Goal: Task Accomplishment & Management: Use online tool/utility

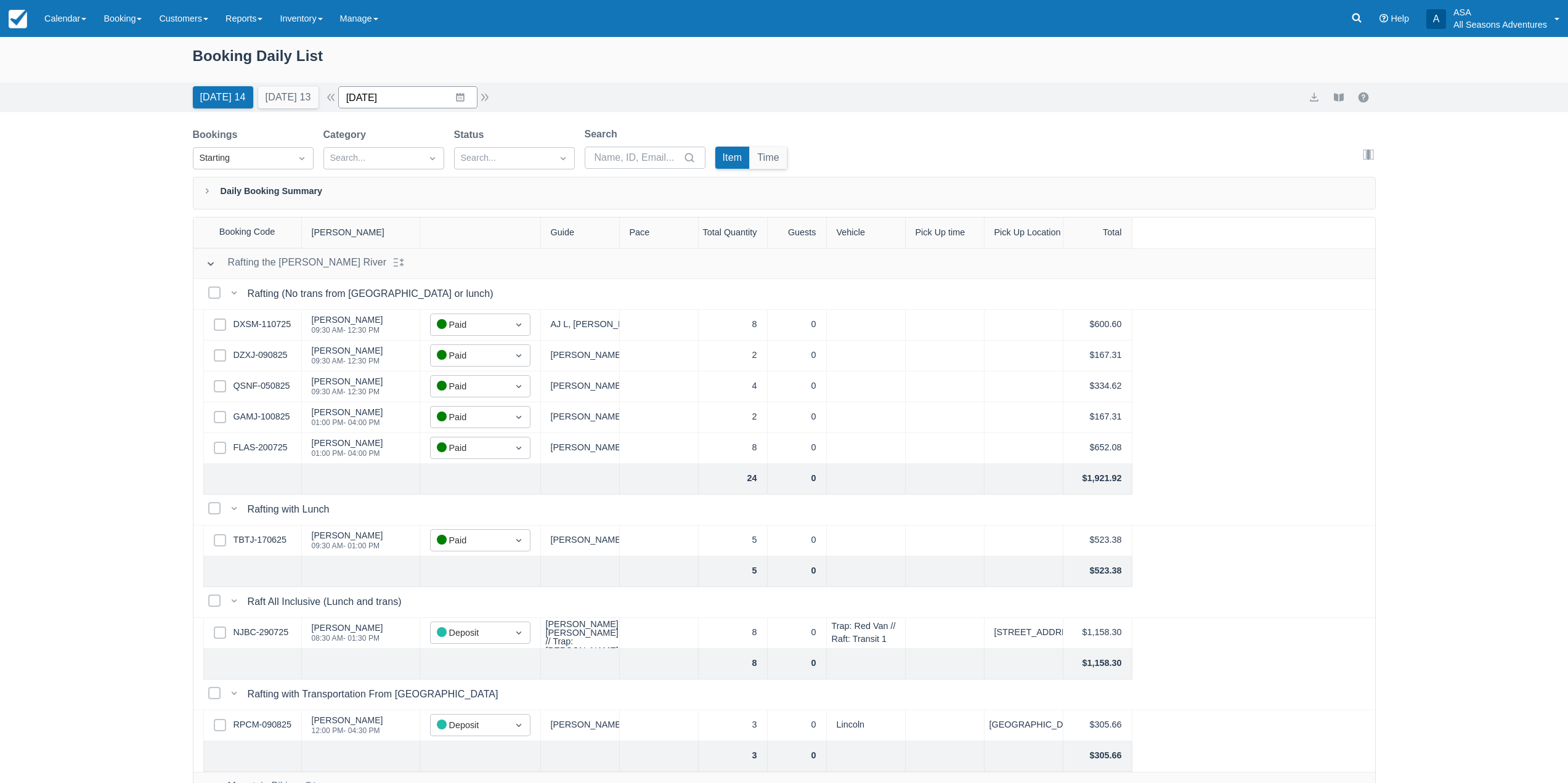
click at [412, 98] on input "[DATE]" at bounding box center [408, 97] width 140 height 22
click at [369, 237] on td "10" at bounding box center [363, 239] width 24 height 23
type input "08/10/25"
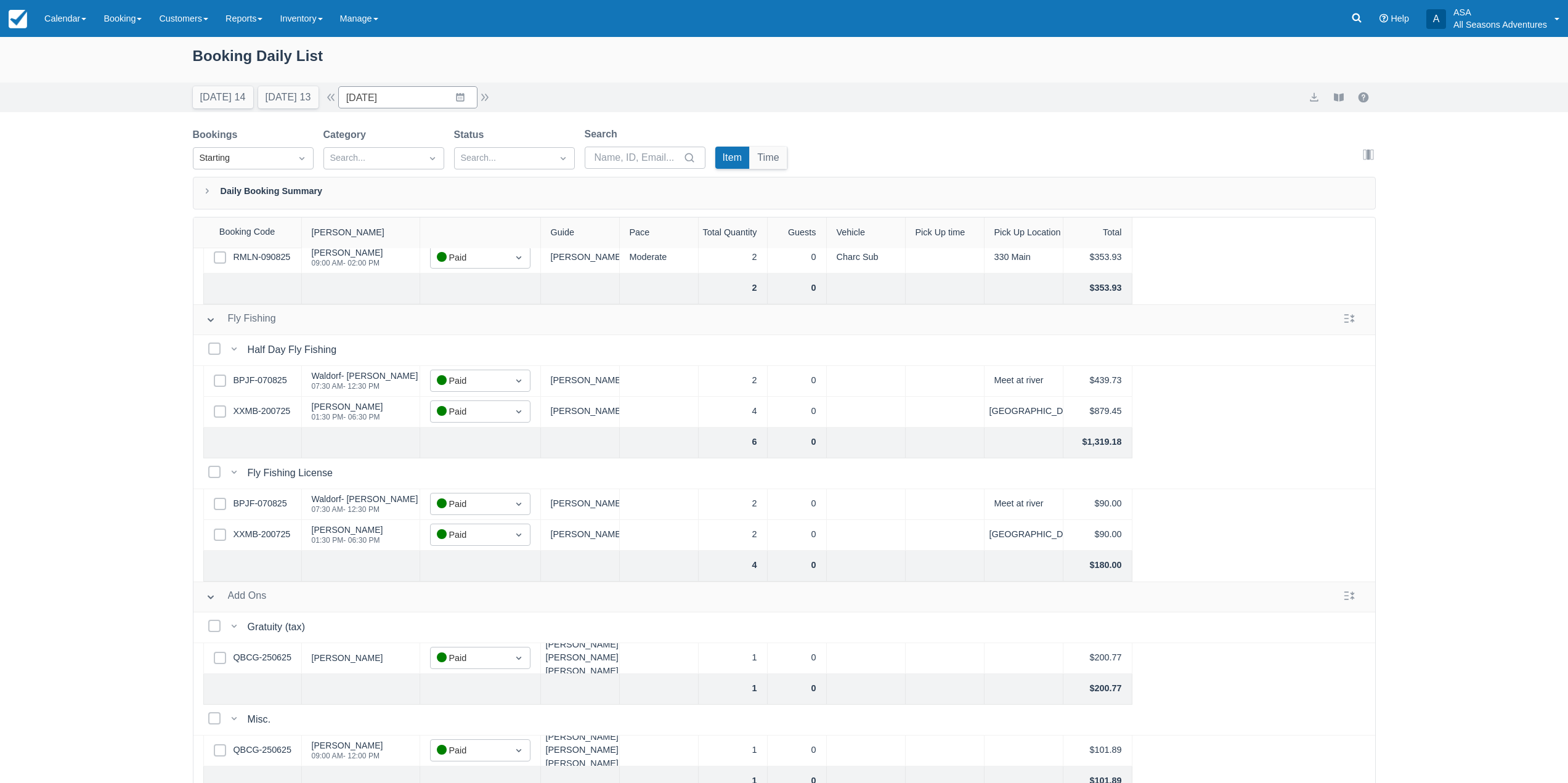
scroll to position [676, 0]
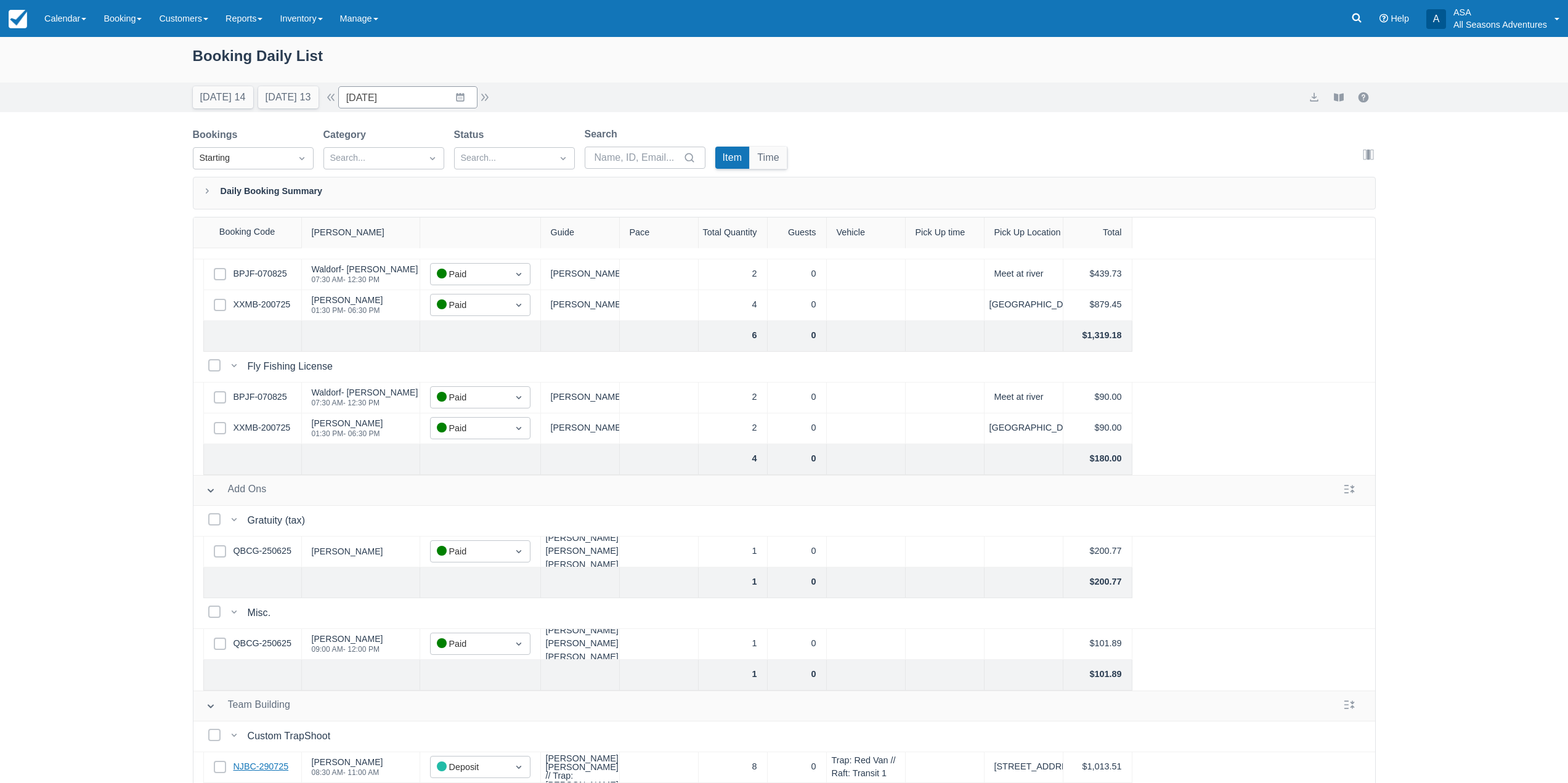
click at [267, 760] on link "NJBC-290725" at bounding box center [261, 767] width 55 height 14
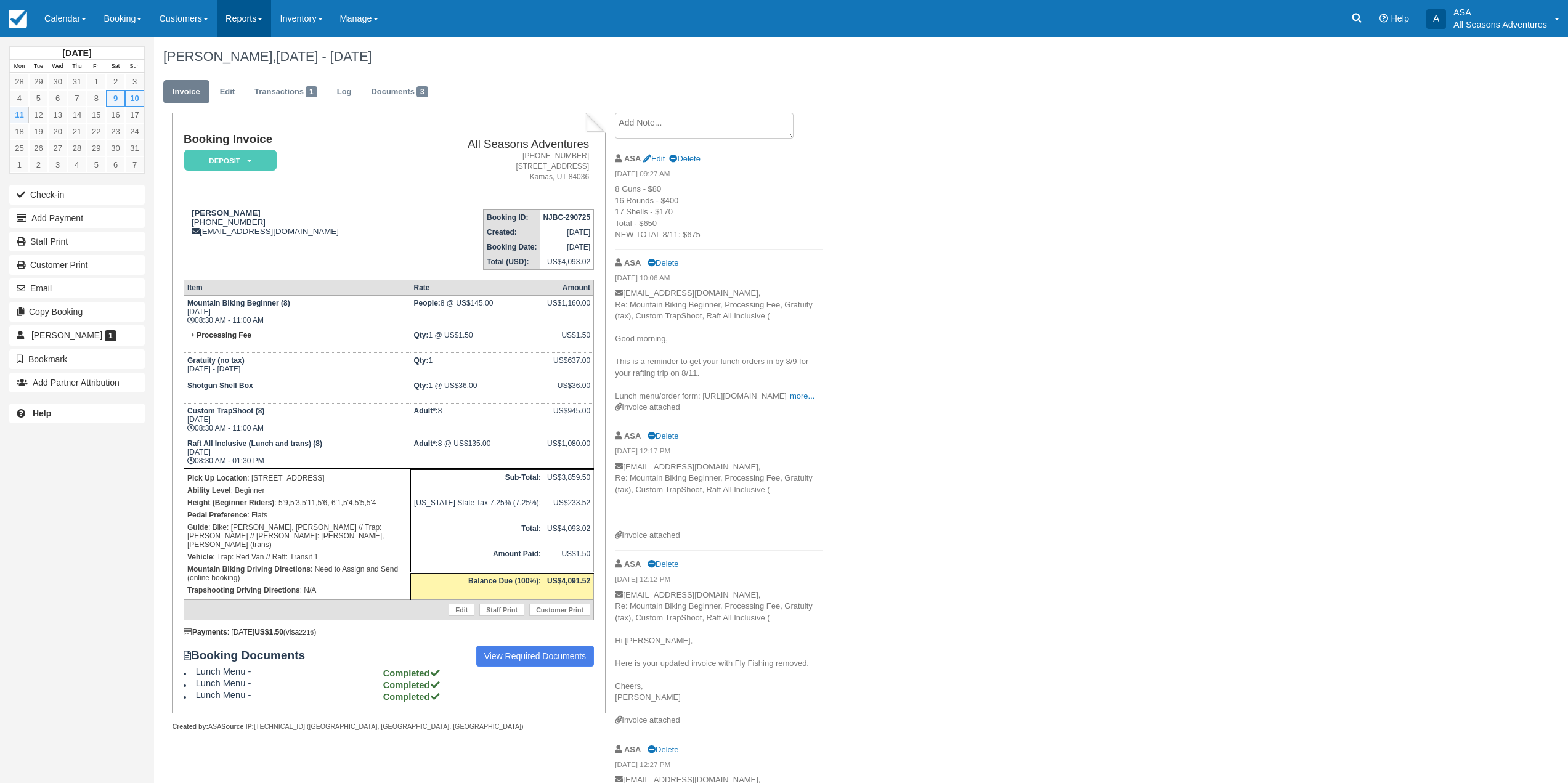
click at [247, 19] on link "Reports" at bounding box center [244, 19] width 54 height 37
click at [266, 104] on link "Transactions" at bounding box center [266, 104] width 97 height 26
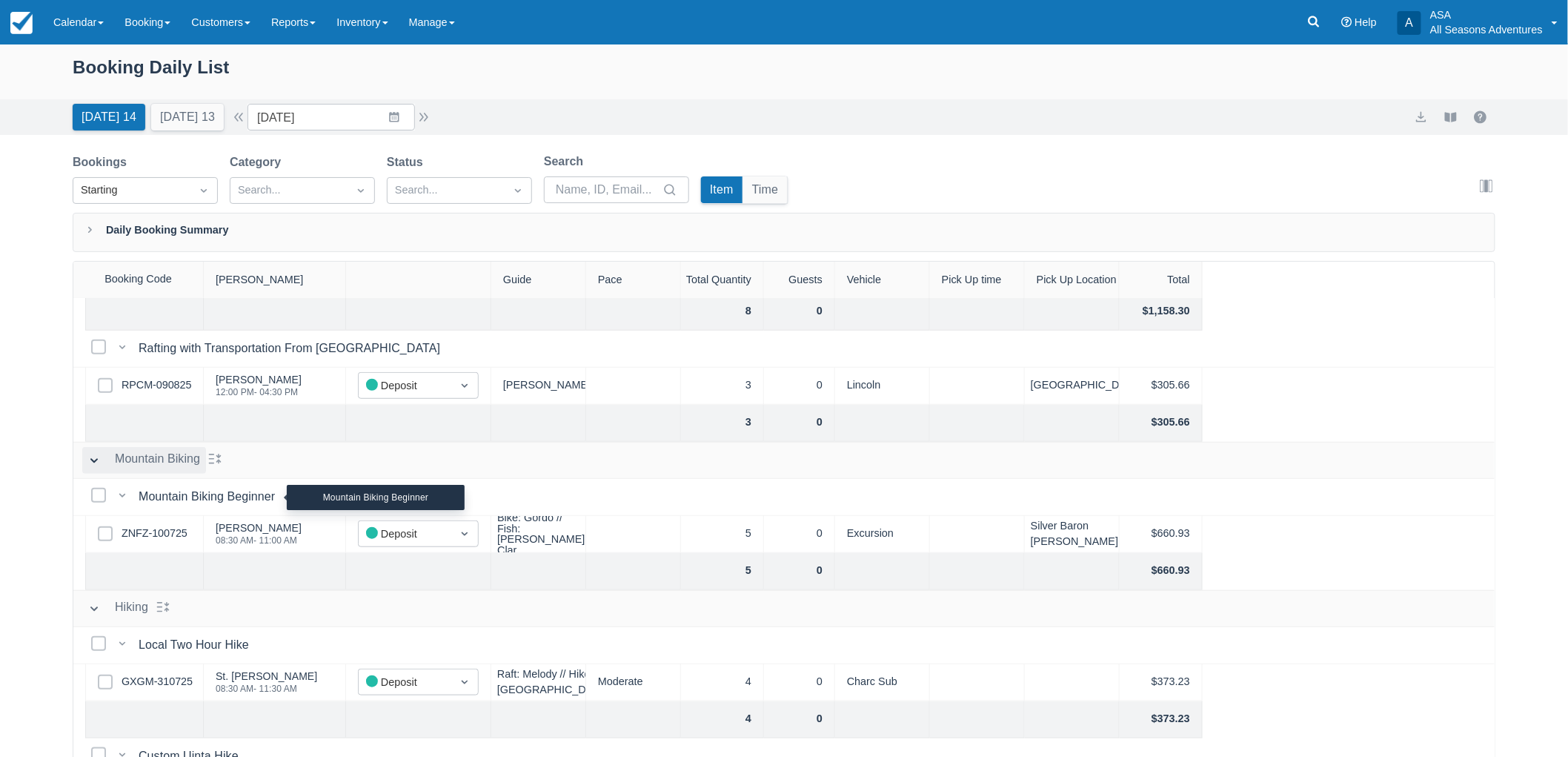
scroll to position [494, 0]
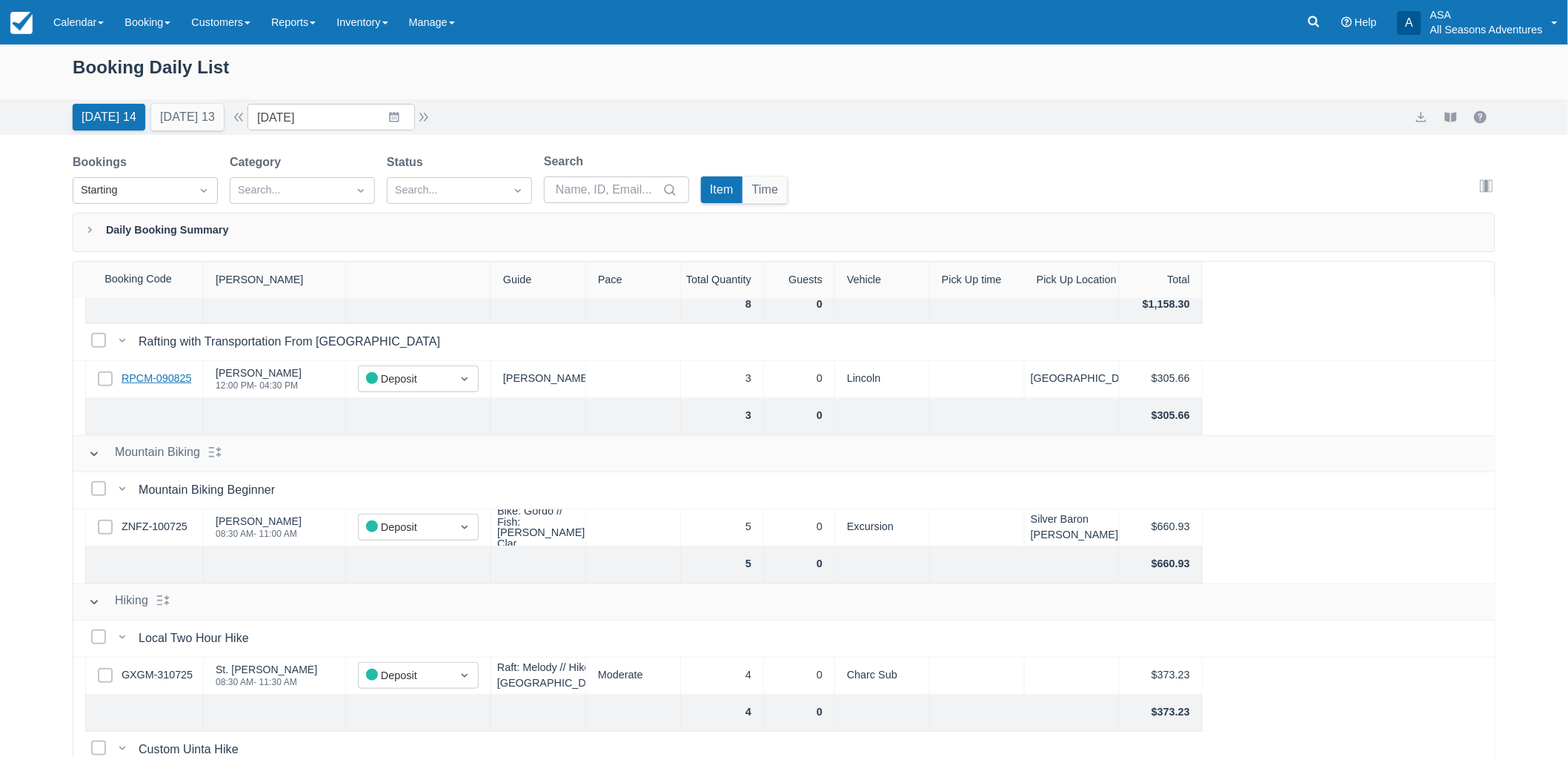
click at [173, 376] on link "RPCM-090825" at bounding box center [156, 379] width 70 height 17
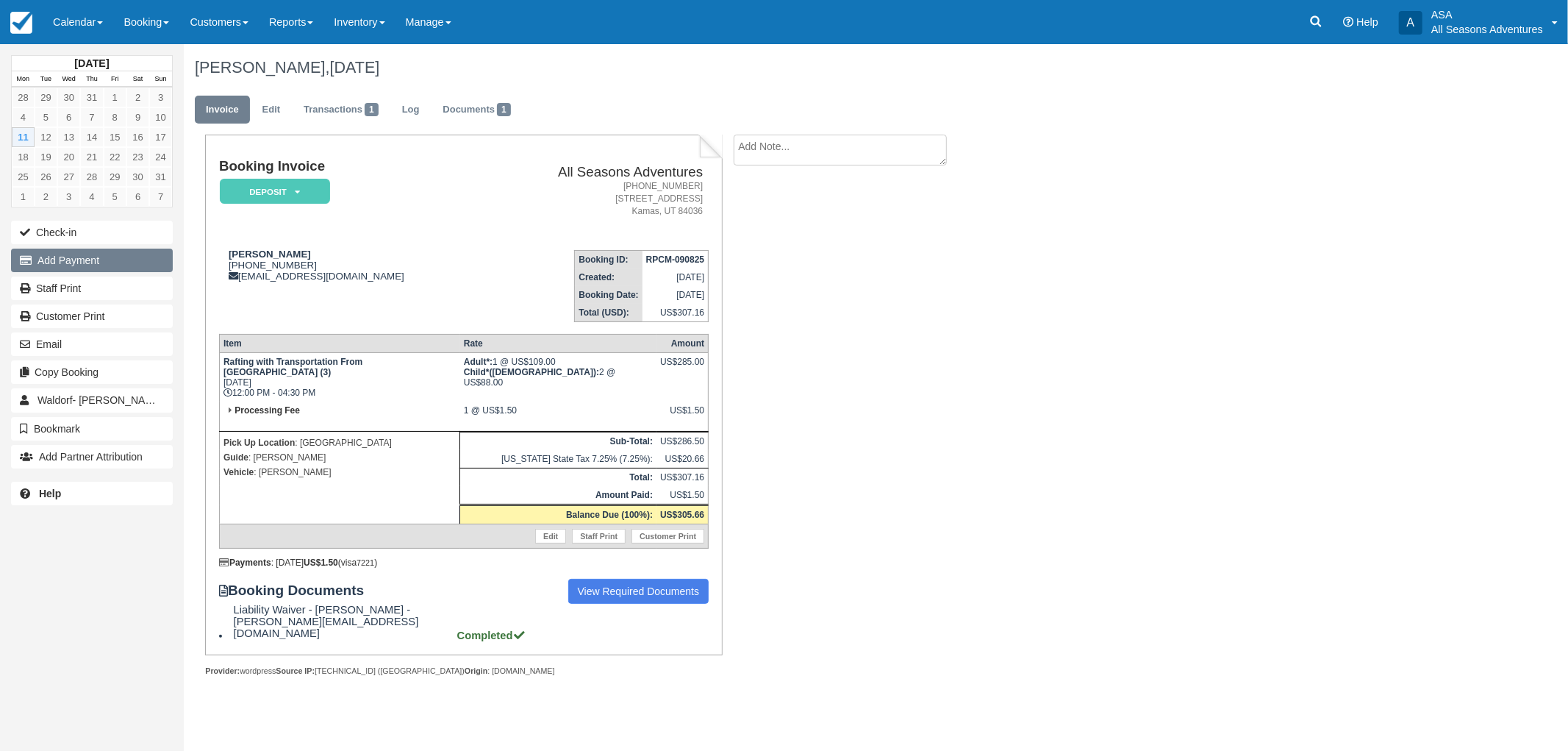
click at [101, 263] on button "Add Payment" at bounding box center [91, 261] width 161 height 24
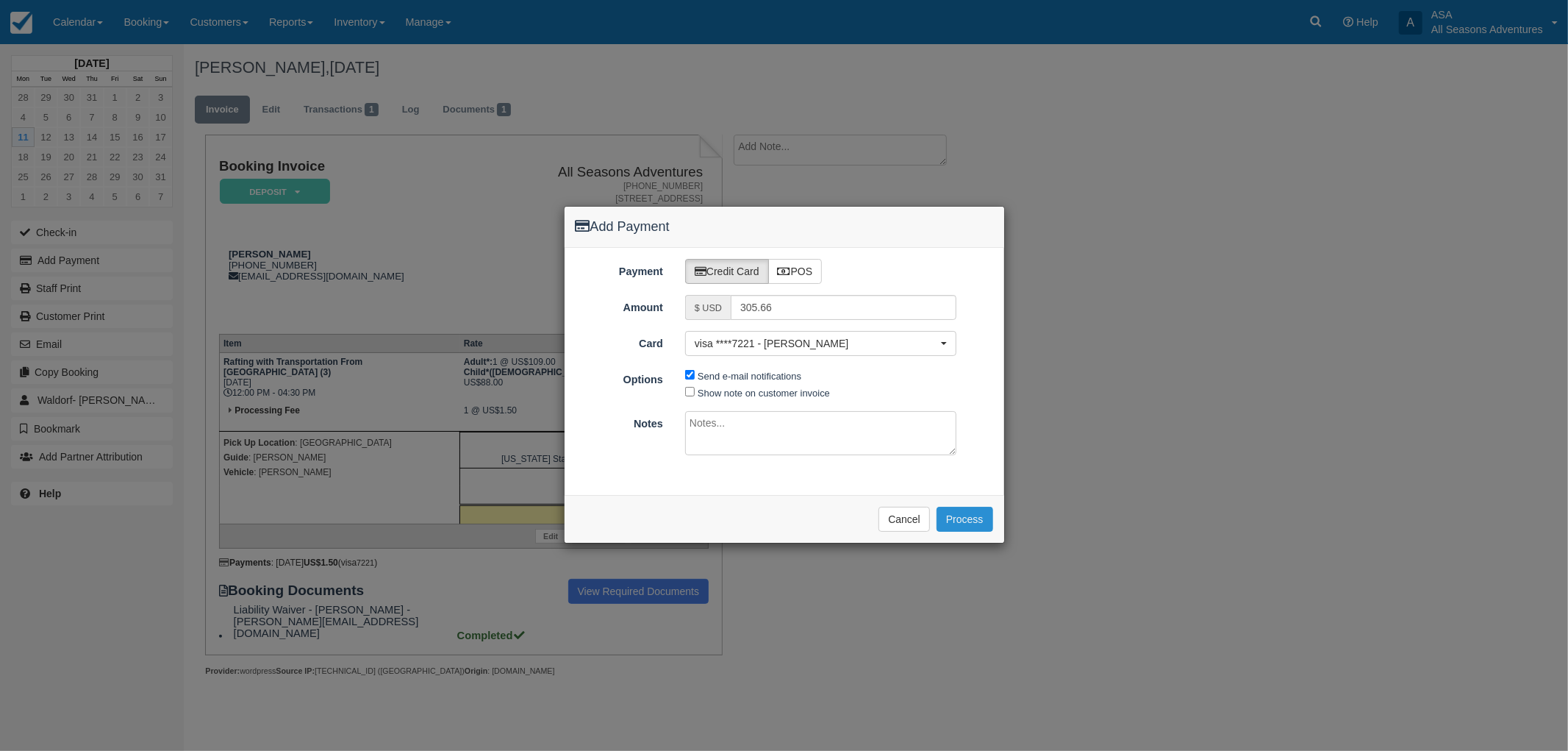
click at [990, 519] on button "Process" at bounding box center [964, 519] width 57 height 25
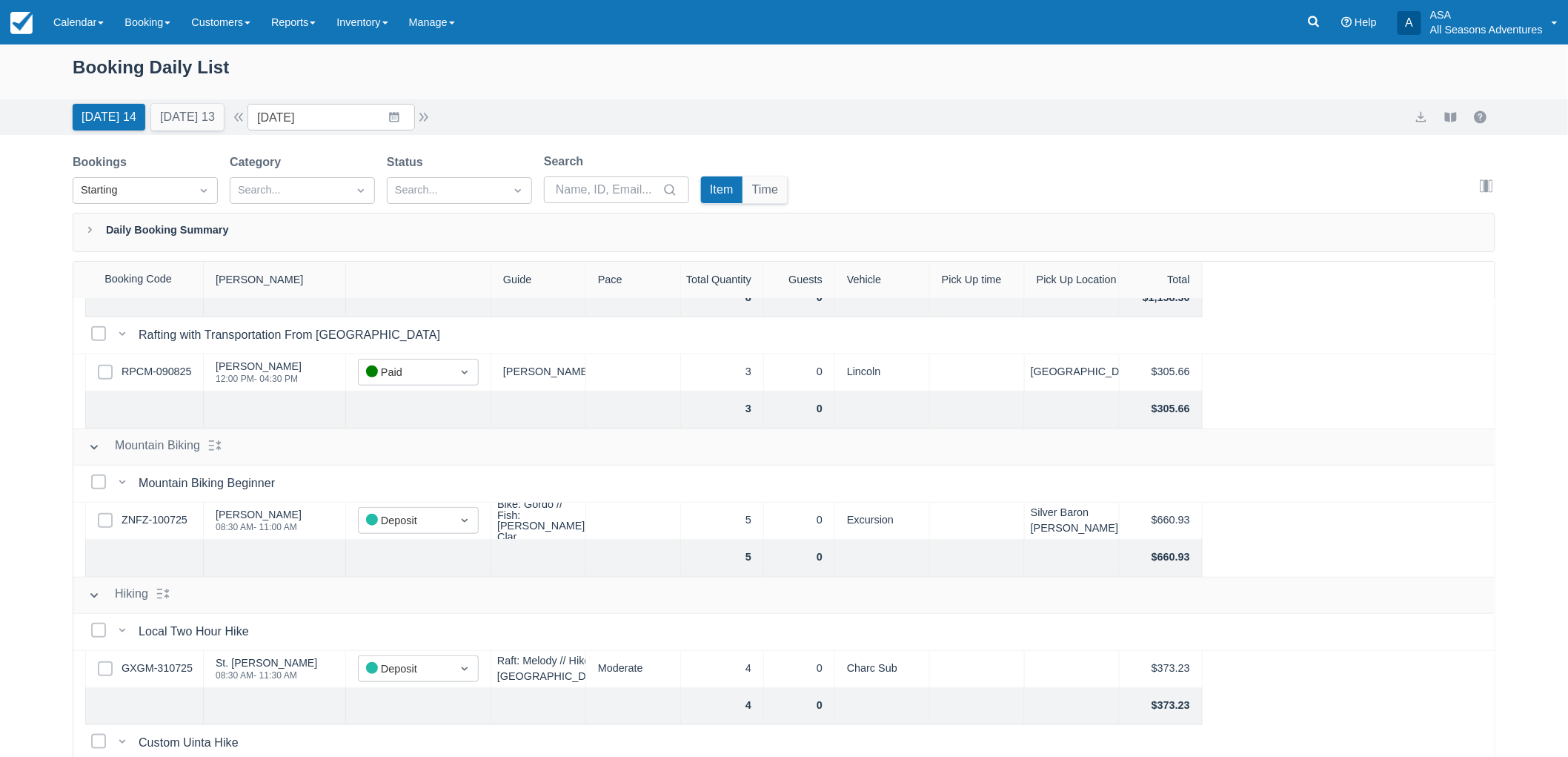
scroll to position [494, 0]
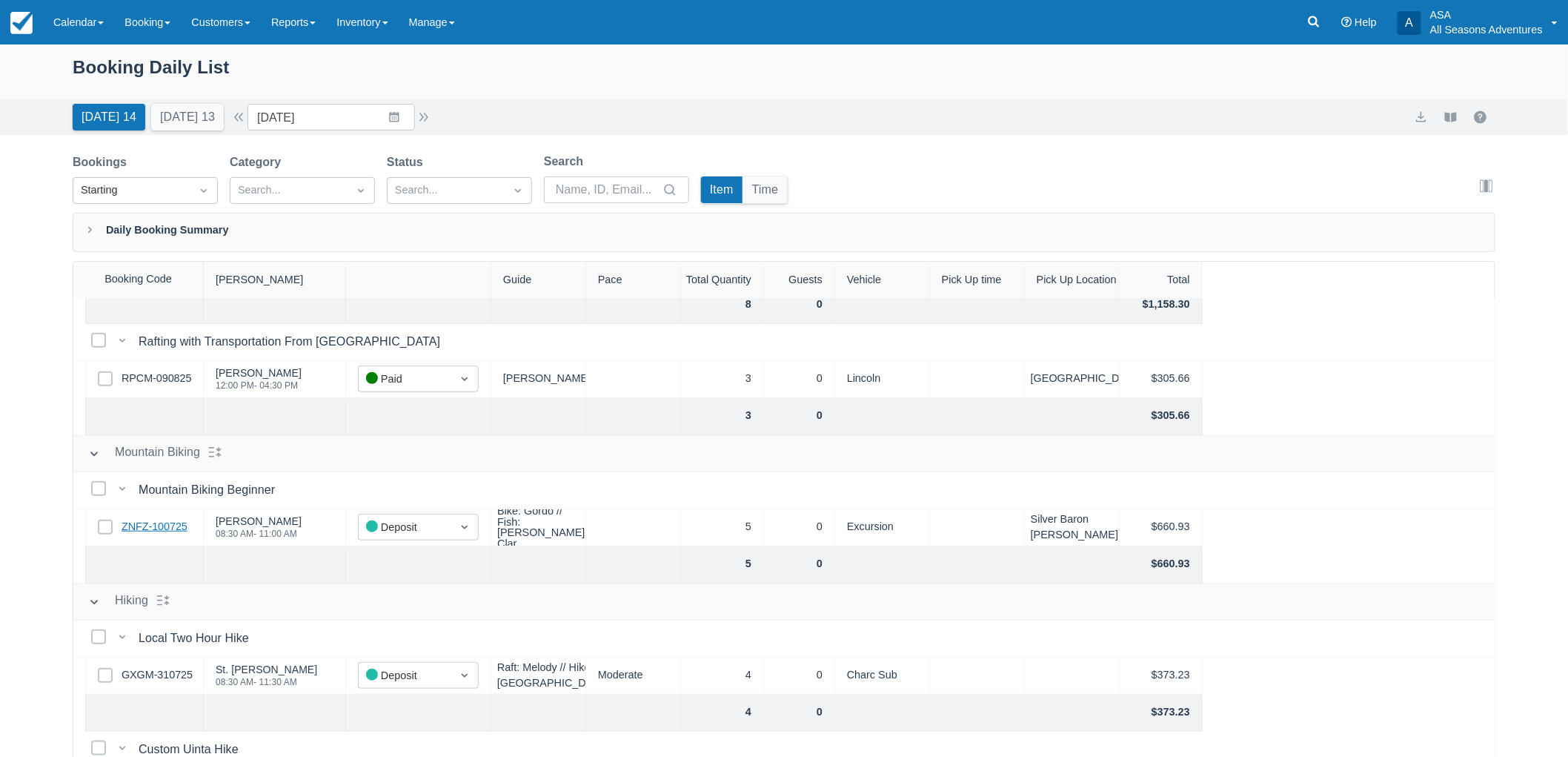
click at [146, 524] on link "ZNFZ-100725" at bounding box center [154, 527] width 66 height 17
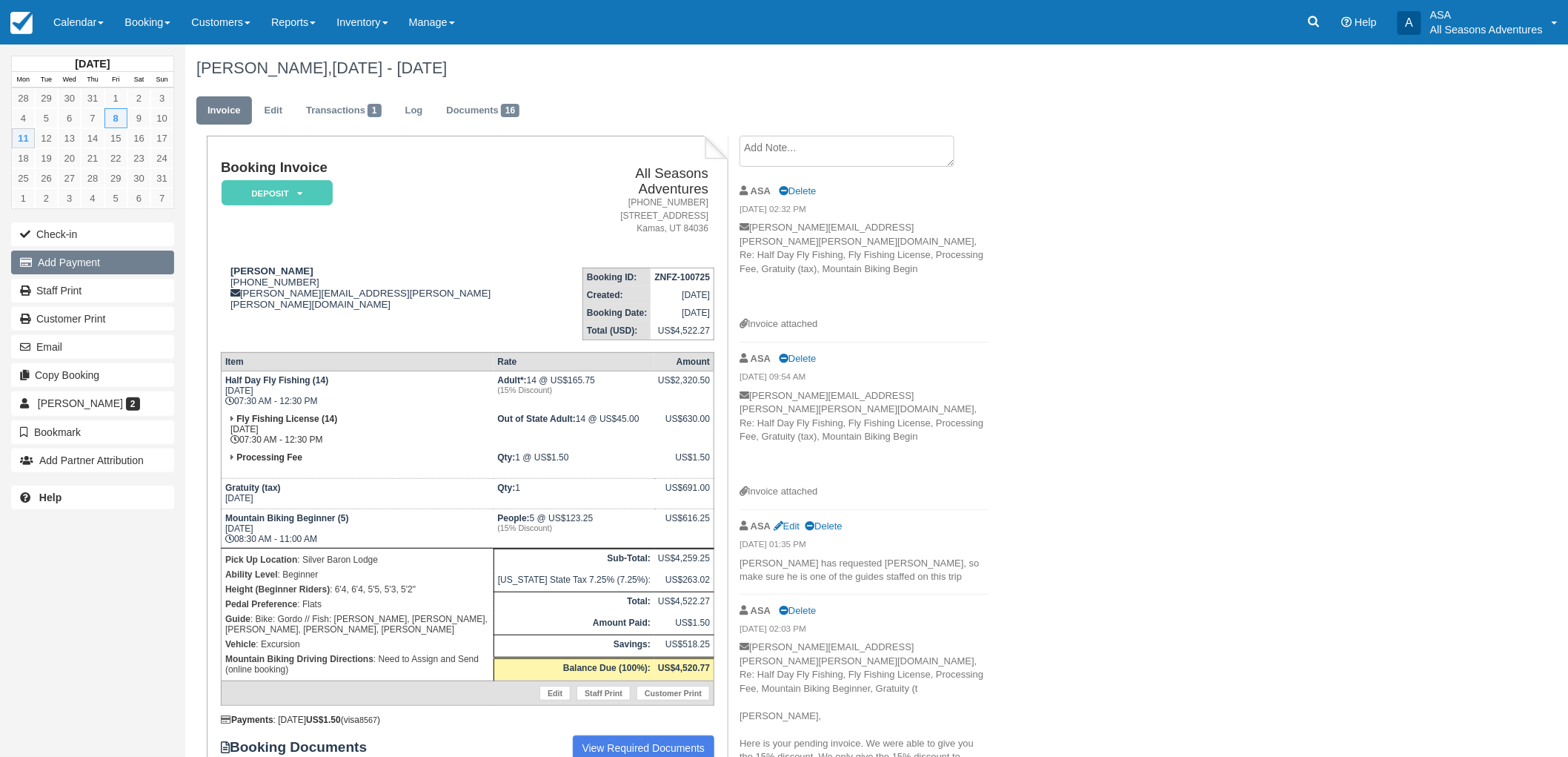
click at [62, 264] on button "Add Payment" at bounding box center [92, 263] width 163 height 24
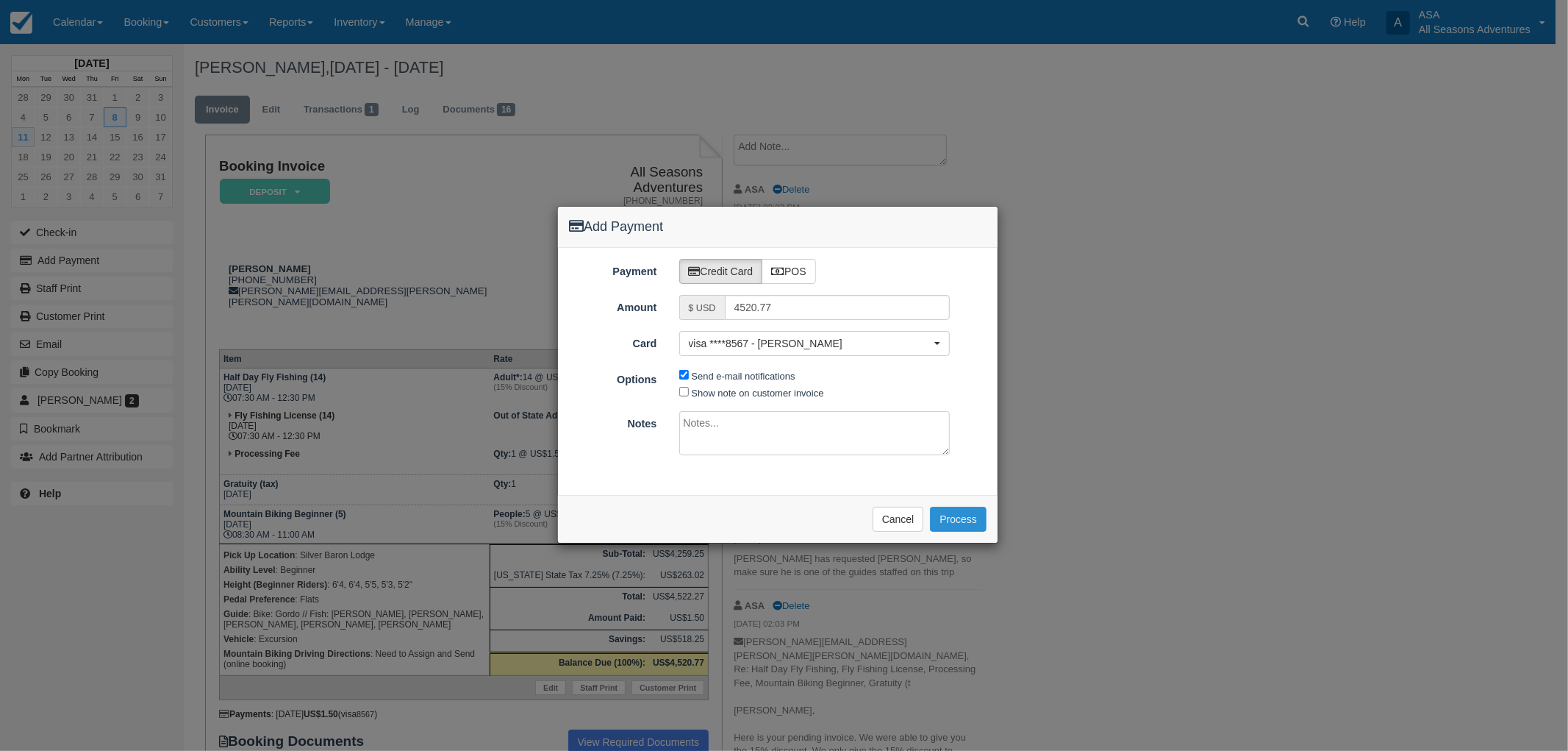
click at [967, 514] on button "Process" at bounding box center [957, 519] width 57 height 25
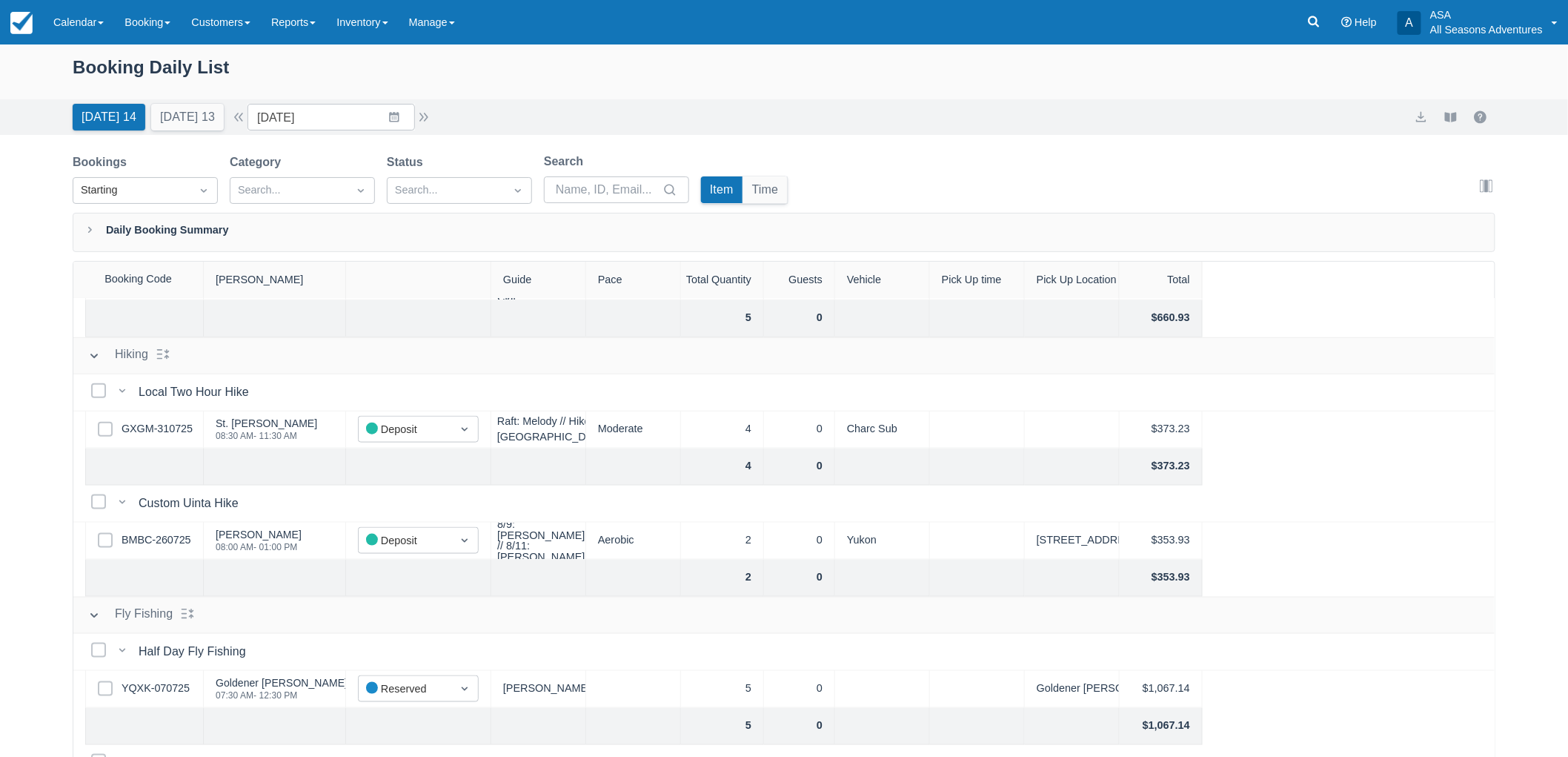
scroll to position [741, 0]
click at [166, 420] on link "GXGM-310725" at bounding box center [157, 428] width 71 height 17
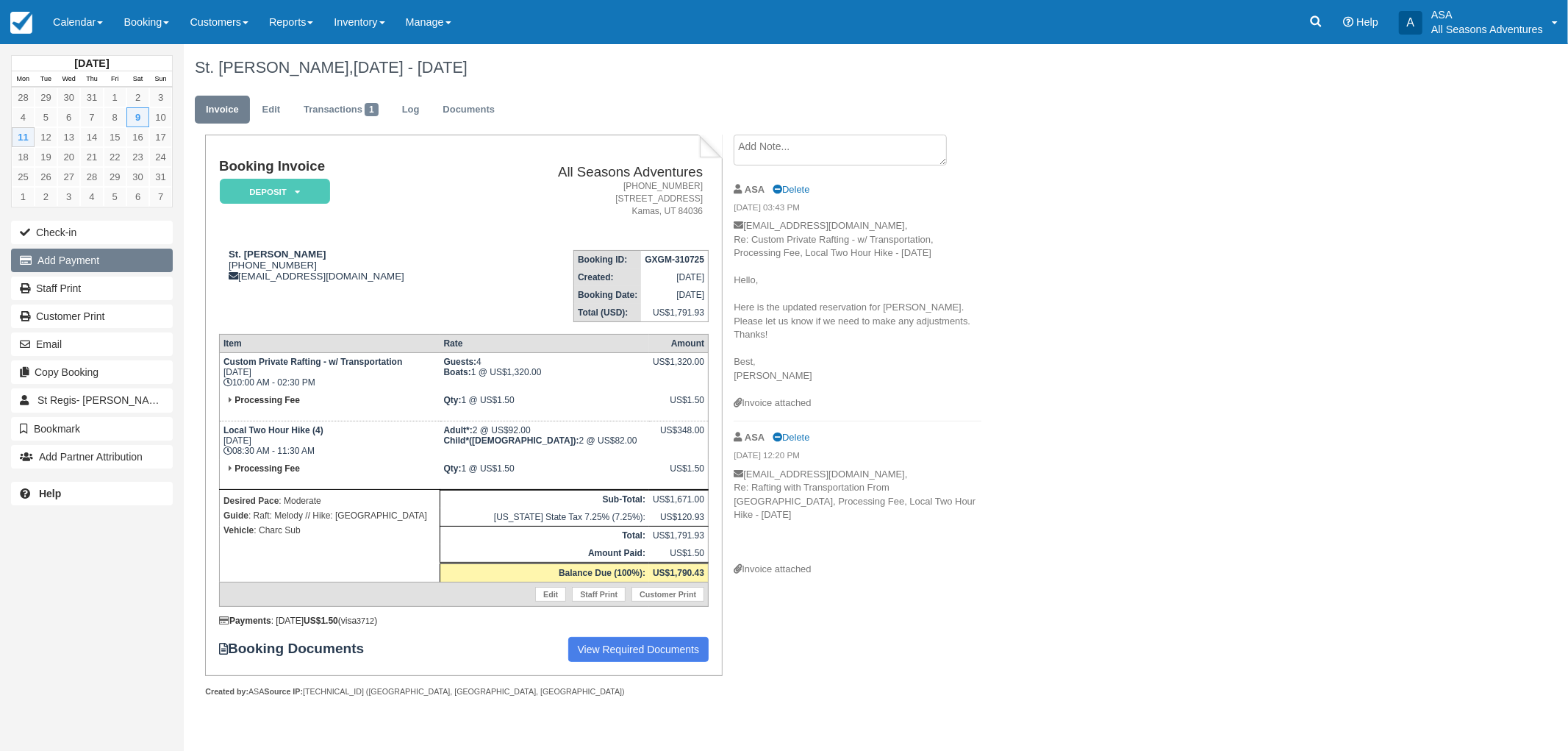
click at [90, 257] on button "Add Payment" at bounding box center [91, 261] width 161 height 24
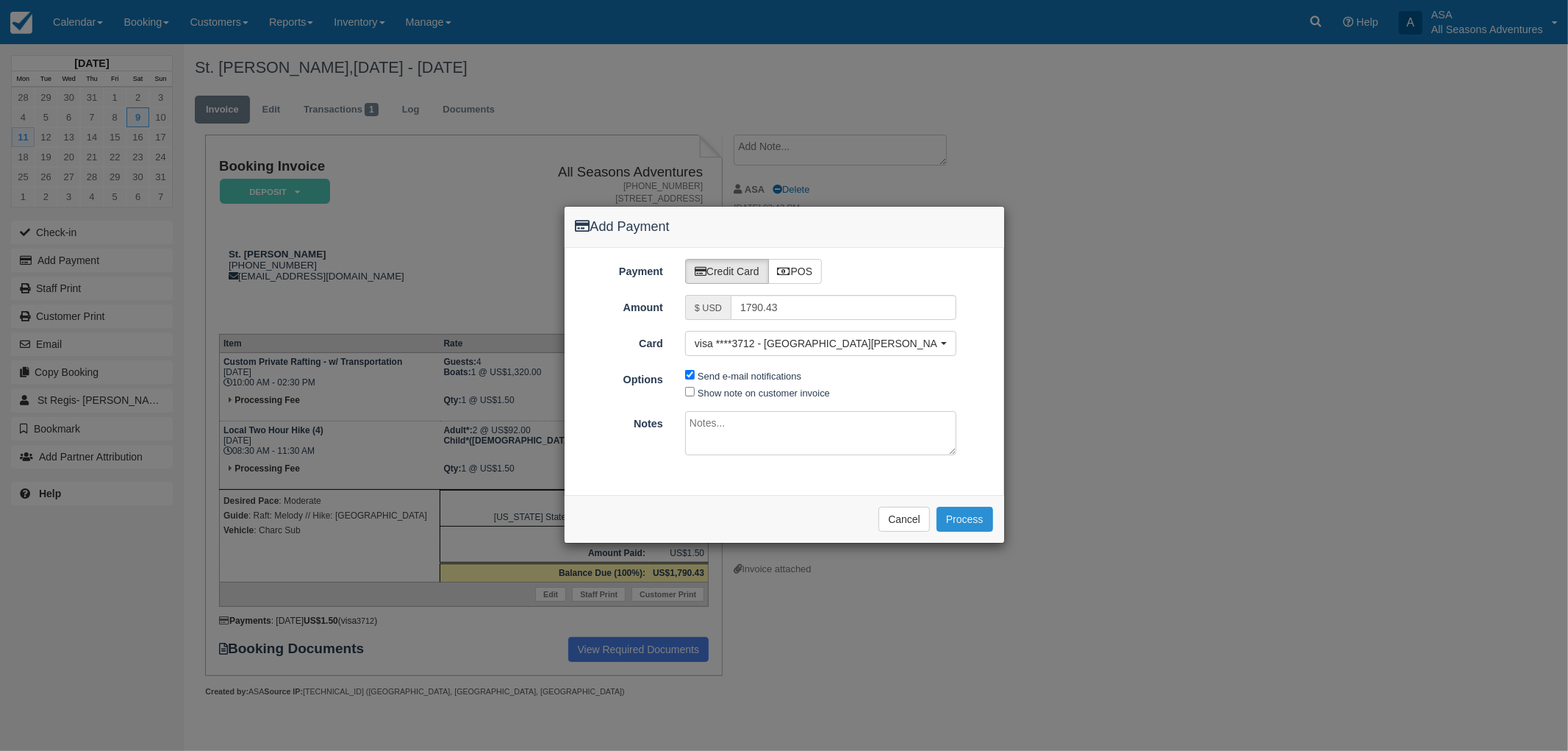
click at [975, 527] on button "Process" at bounding box center [964, 519] width 57 height 25
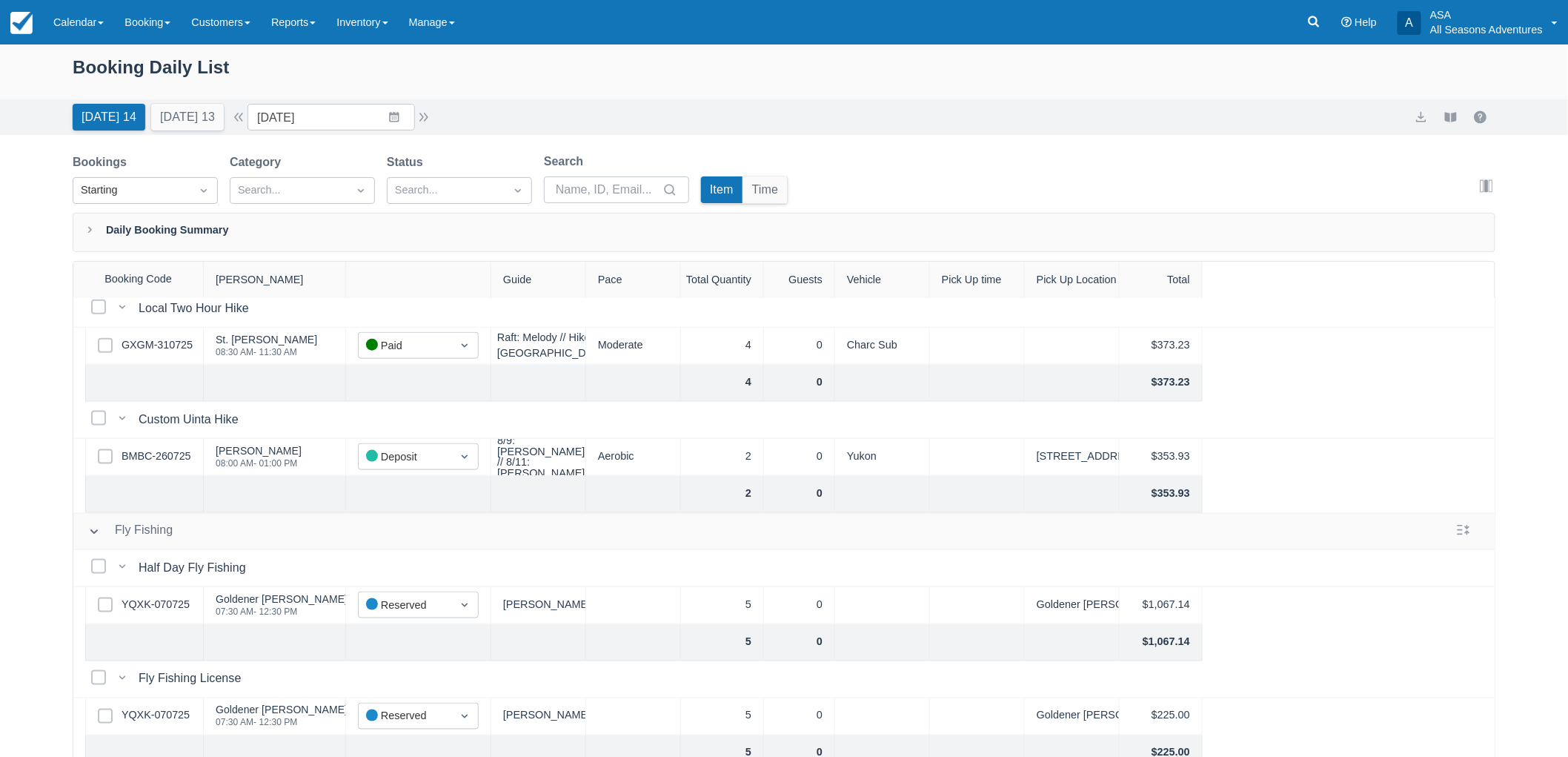
scroll to position [906, 0]
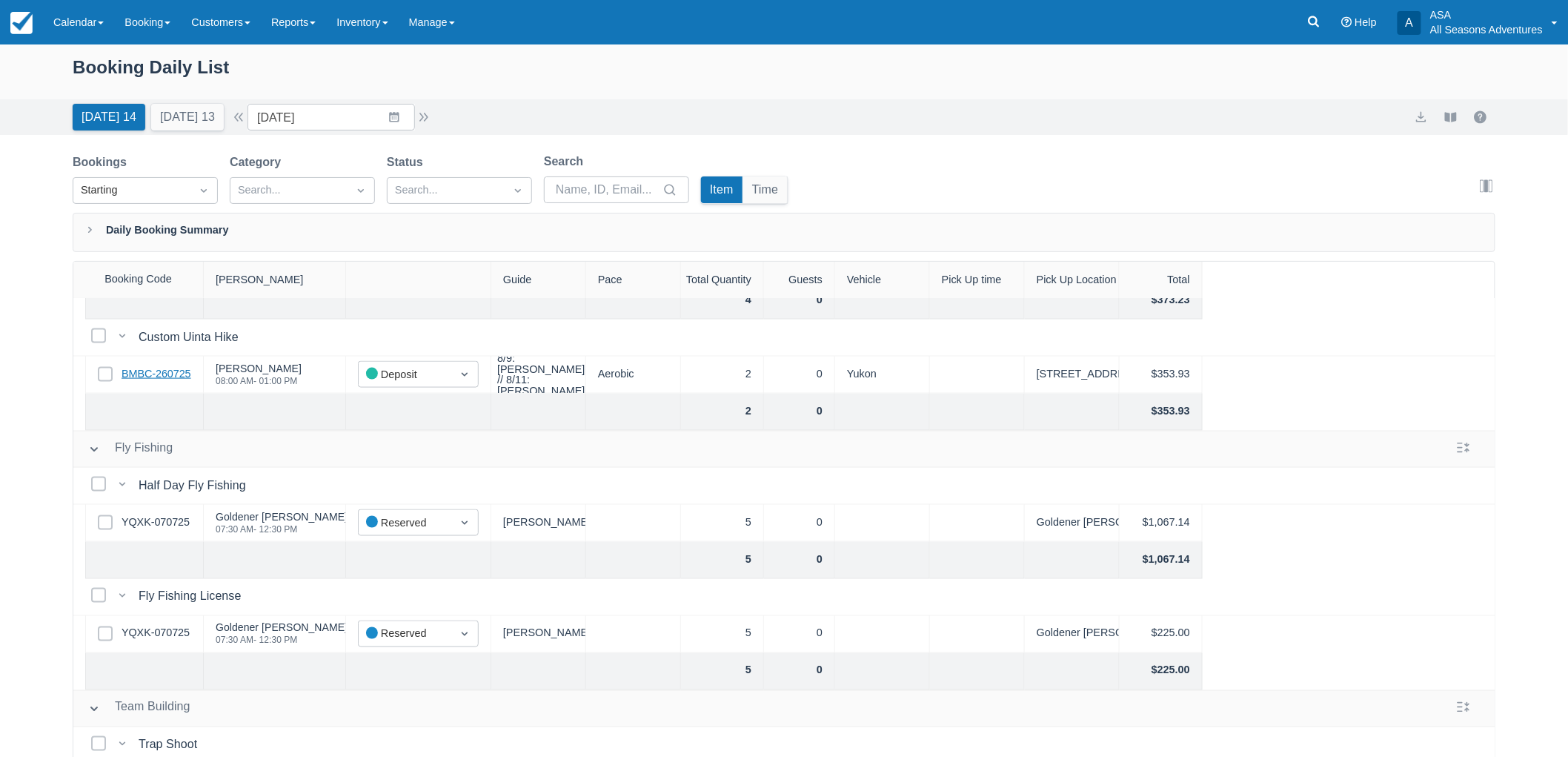
click at [160, 373] on link "BMBC-260725" at bounding box center [156, 375] width 70 height 17
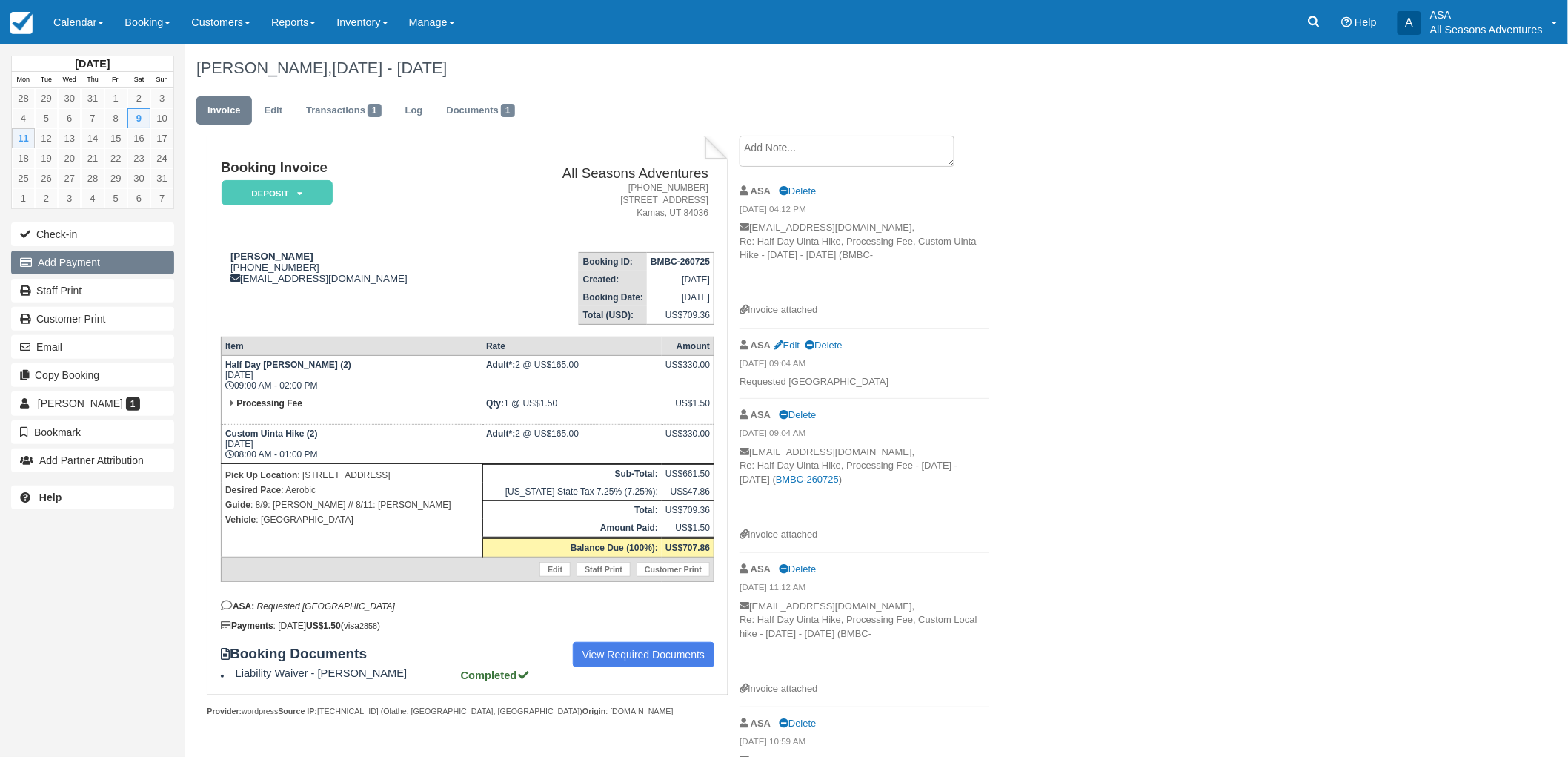
click at [48, 270] on button "Add Payment" at bounding box center [92, 263] width 163 height 24
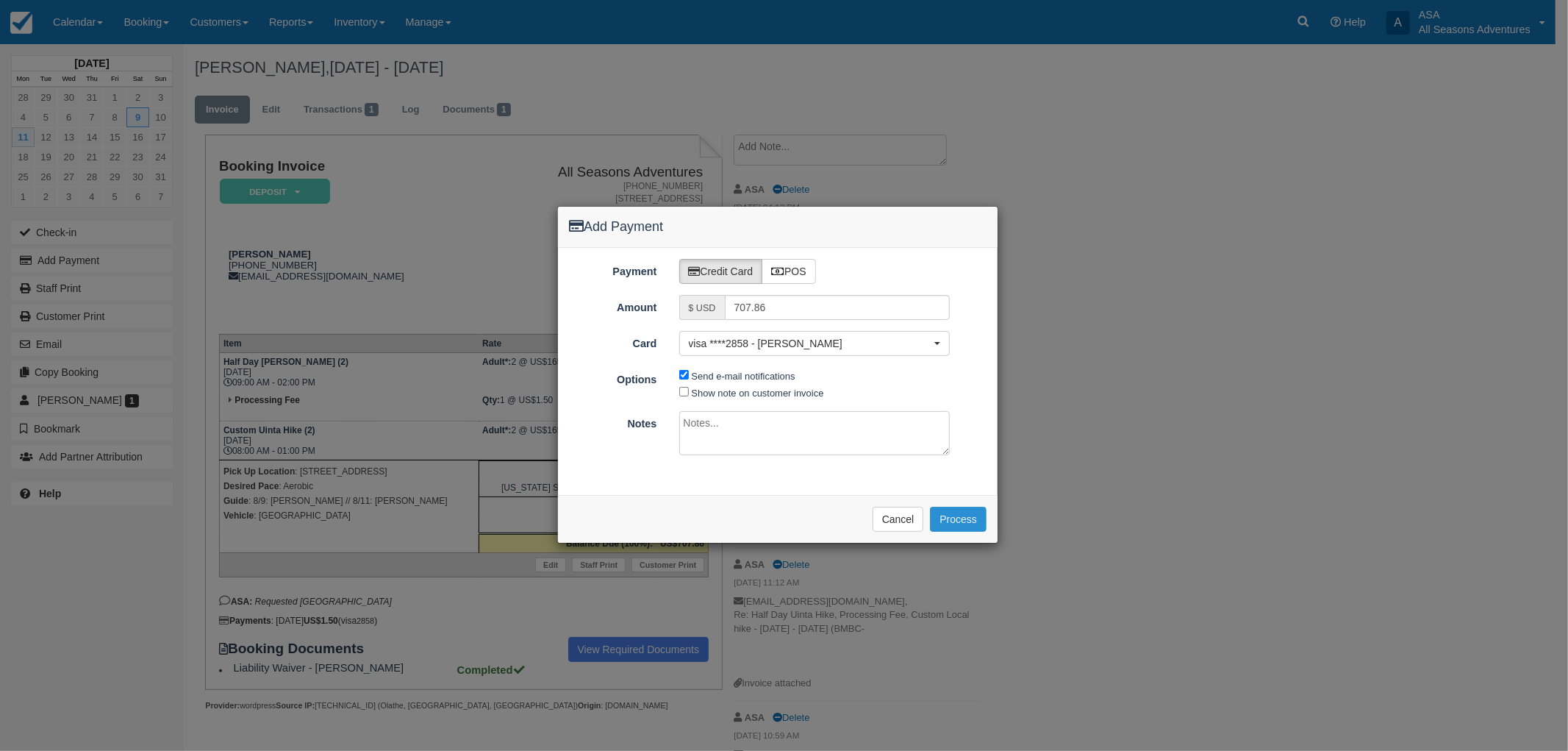
click at [962, 515] on button "Process" at bounding box center [957, 519] width 57 height 25
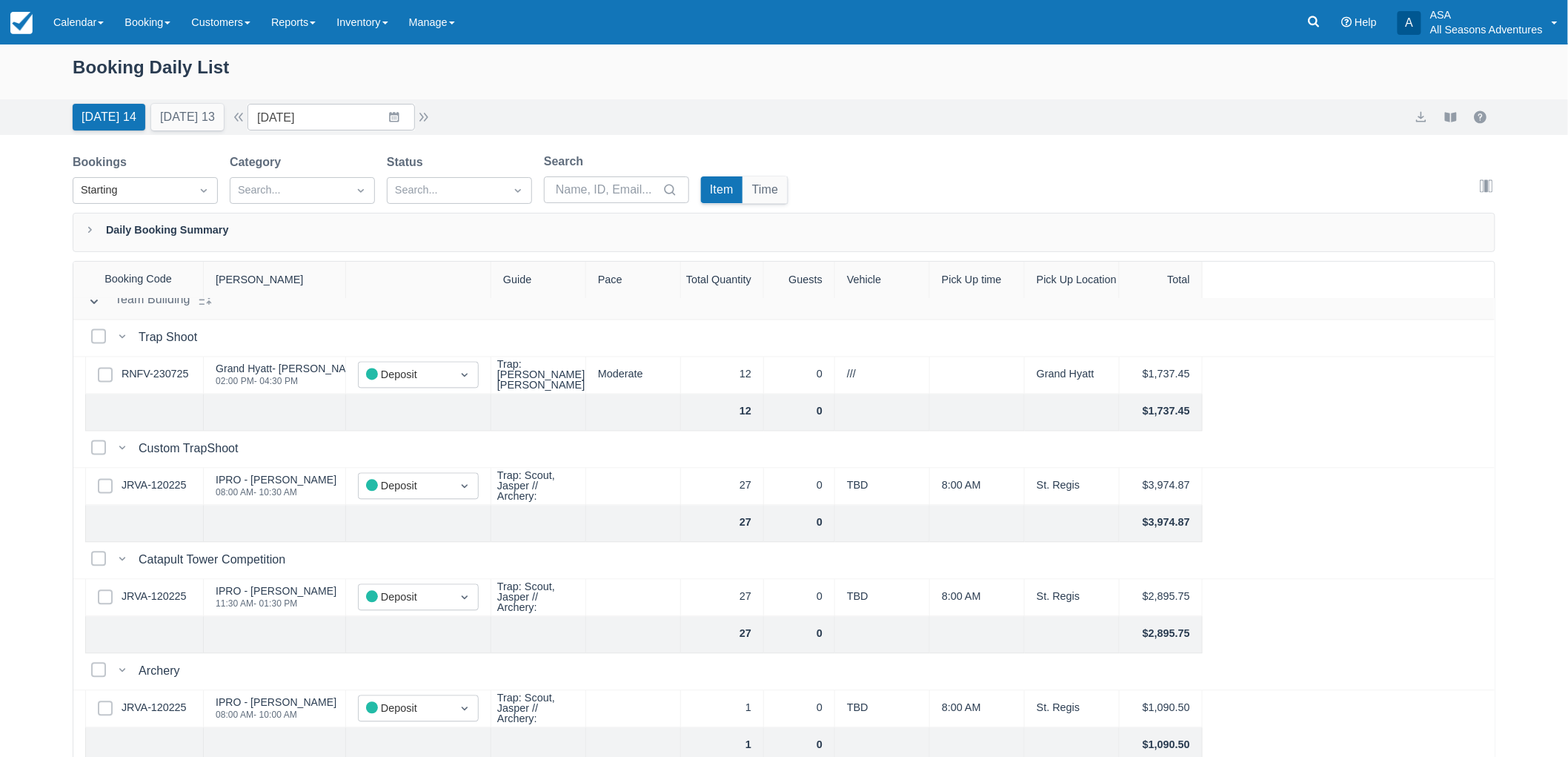
scroll to position [1317, 0]
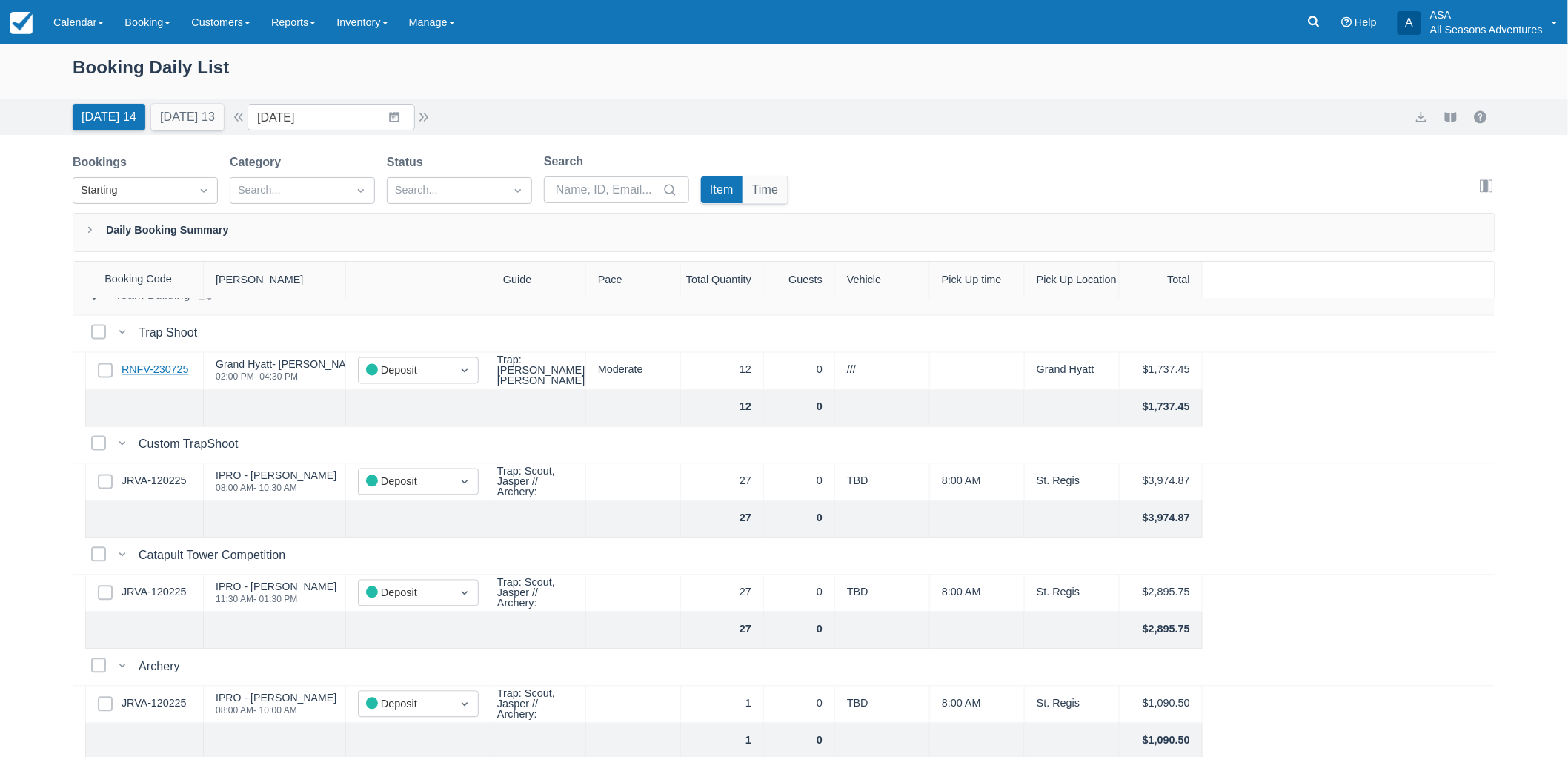
click at [168, 374] on link "RNFV-230725" at bounding box center [154, 371] width 66 height 17
click at [130, 484] on link "JRVA-120225" at bounding box center [154, 482] width 65 height 17
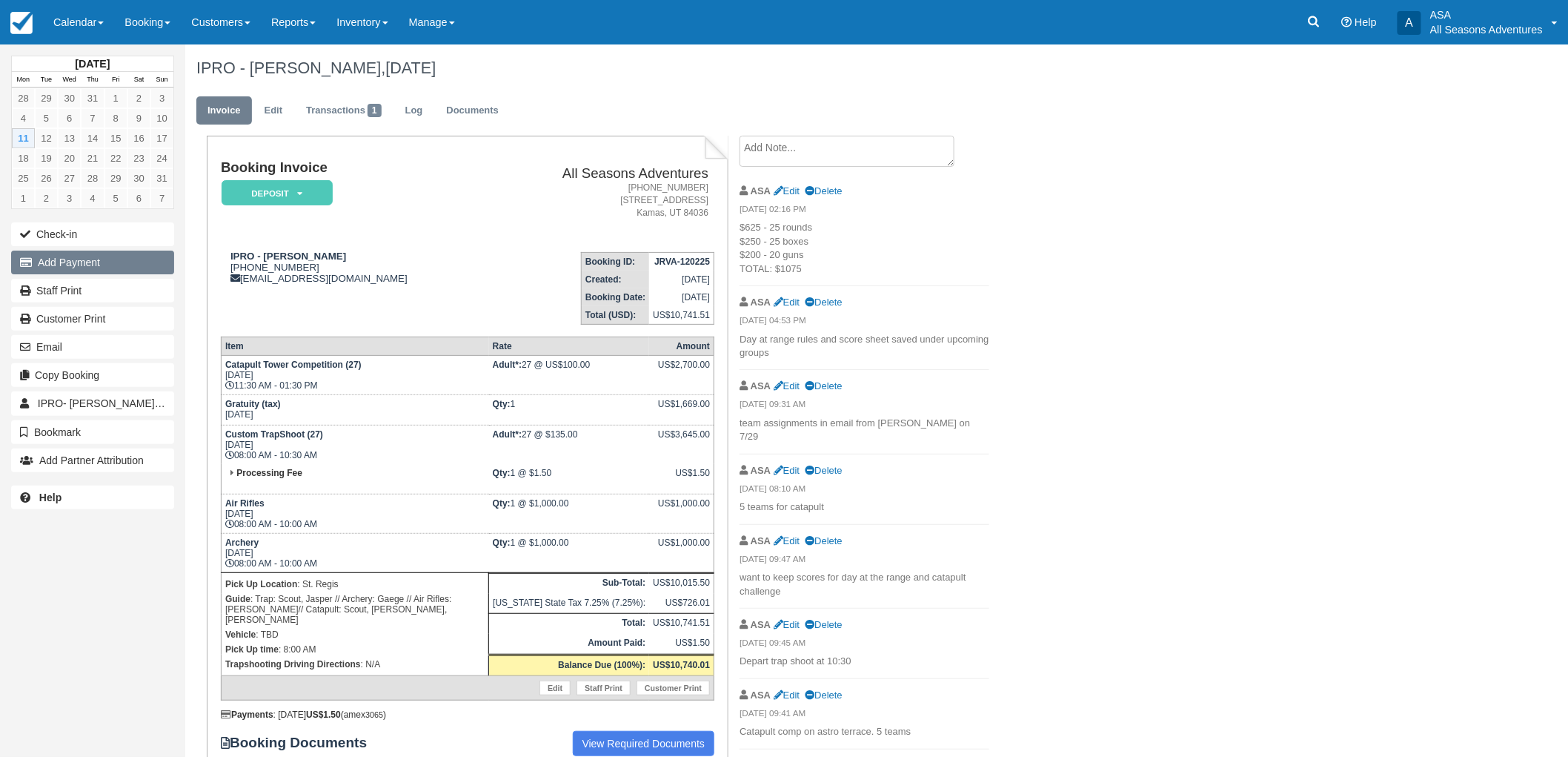
click at [72, 257] on button "Add Payment" at bounding box center [92, 263] width 163 height 24
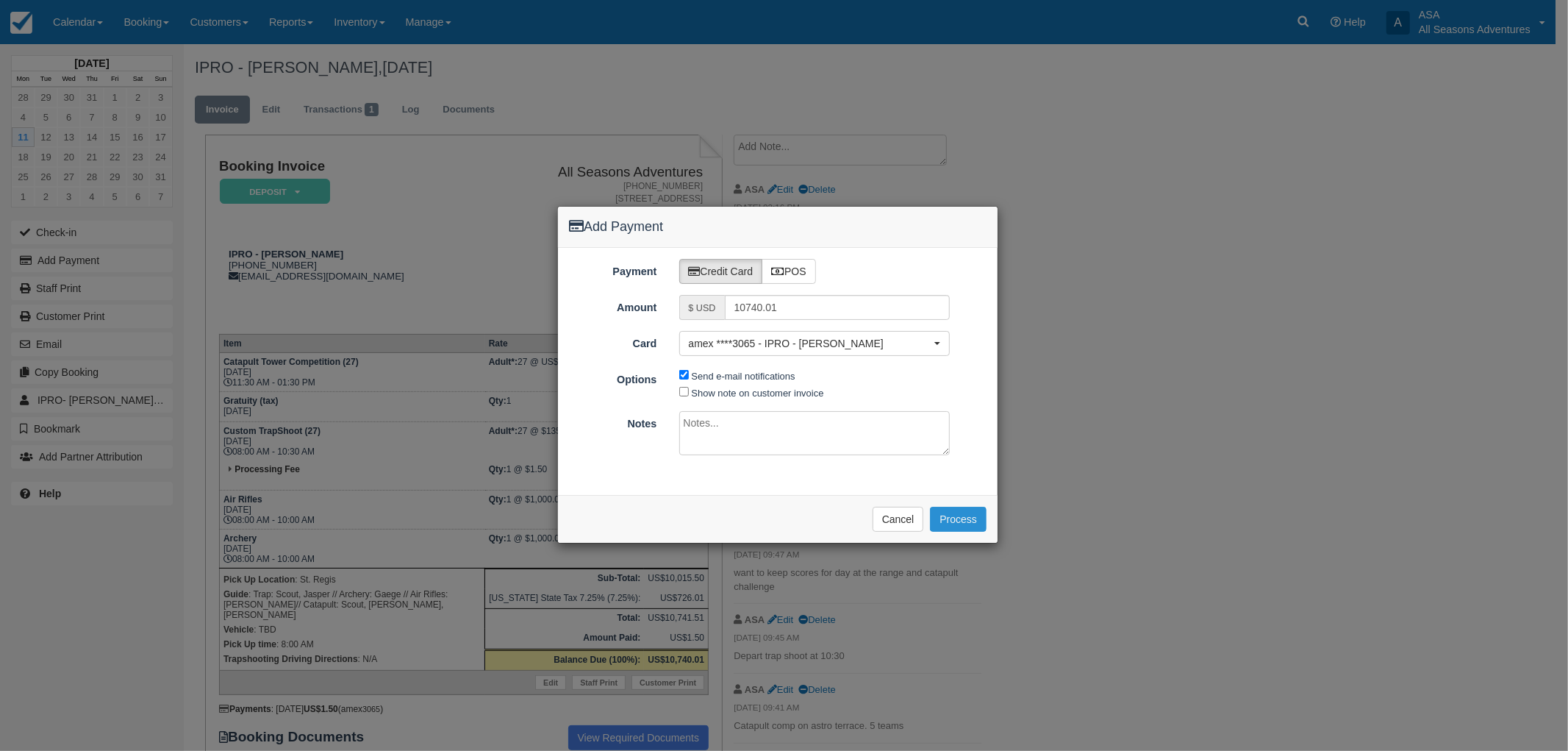
click at [957, 518] on button "Process" at bounding box center [957, 519] width 57 height 25
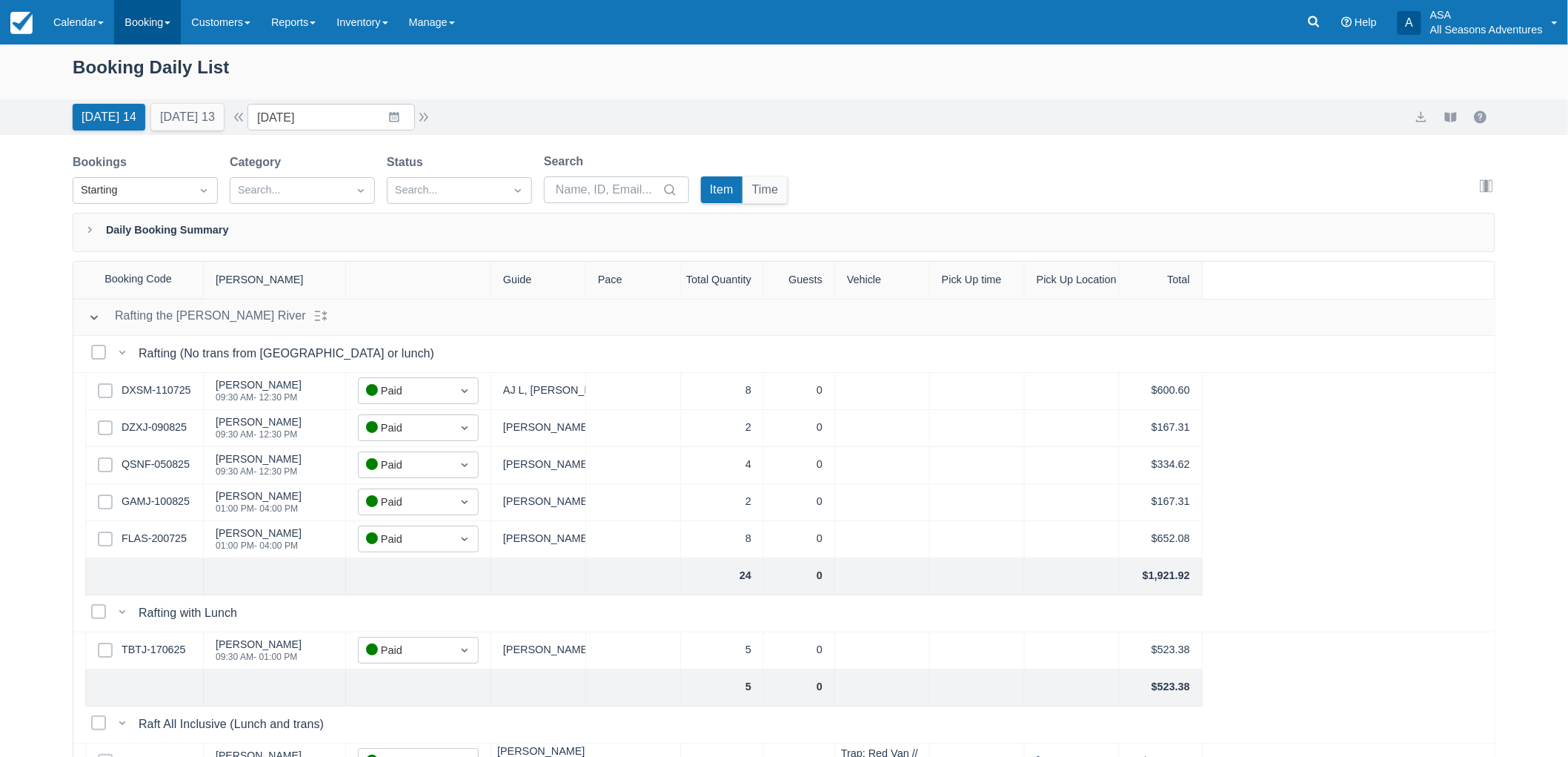
click at [161, 37] on link "Booking" at bounding box center [147, 22] width 66 height 45
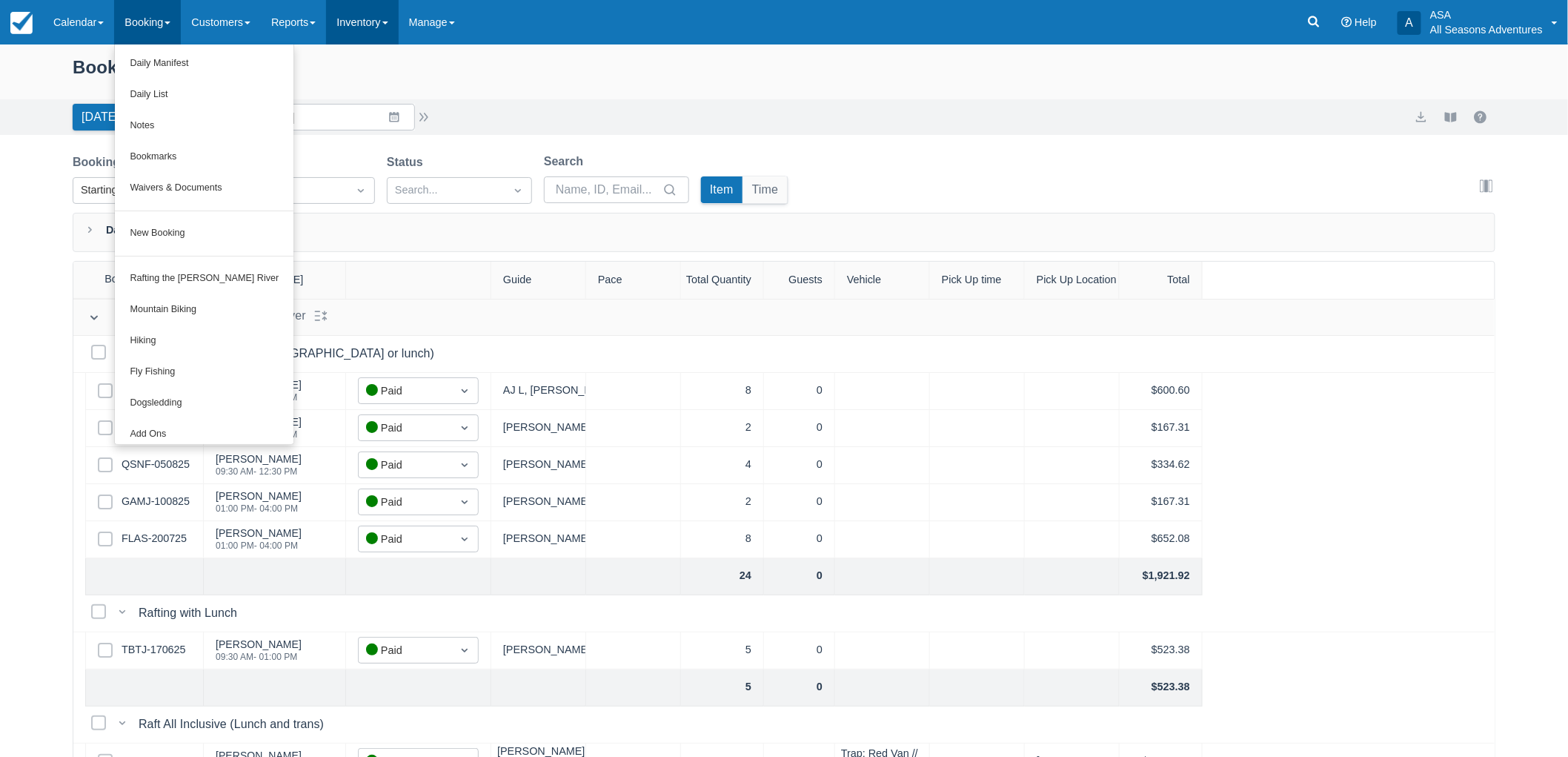
click at [381, 16] on link "Inventory" at bounding box center [361, 22] width 72 height 45
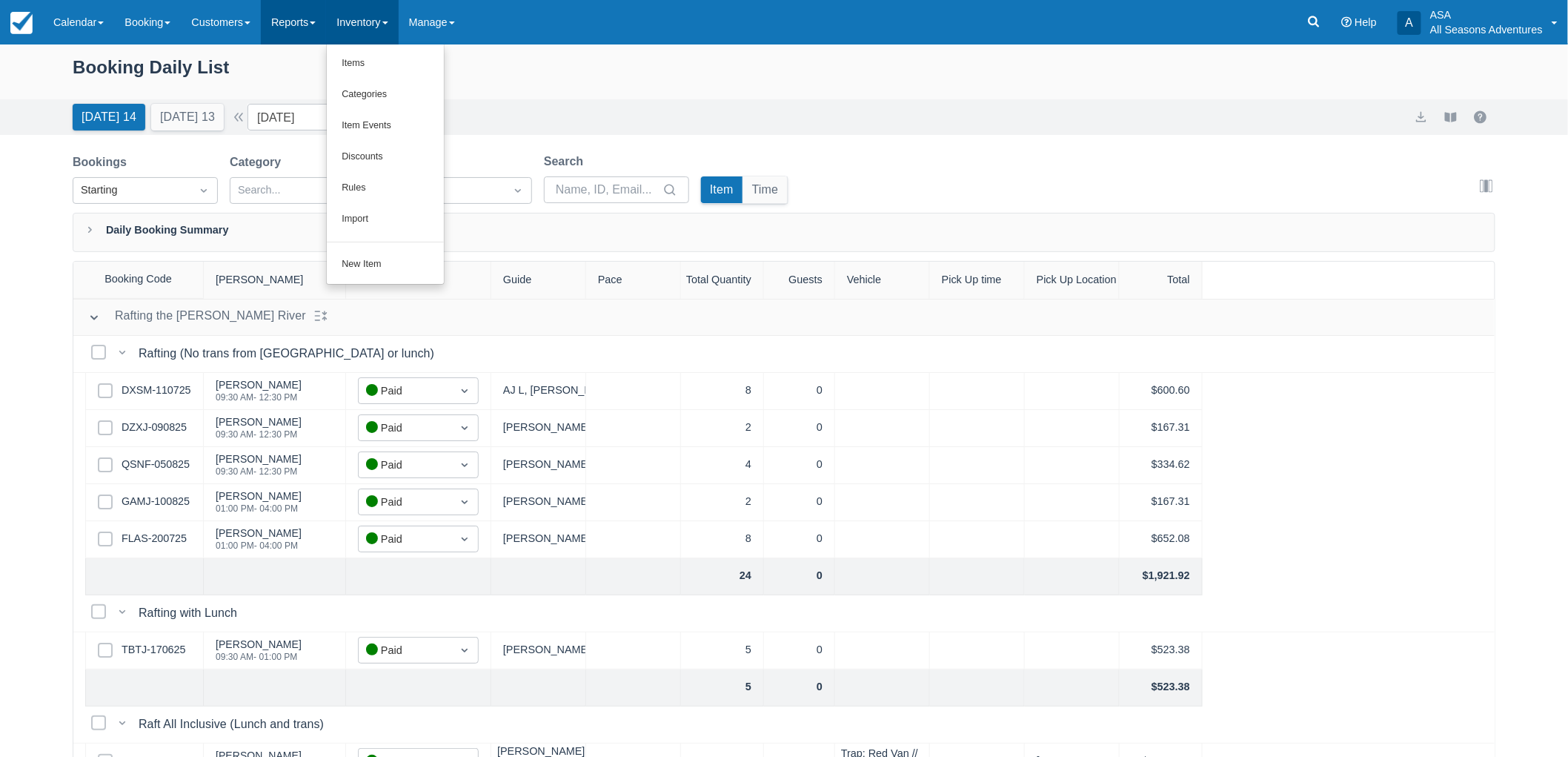
click at [322, 37] on link "Reports" at bounding box center [293, 22] width 65 height 45
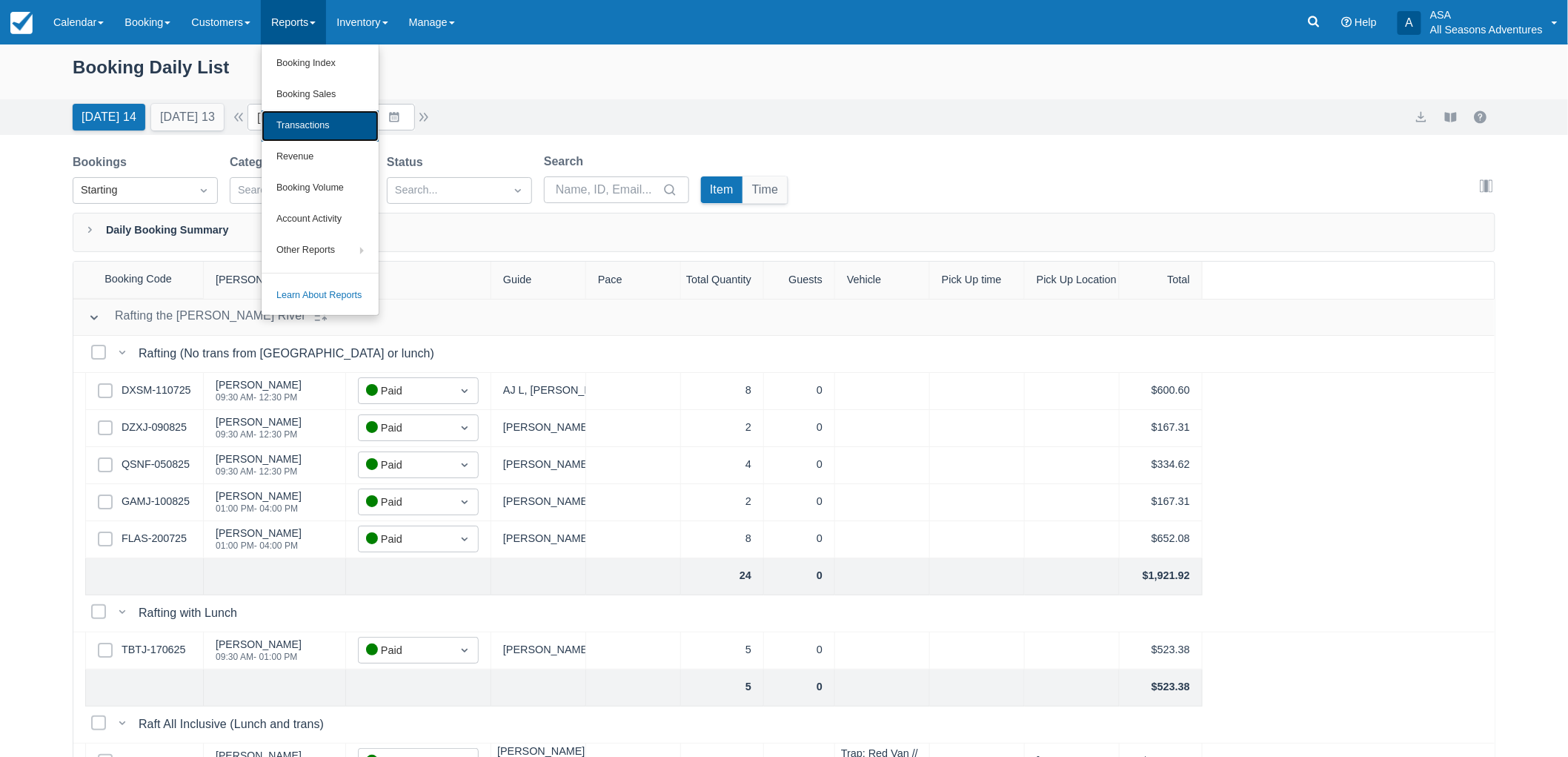
click at [321, 130] on link "Transactions" at bounding box center [320, 125] width 117 height 31
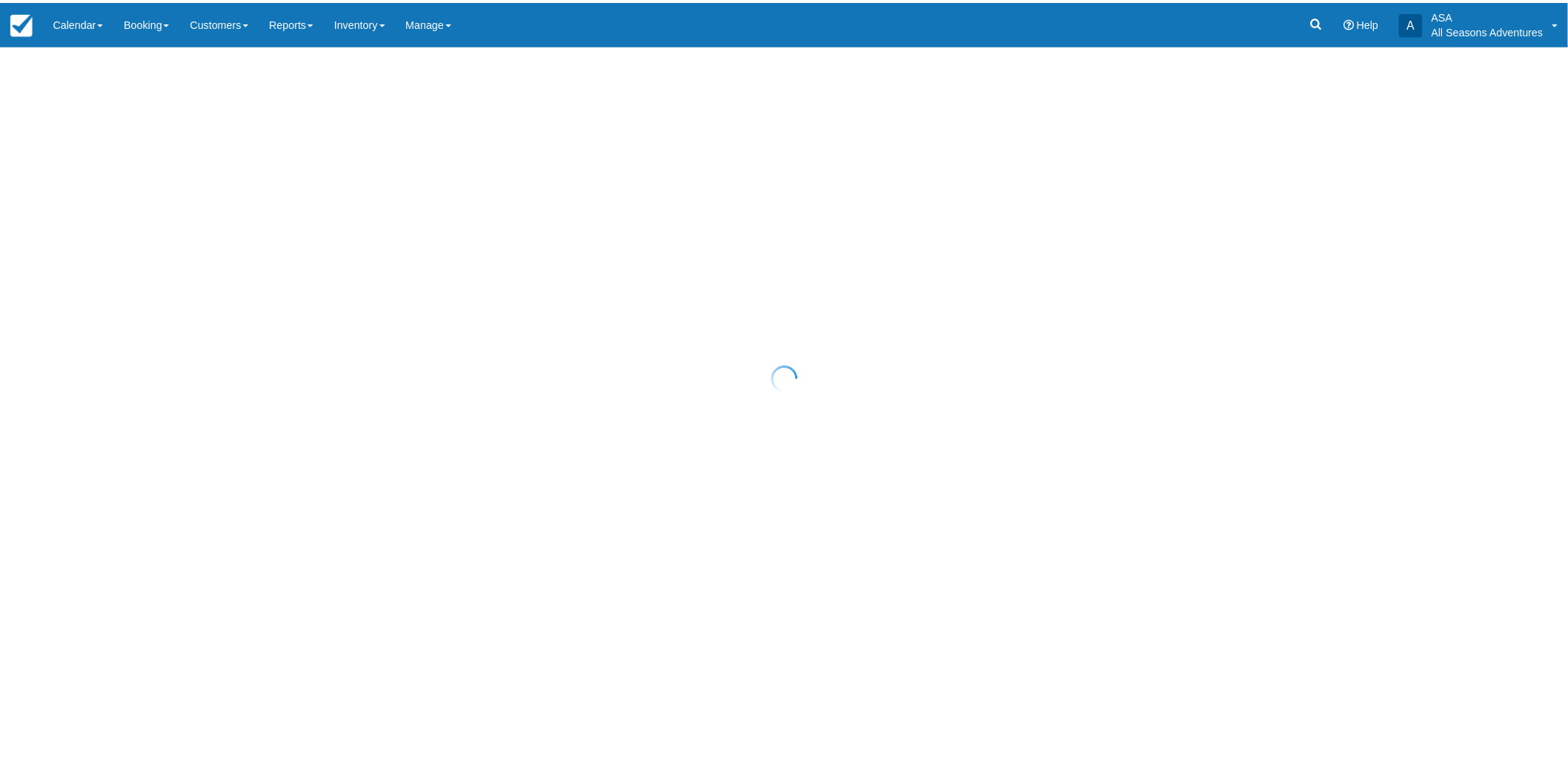
select select "10"
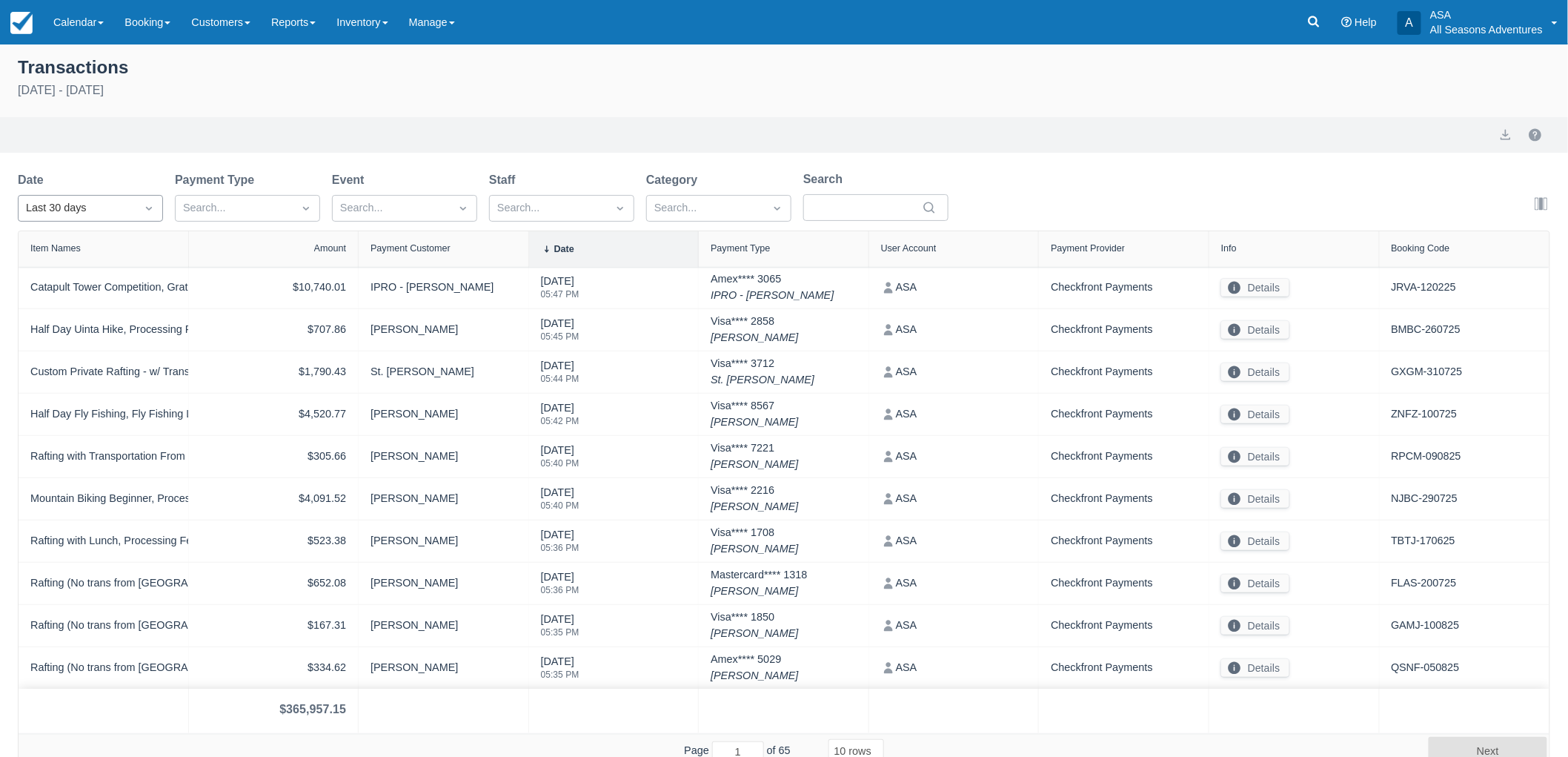
click at [127, 210] on div "Last 30 days" at bounding box center [76, 209] width 102 height 17
click at [94, 270] on div "[DATE]" at bounding box center [90, 273] width 145 height 29
select select "10"
click at [861, 745] on select "5 rows 10 rows 20 rows 25 rows 50 rows 100 rows" at bounding box center [855, 751] width 56 height 25
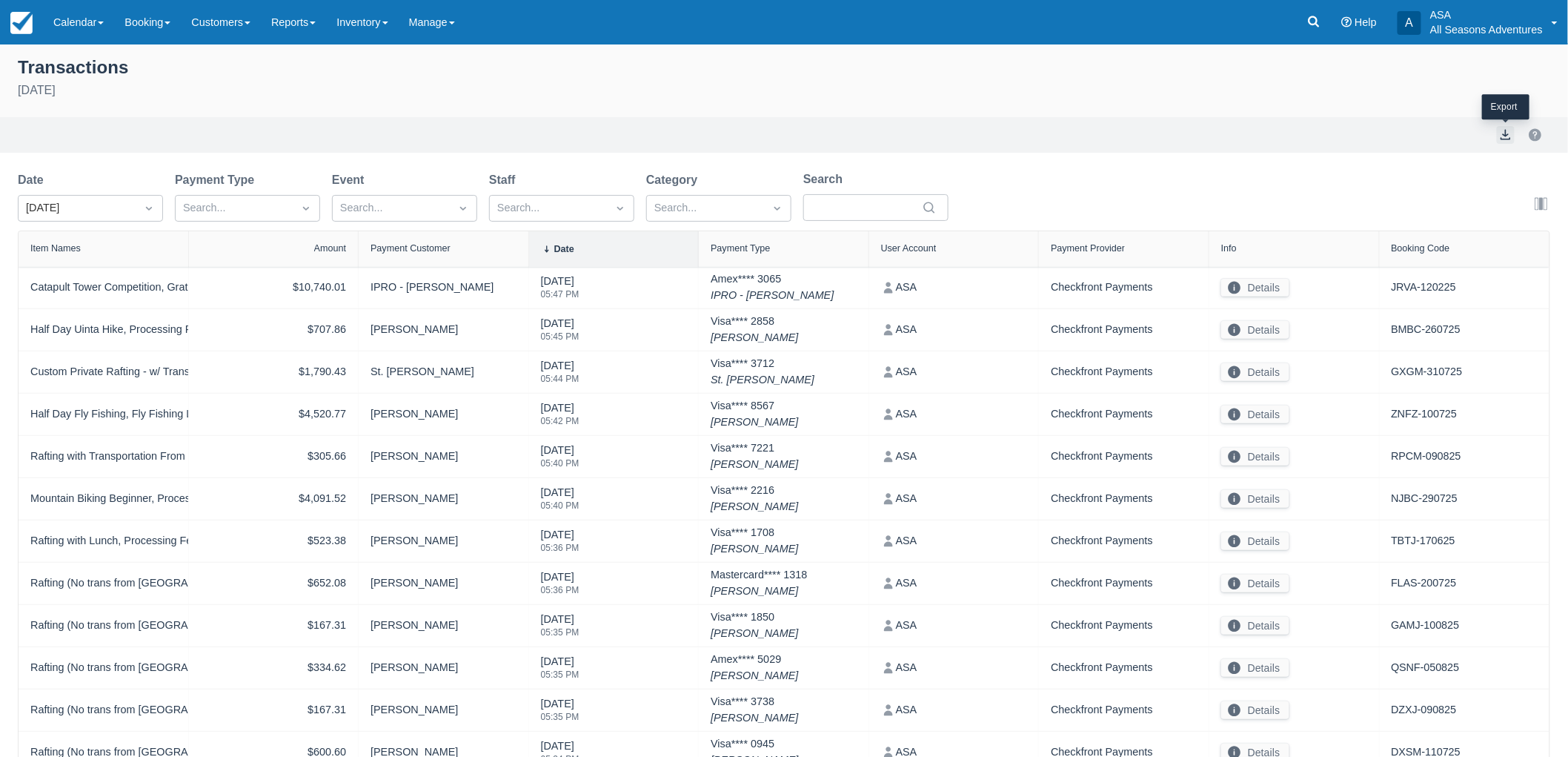
click at [1498, 137] on button "export" at bounding box center [1505, 135] width 17 height 17
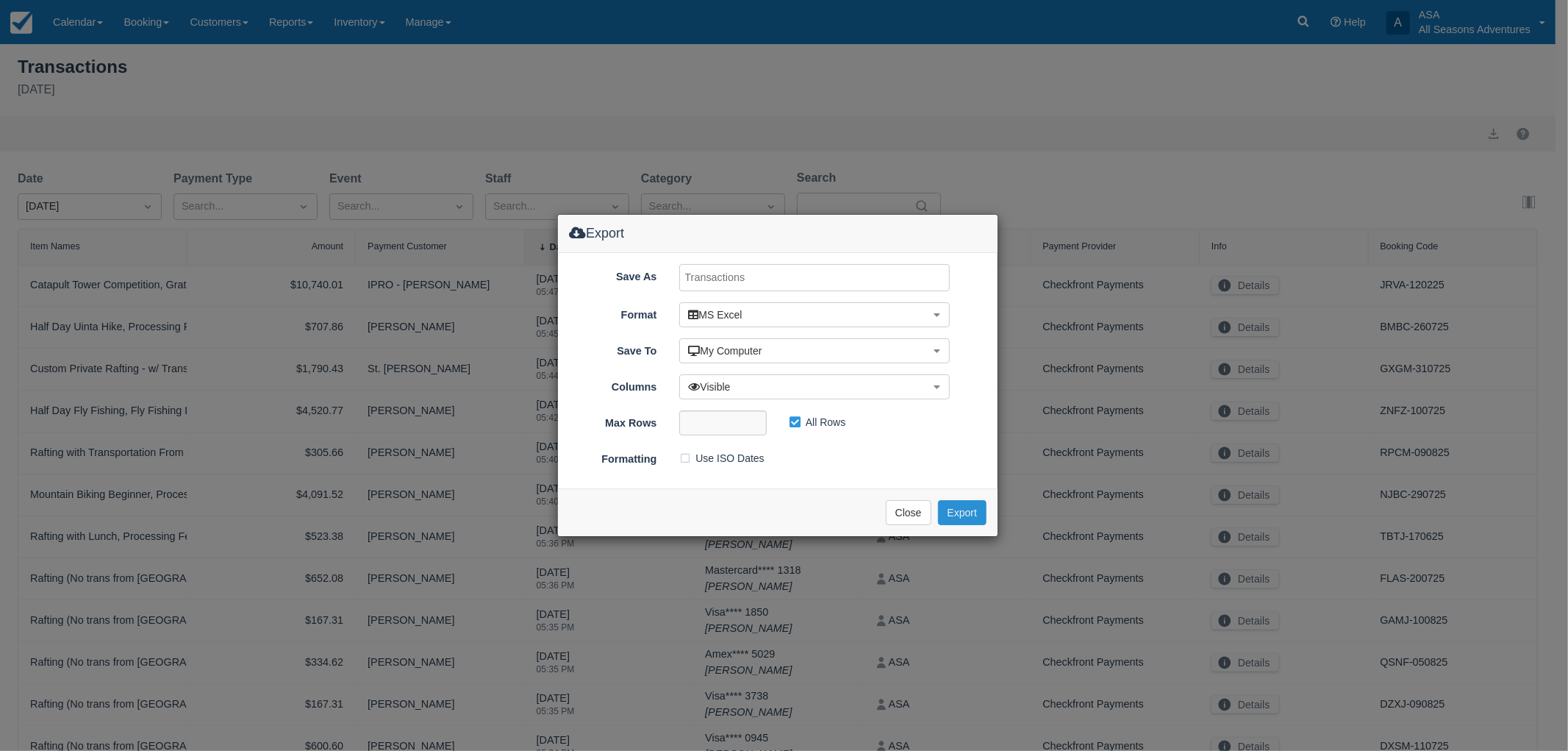
click at [976, 508] on button "Export" at bounding box center [962, 513] width 49 height 25
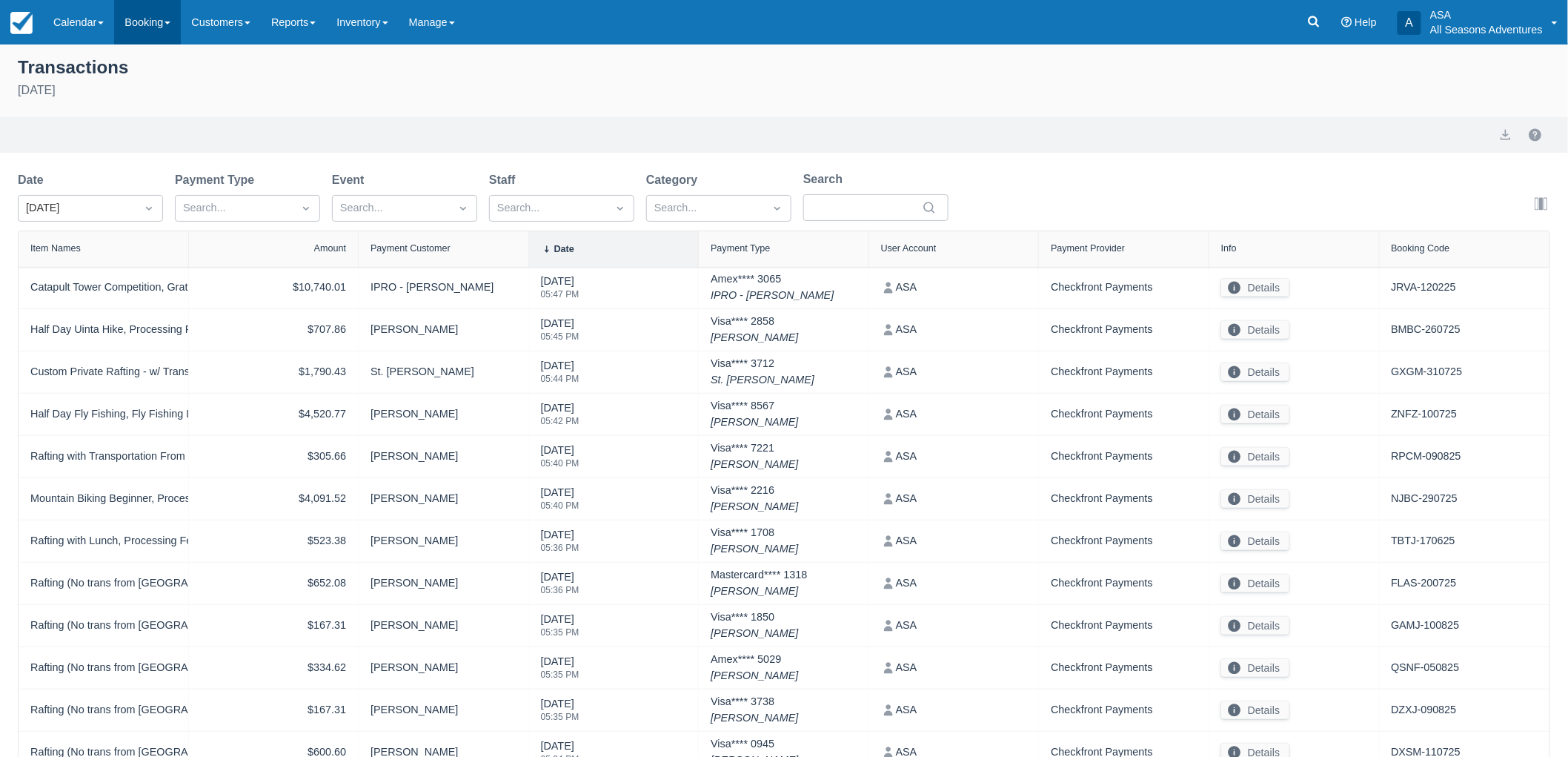
click at [120, 20] on link "Booking" at bounding box center [147, 22] width 66 height 45
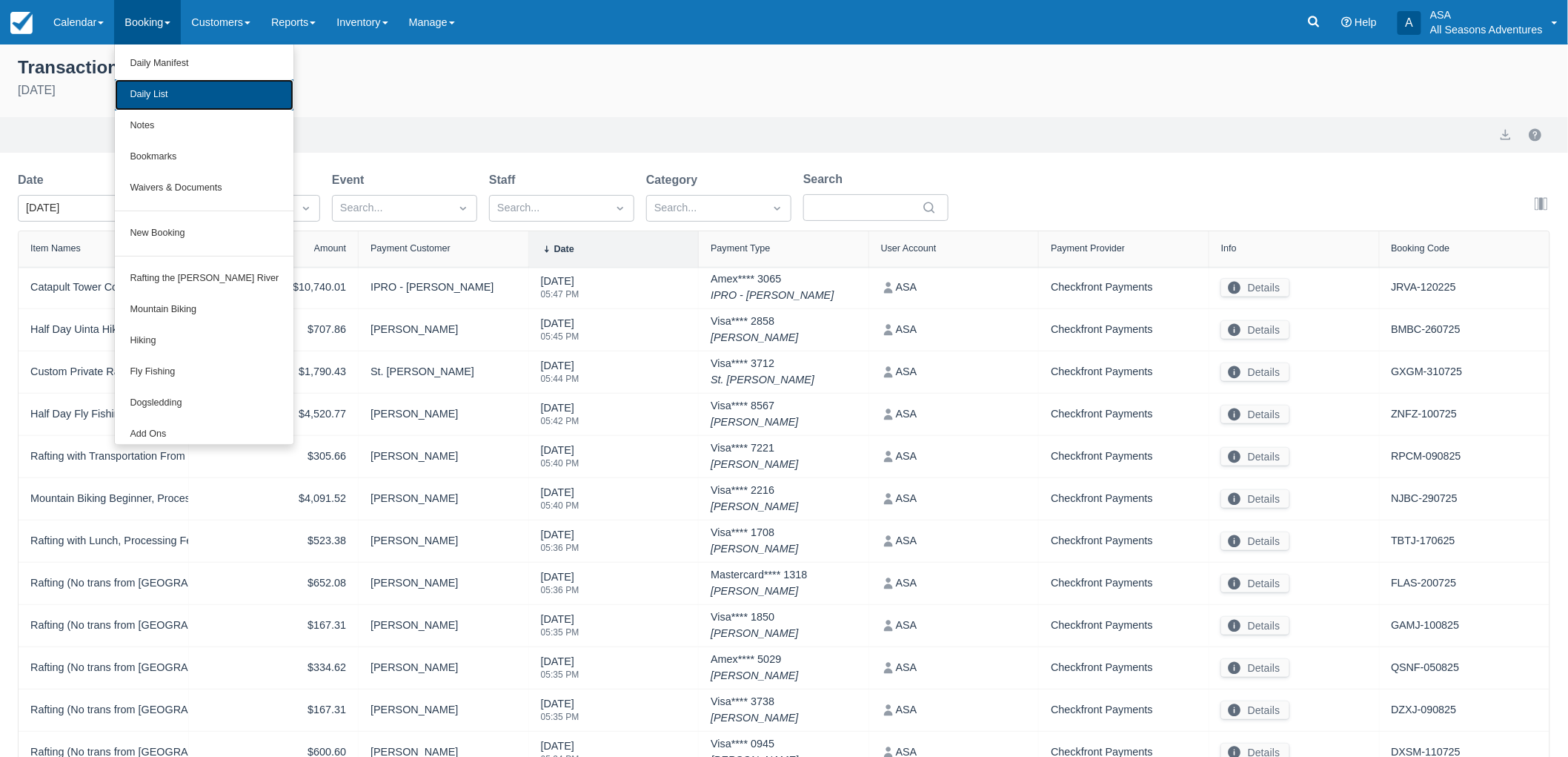
click at [154, 91] on link "Daily List" at bounding box center [203, 94] width 179 height 31
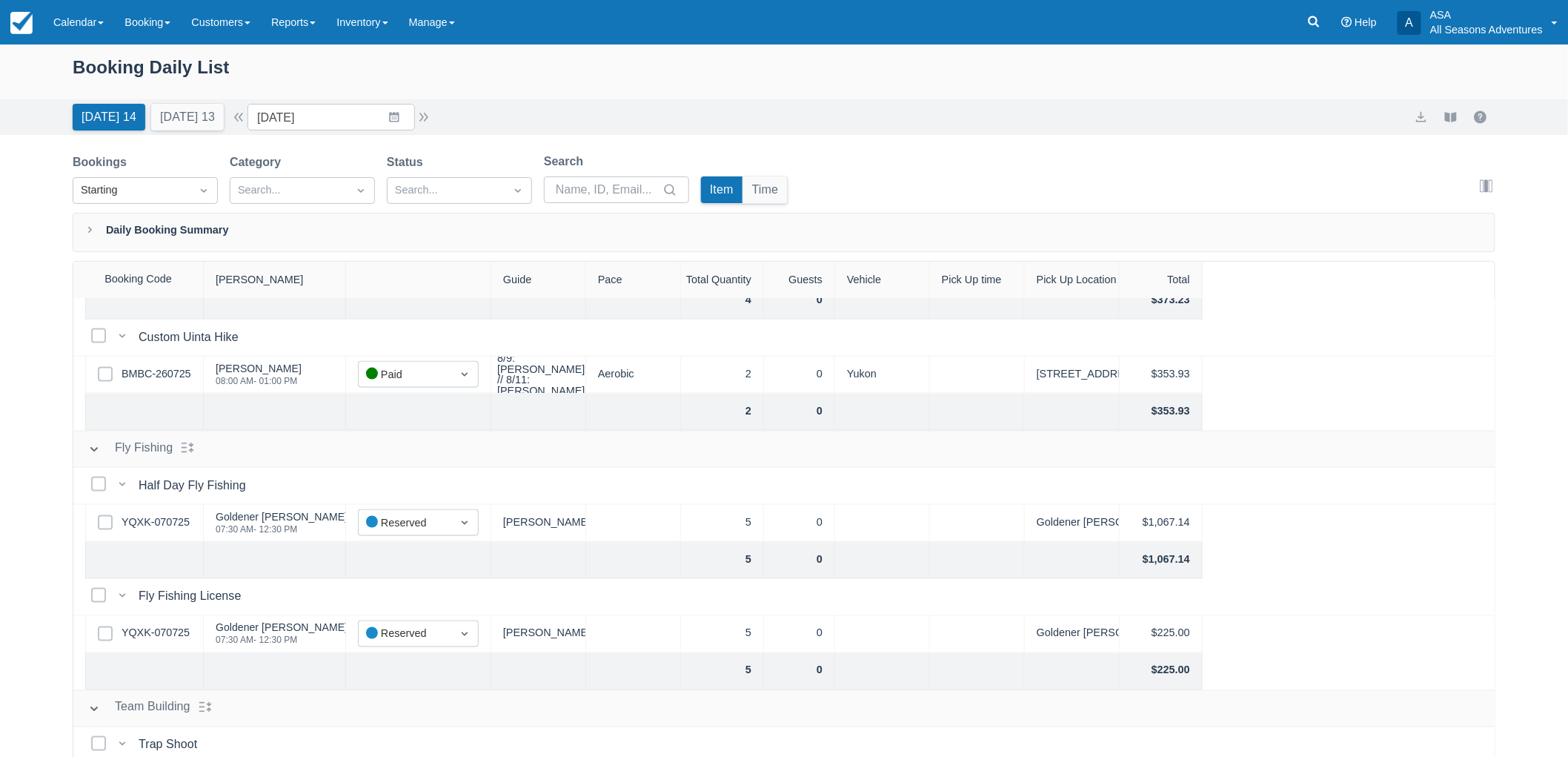
scroll to position [988, 0]
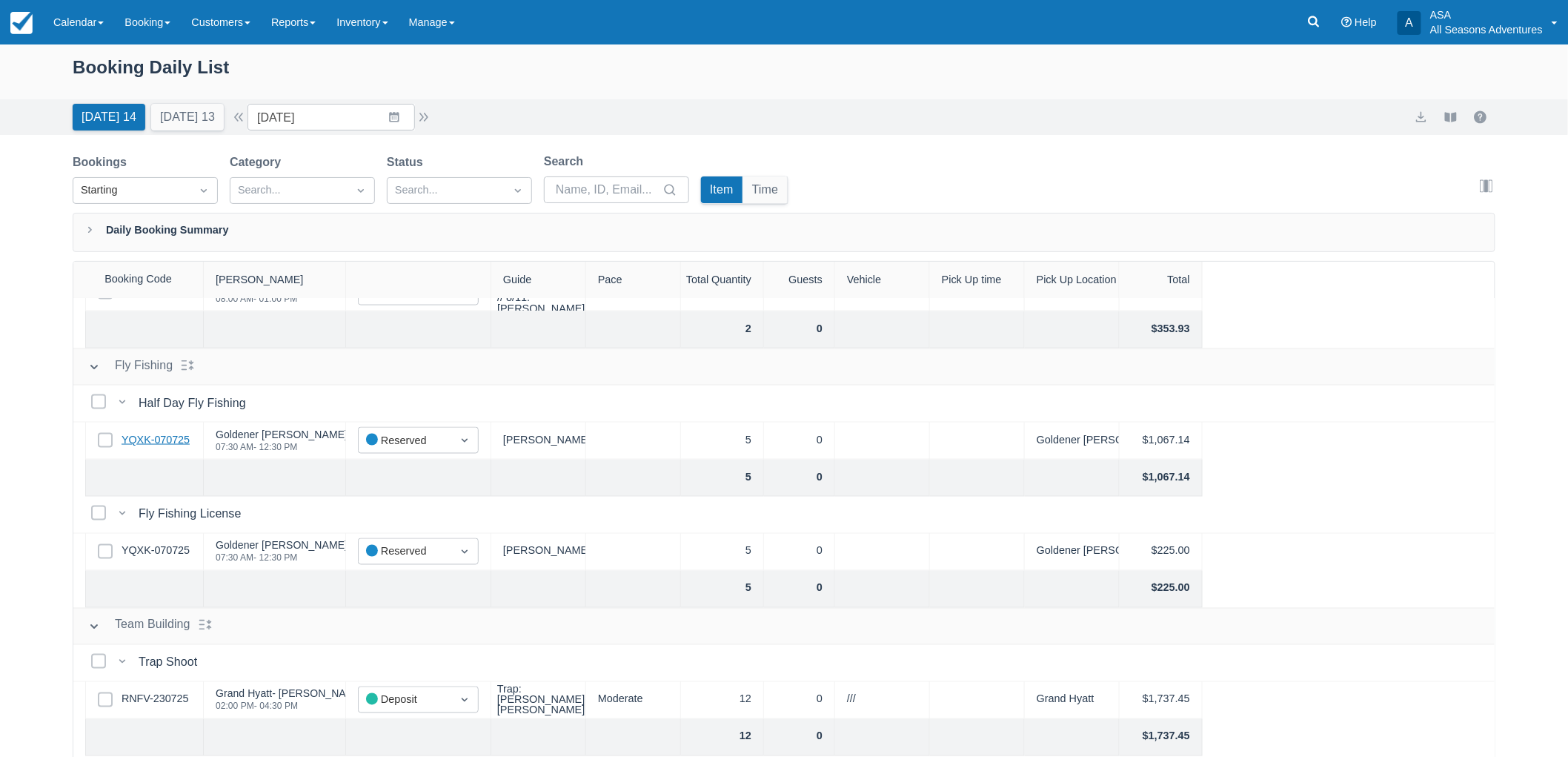
click at [161, 441] on link "YQXK-070725" at bounding box center [155, 440] width 68 height 17
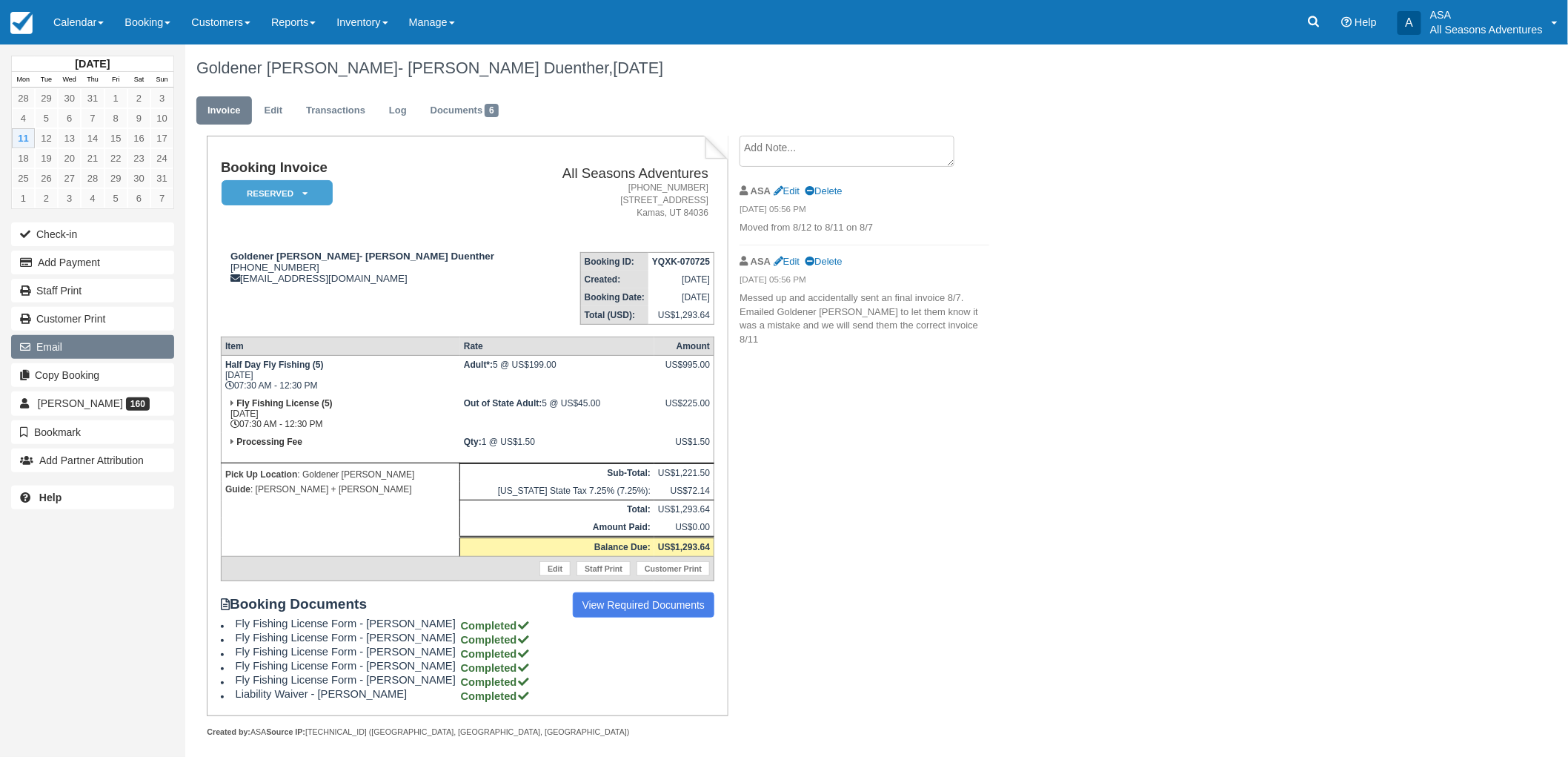
click at [78, 337] on button "Email" at bounding box center [92, 347] width 163 height 24
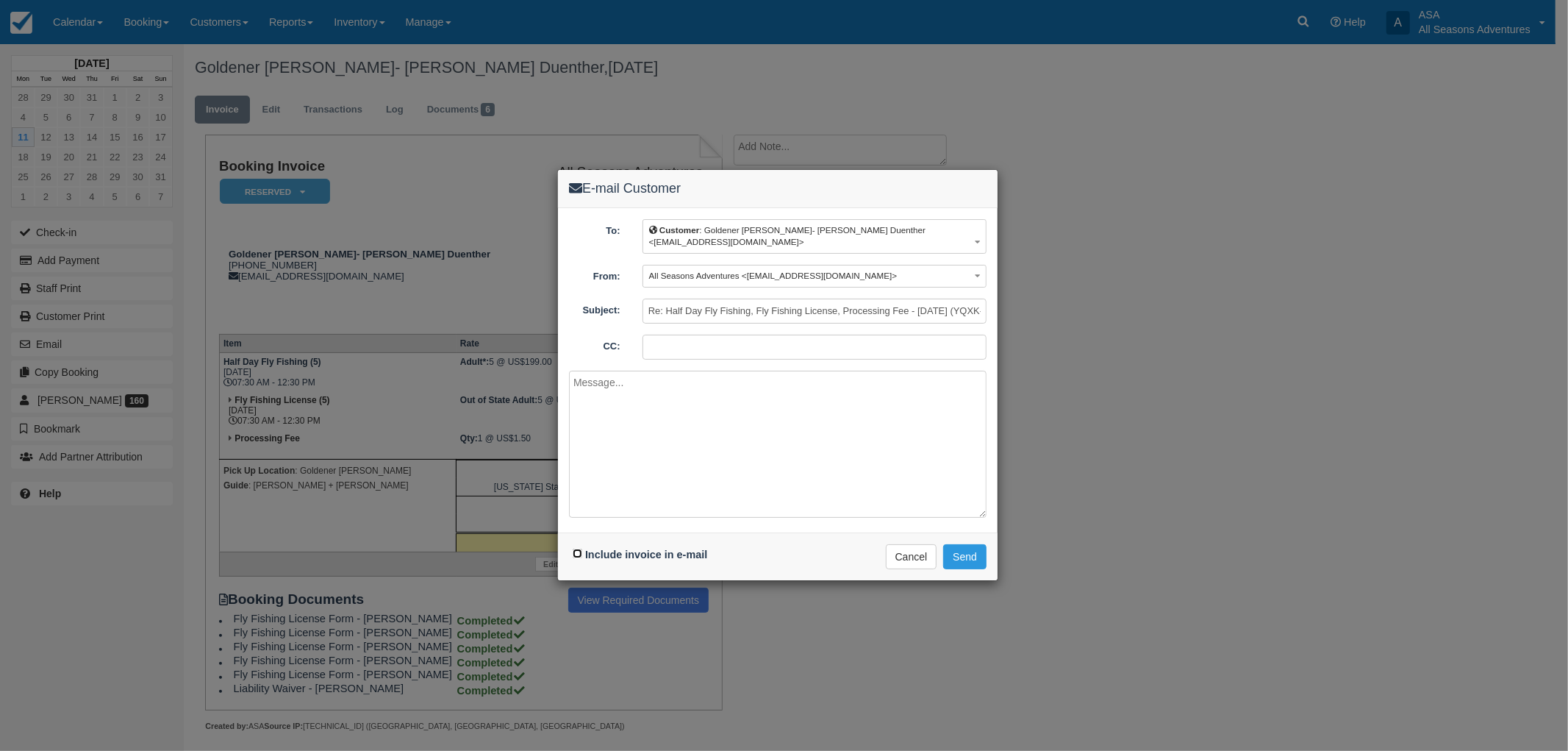
click at [576, 554] on input "Include invoice in e-mail" at bounding box center [578, 553] width 10 height 10
checkbox input "true"
click at [726, 426] on textarea at bounding box center [777, 444] width 418 height 147
type textarea "Thank you for your business!"
click at [967, 552] on button "Send" at bounding box center [964, 556] width 44 height 25
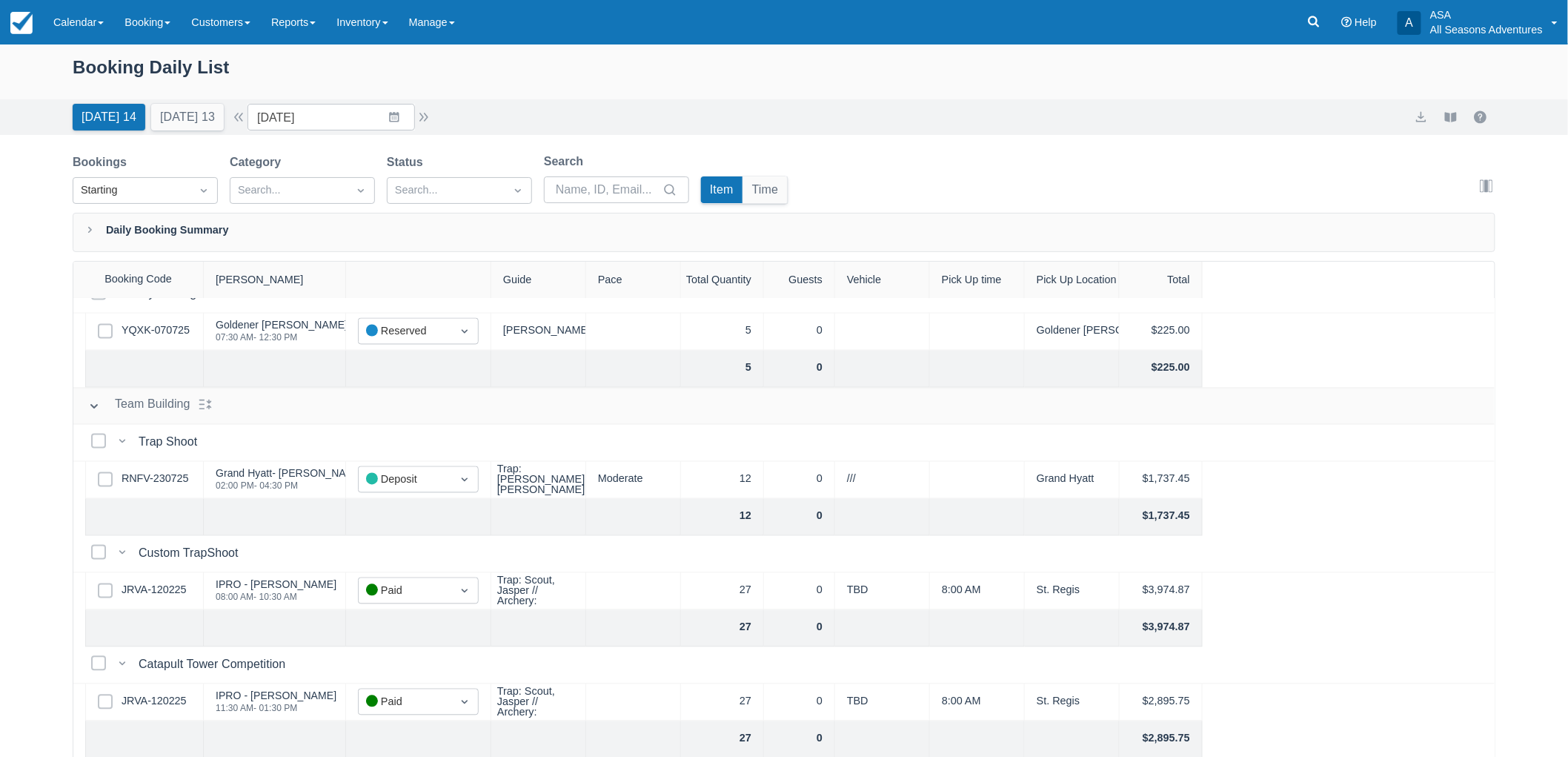
scroll to position [1168, 0]
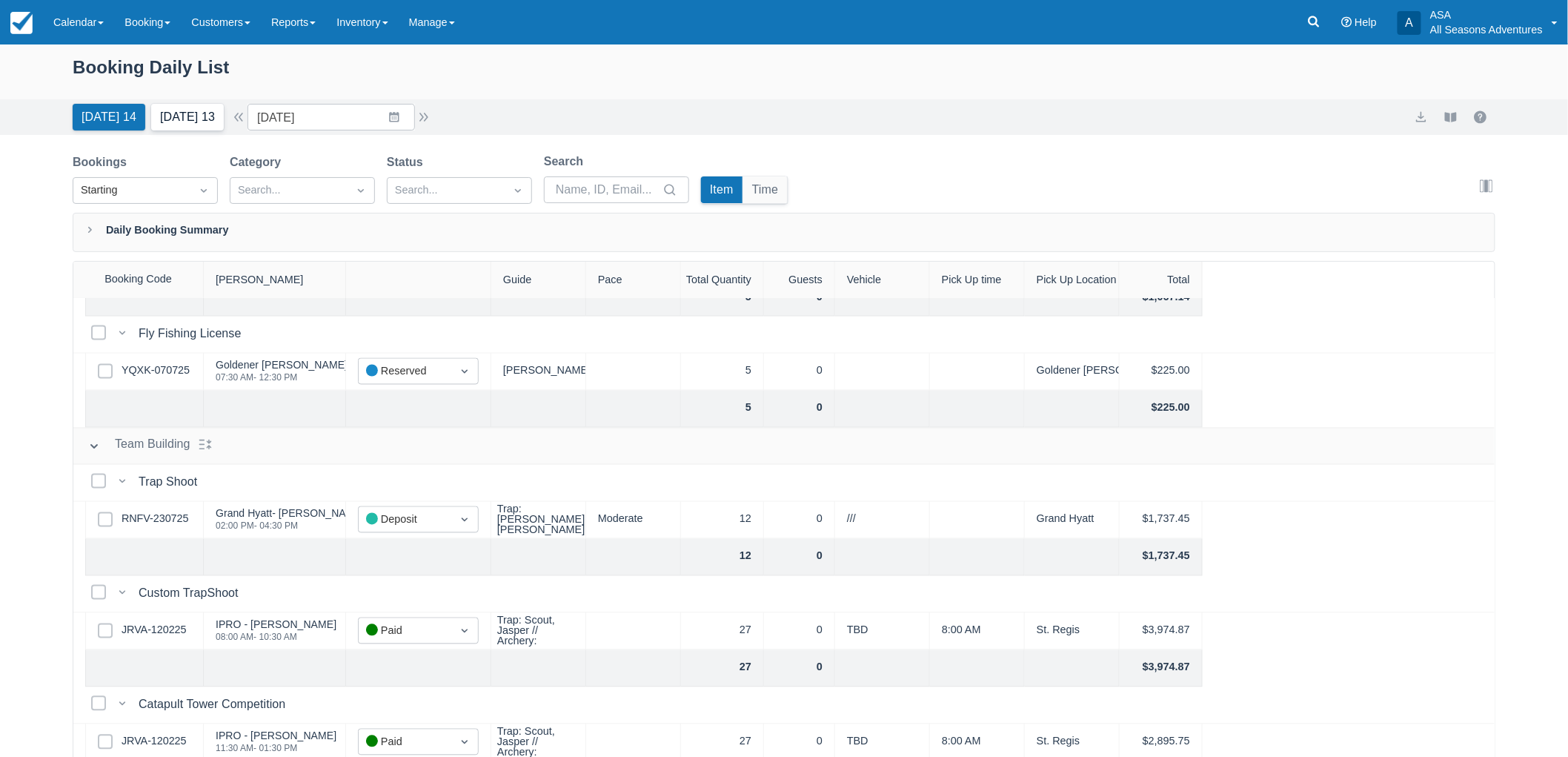
click at [182, 113] on button "Tomorrow 13" at bounding box center [187, 117] width 72 height 27
type input "08/12/25"
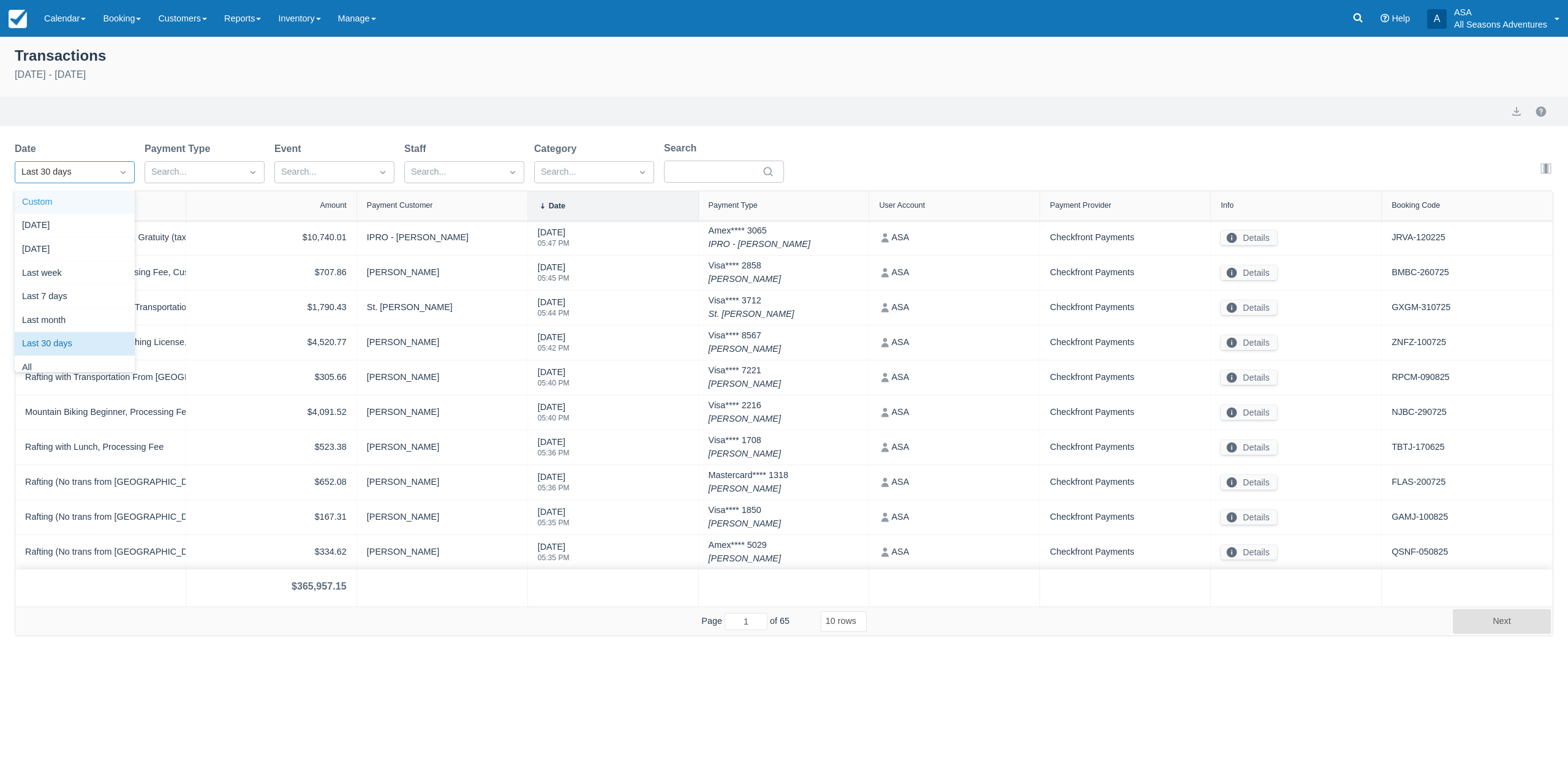
select select "10"
drag, startPoint x: 0, startPoint y: 0, endPoint x: 47, endPoint y: 199, distance: 204.5
click at [47, 199] on div "Custom" at bounding box center [74, 202] width 120 height 24
select select "10"
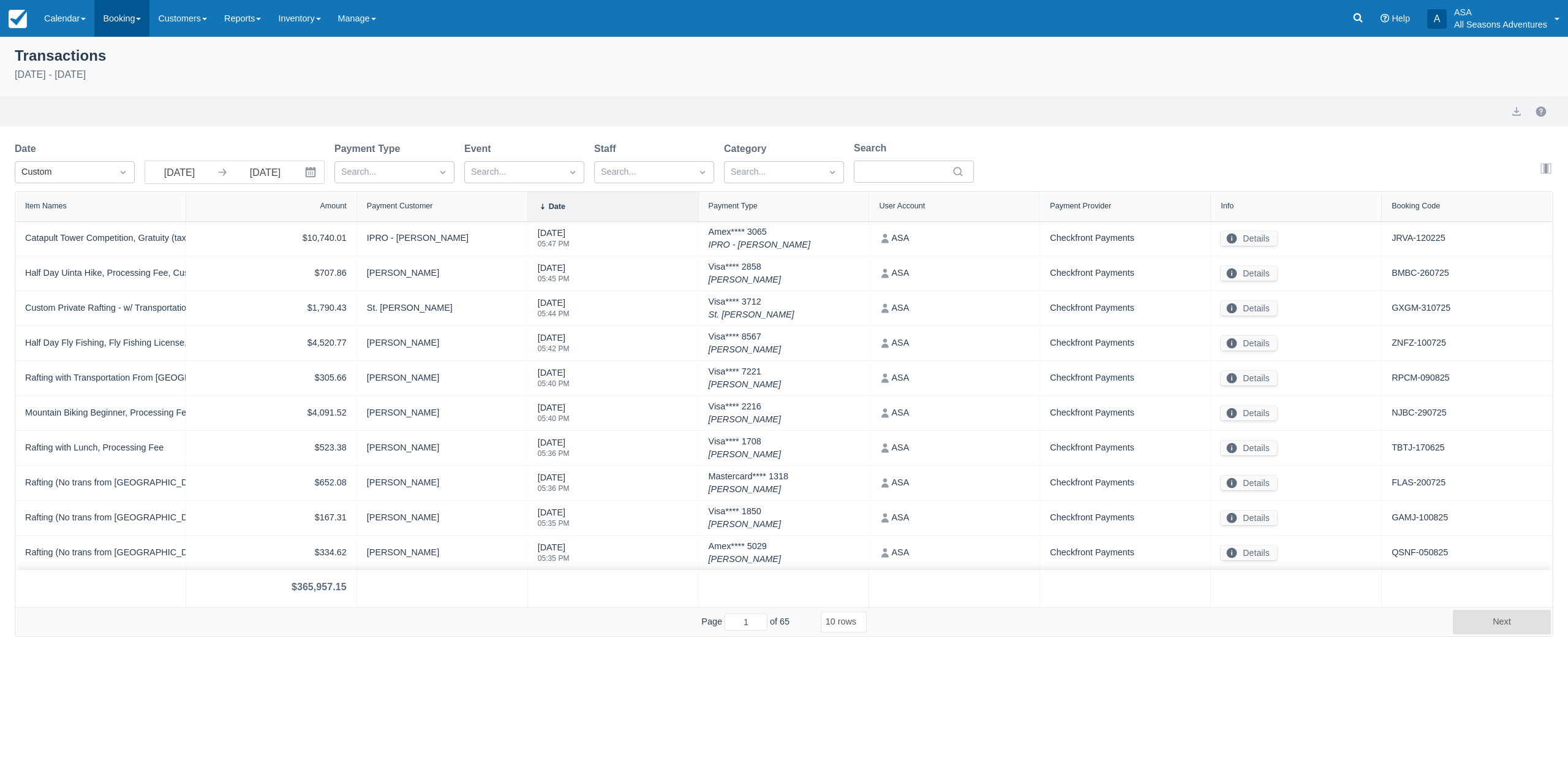
click at [129, 16] on link "Booking" at bounding box center [122, 19] width 55 height 37
click at [249, 19] on link "Reports" at bounding box center [242, 19] width 54 height 37
click at [254, 78] on link "Booking Sales" at bounding box center [264, 78] width 97 height 25
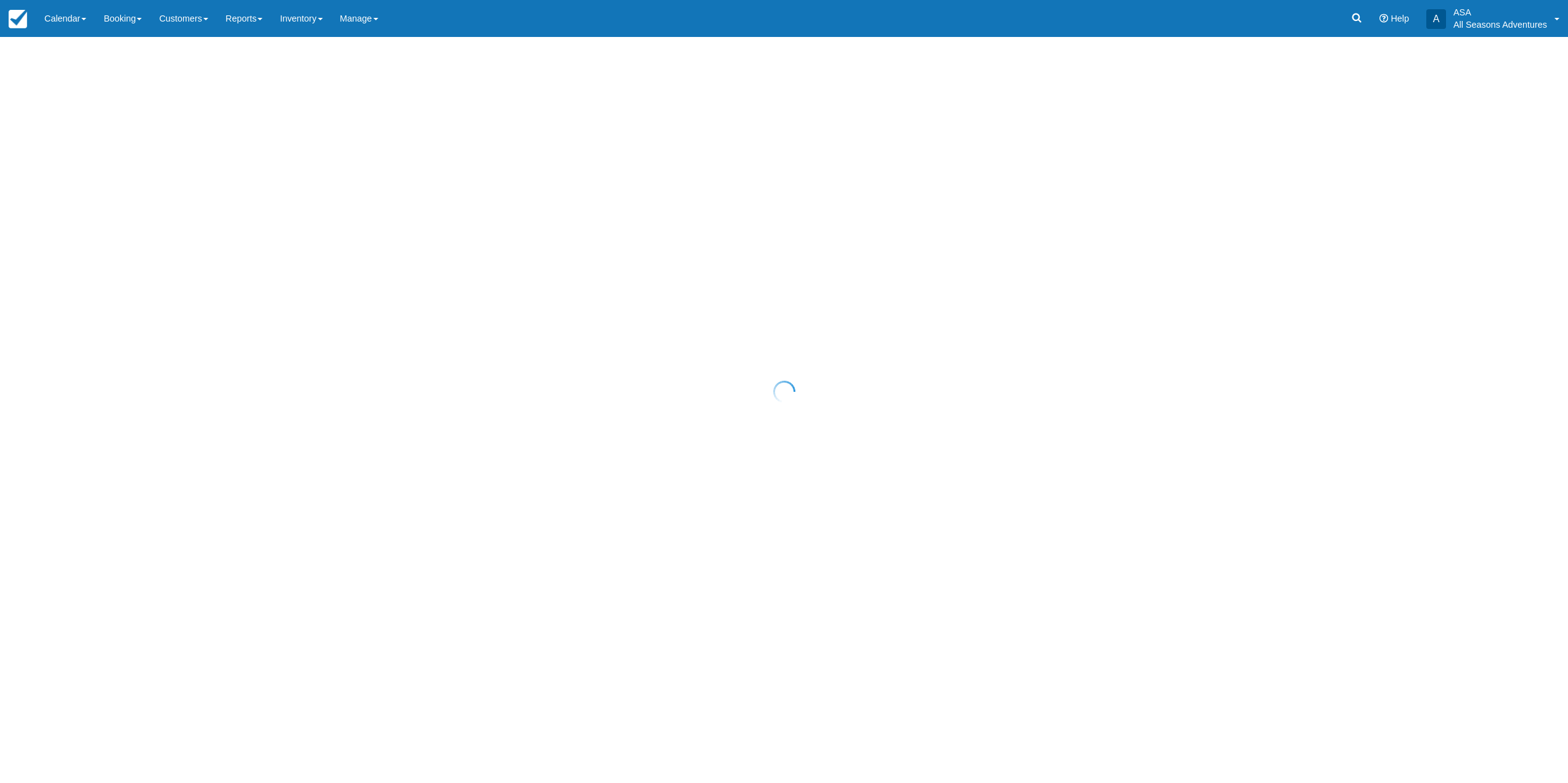
select select "20"
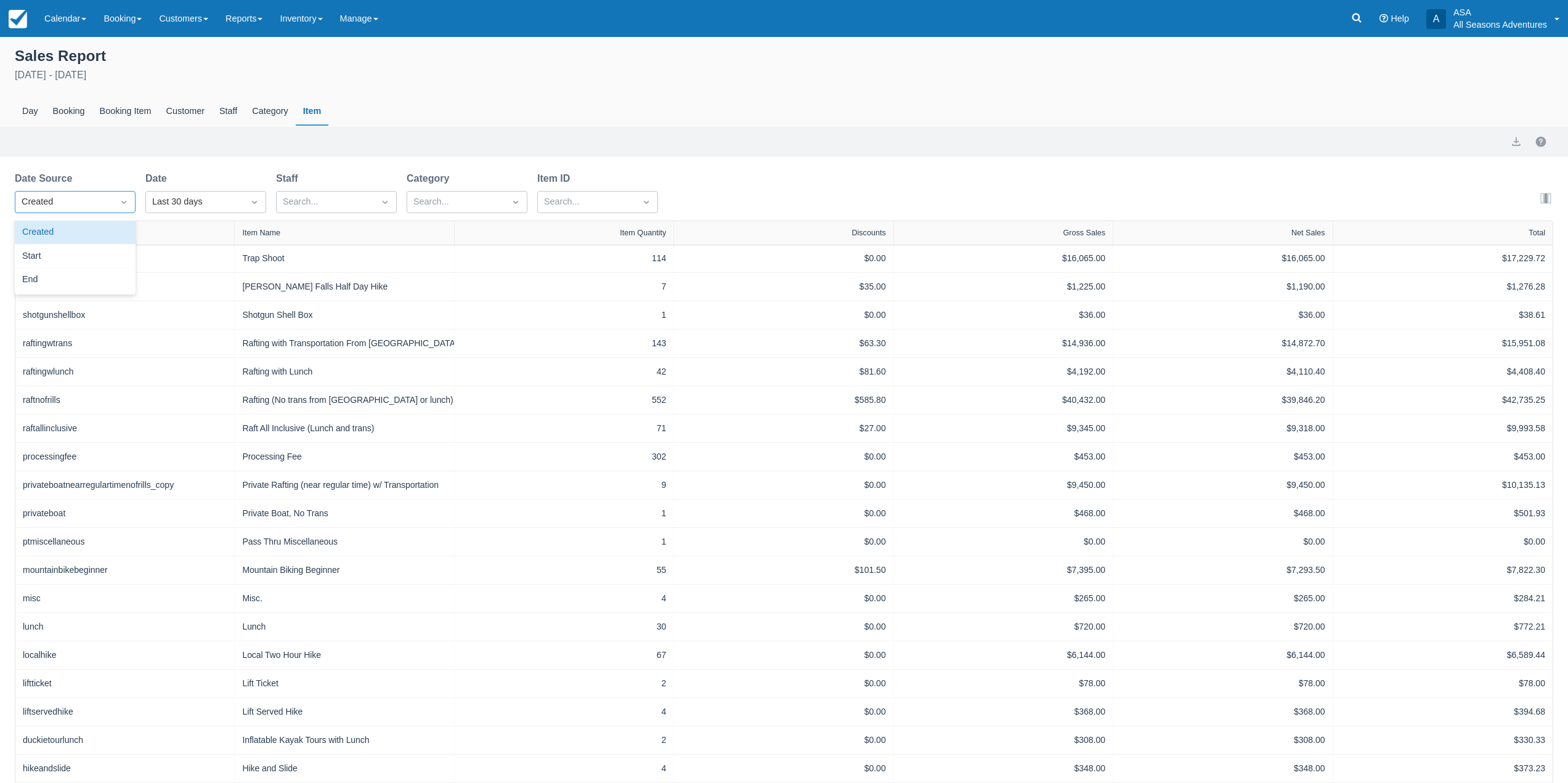
click at [81, 202] on div "Created" at bounding box center [64, 202] width 85 height 14
click at [43, 256] on div "Start" at bounding box center [75, 256] width 121 height 24
select select "20"
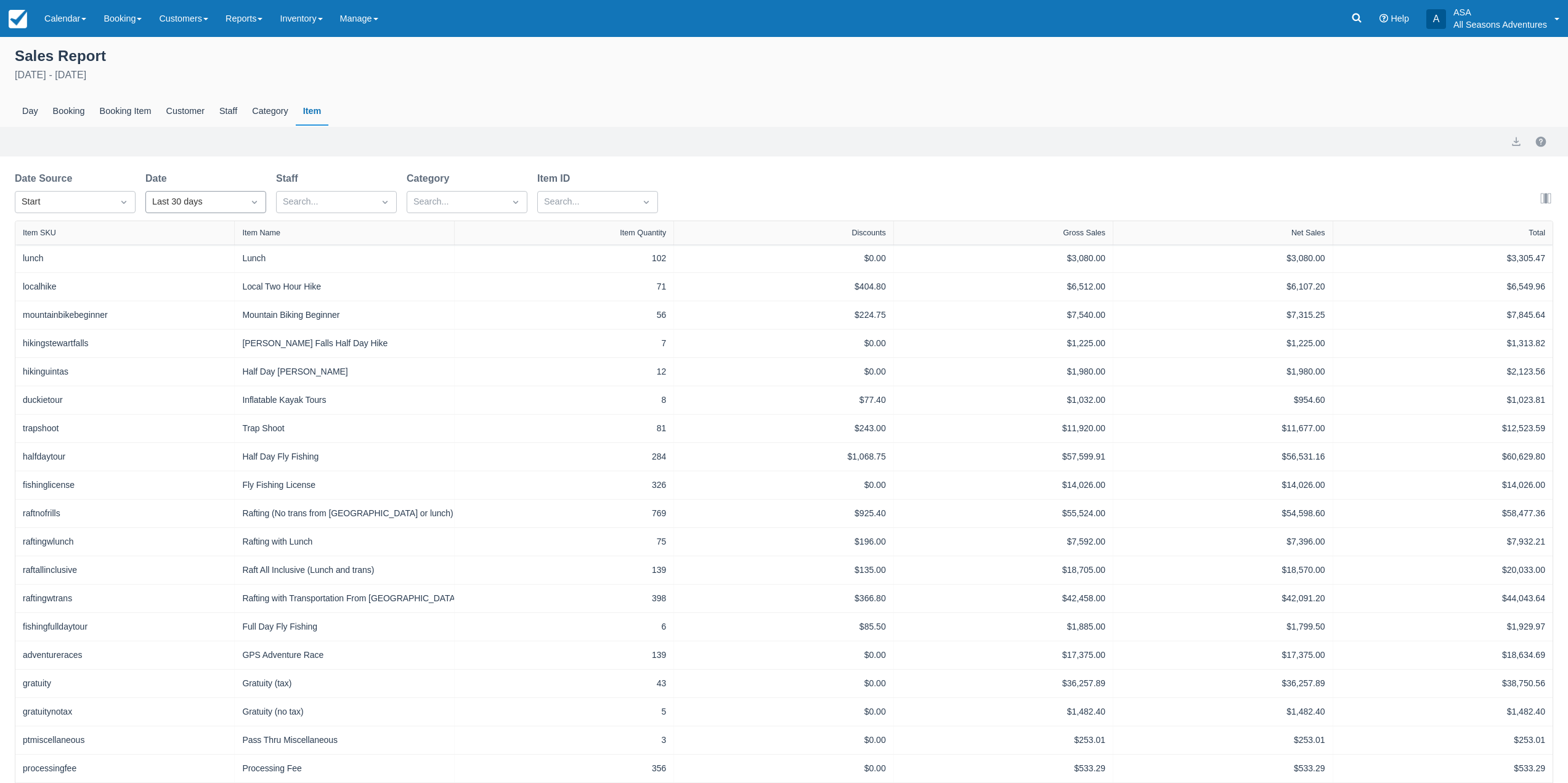
click at [186, 202] on div "Last 30 days" at bounding box center [194, 202] width 85 height 14
click at [182, 235] on div "Custom" at bounding box center [206, 232] width 121 height 24
select select "20"
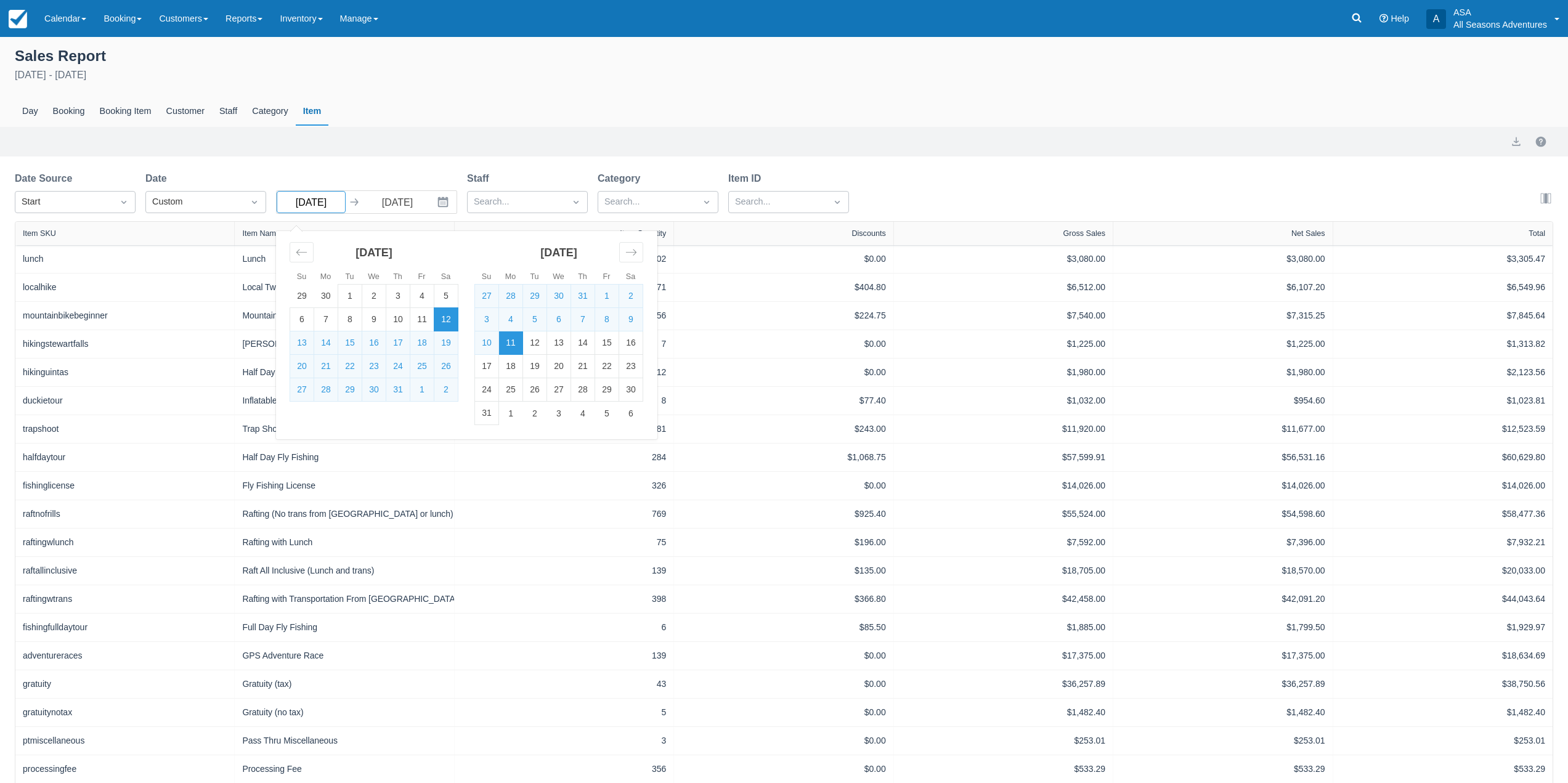
click at [338, 202] on input "[DATE]" at bounding box center [312, 202] width 69 height 22
click at [607, 295] on td "1" at bounding box center [607, 296] width 24 height 23
type input "08/01/25"
select select "20"
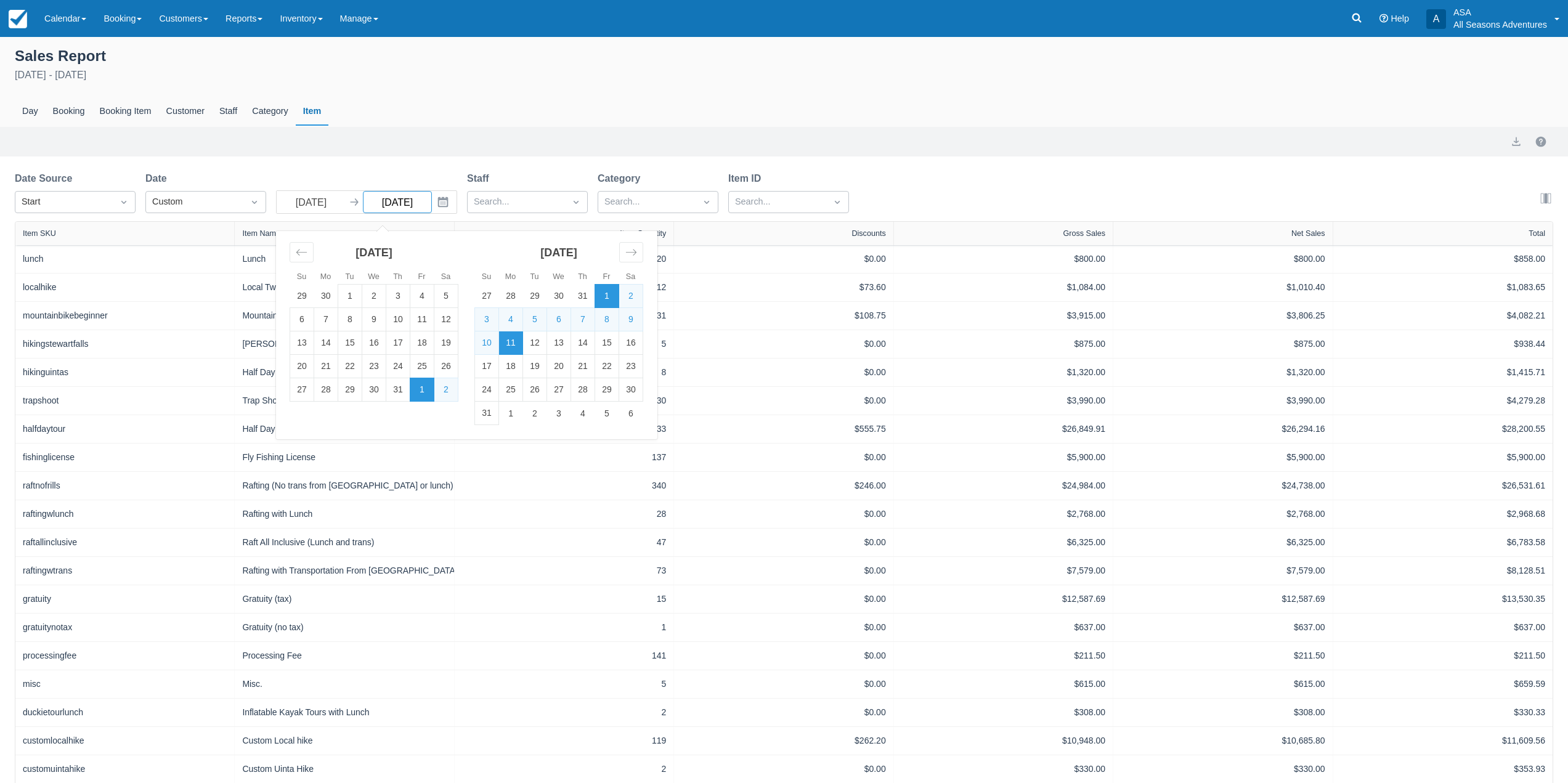
click at [399, 202] on input "08/11/25" at bounding box center [397, 202] width 69 height 22
click at [481, 417] on td "31" at bounding box center [487, 414] width 24 height 23
type input "08/31/25"
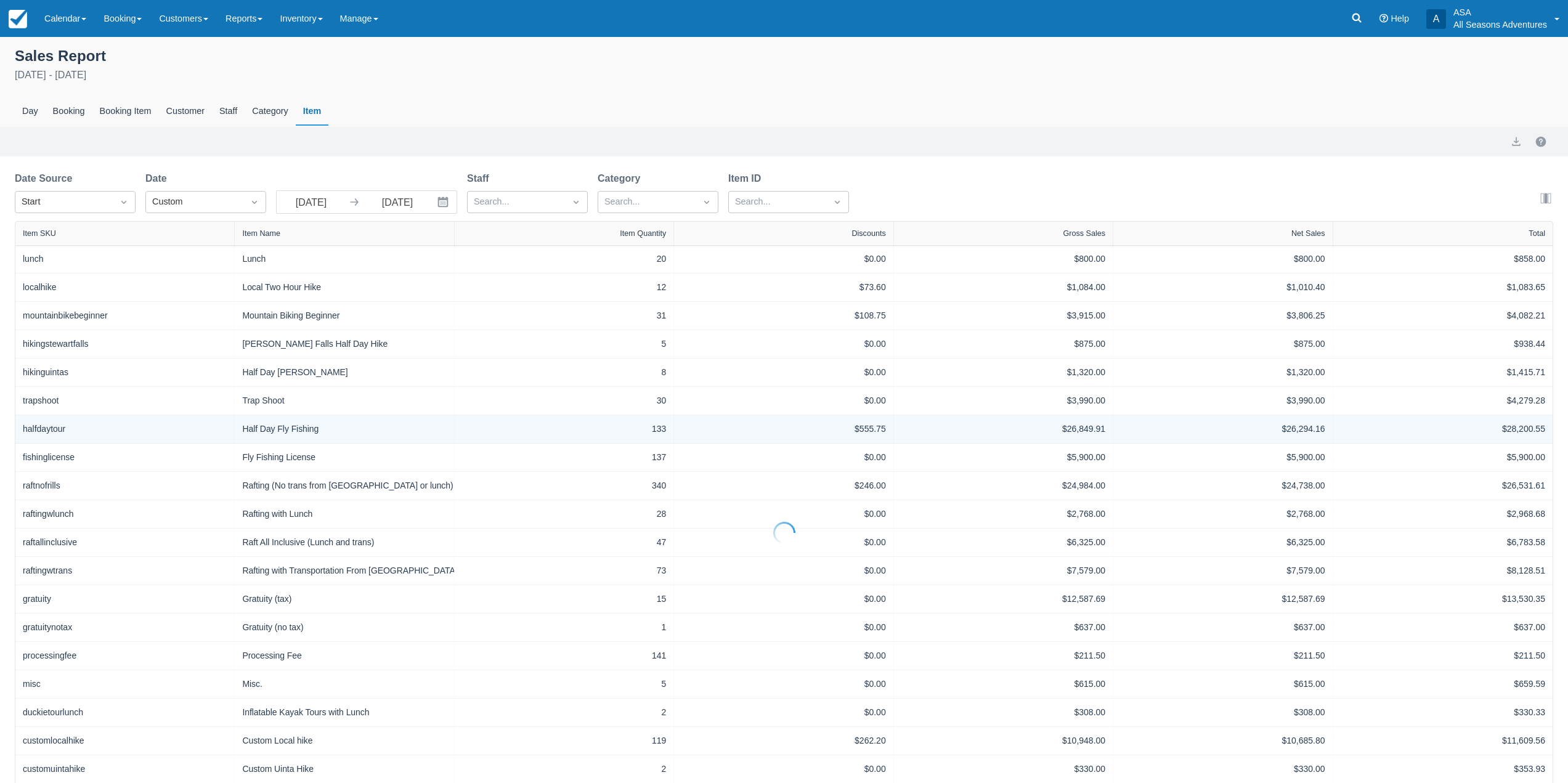
select select "20"
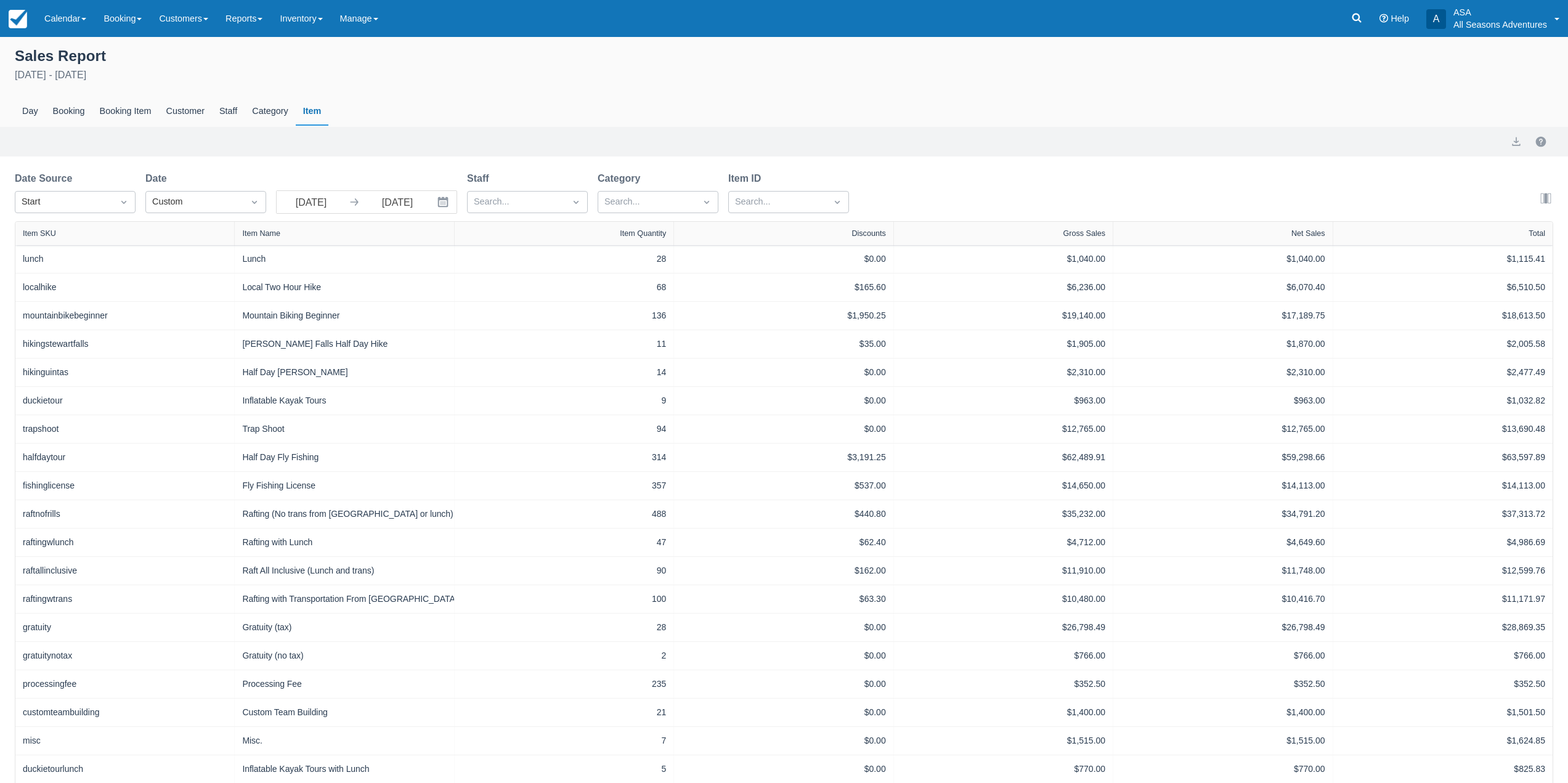
click at [580, 124] on div "Day Booking Booking Item Customer Staff Category Item" at bounding box center [783, 111] width 1538 height 28
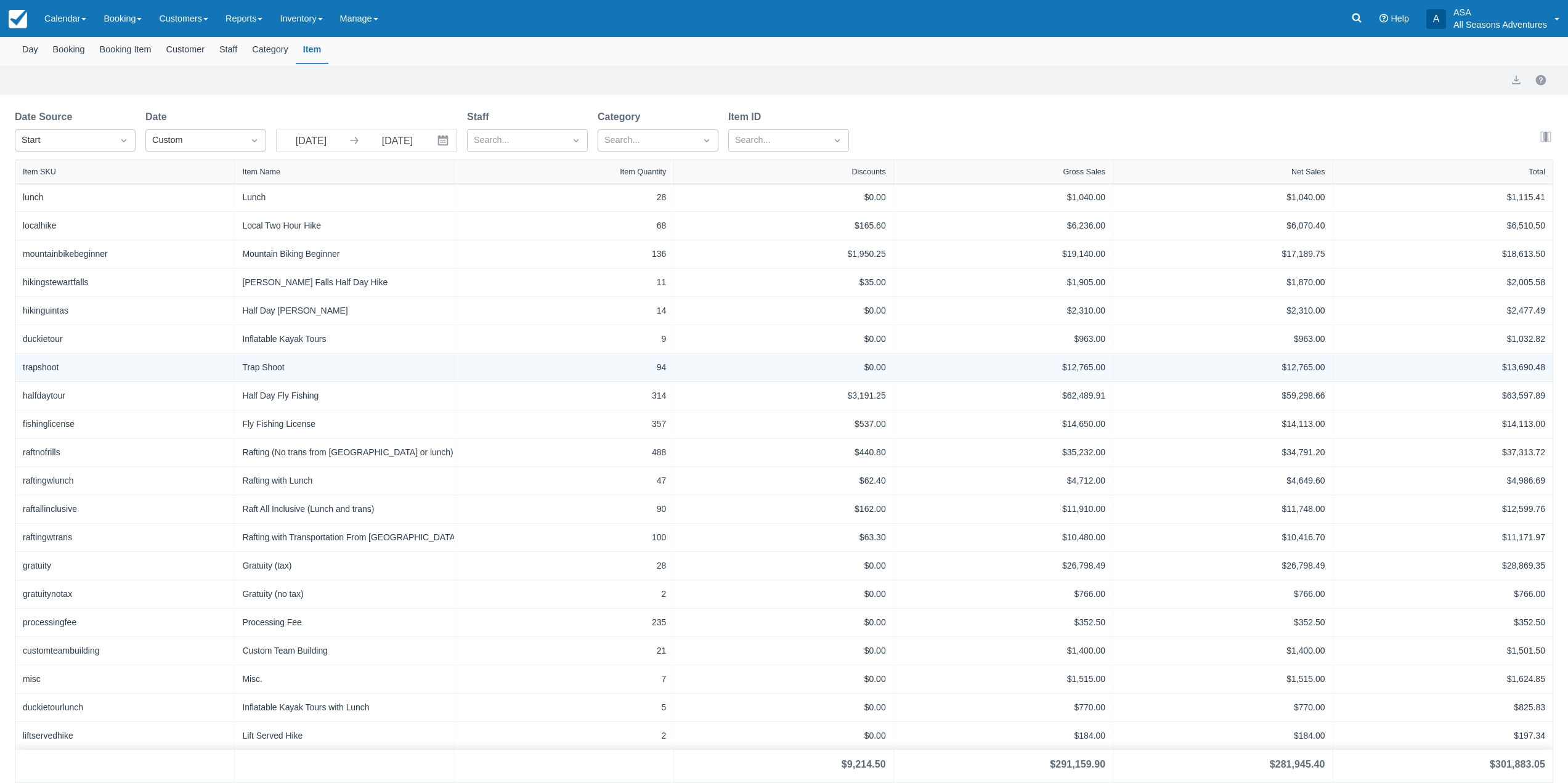
scroll to position [90, 0]
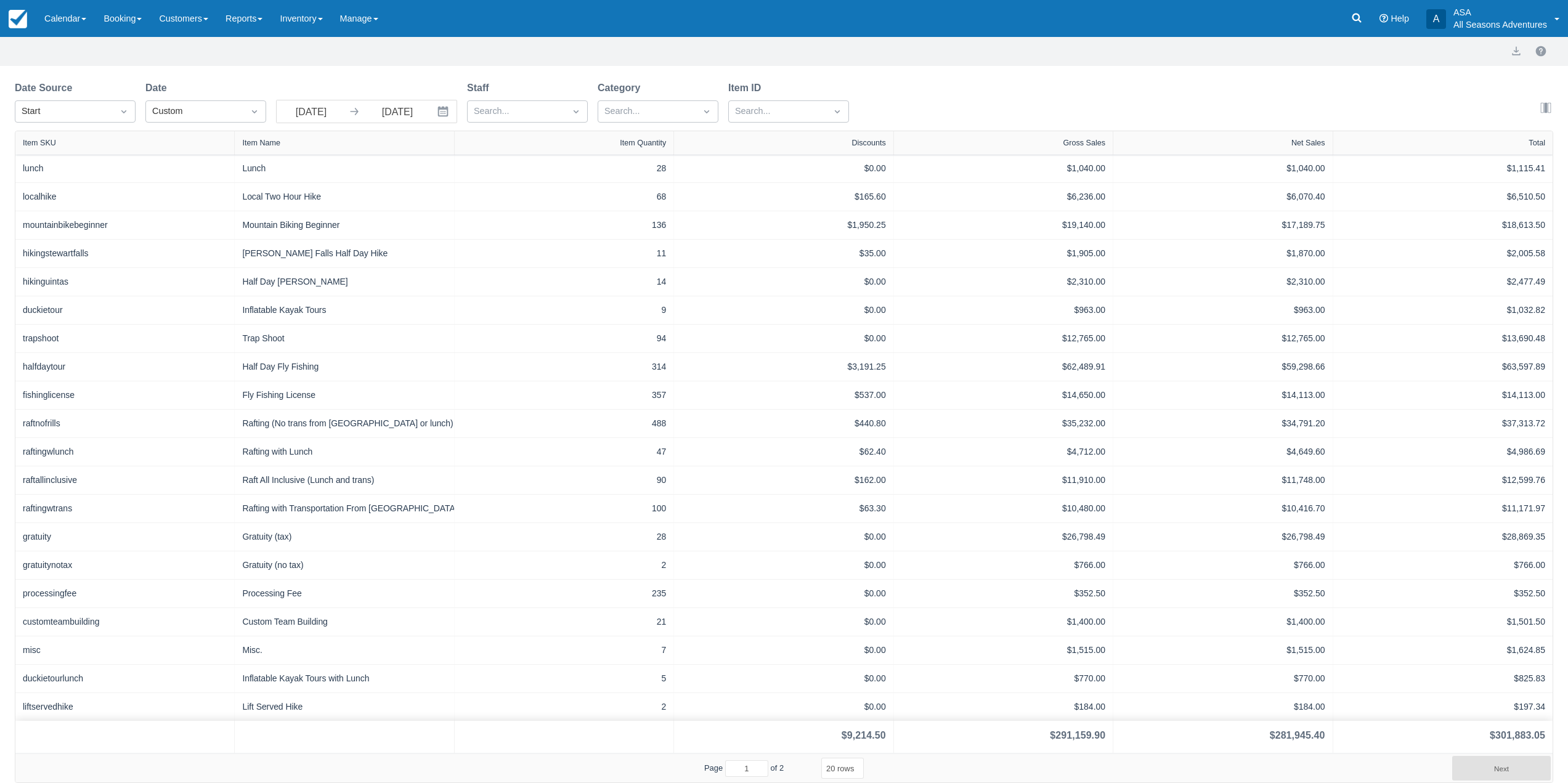
click at [443, 108] on icon "Interact with the calendar and add the check-in date for your trip." at bounding box center [443, 111] width 10 height 10
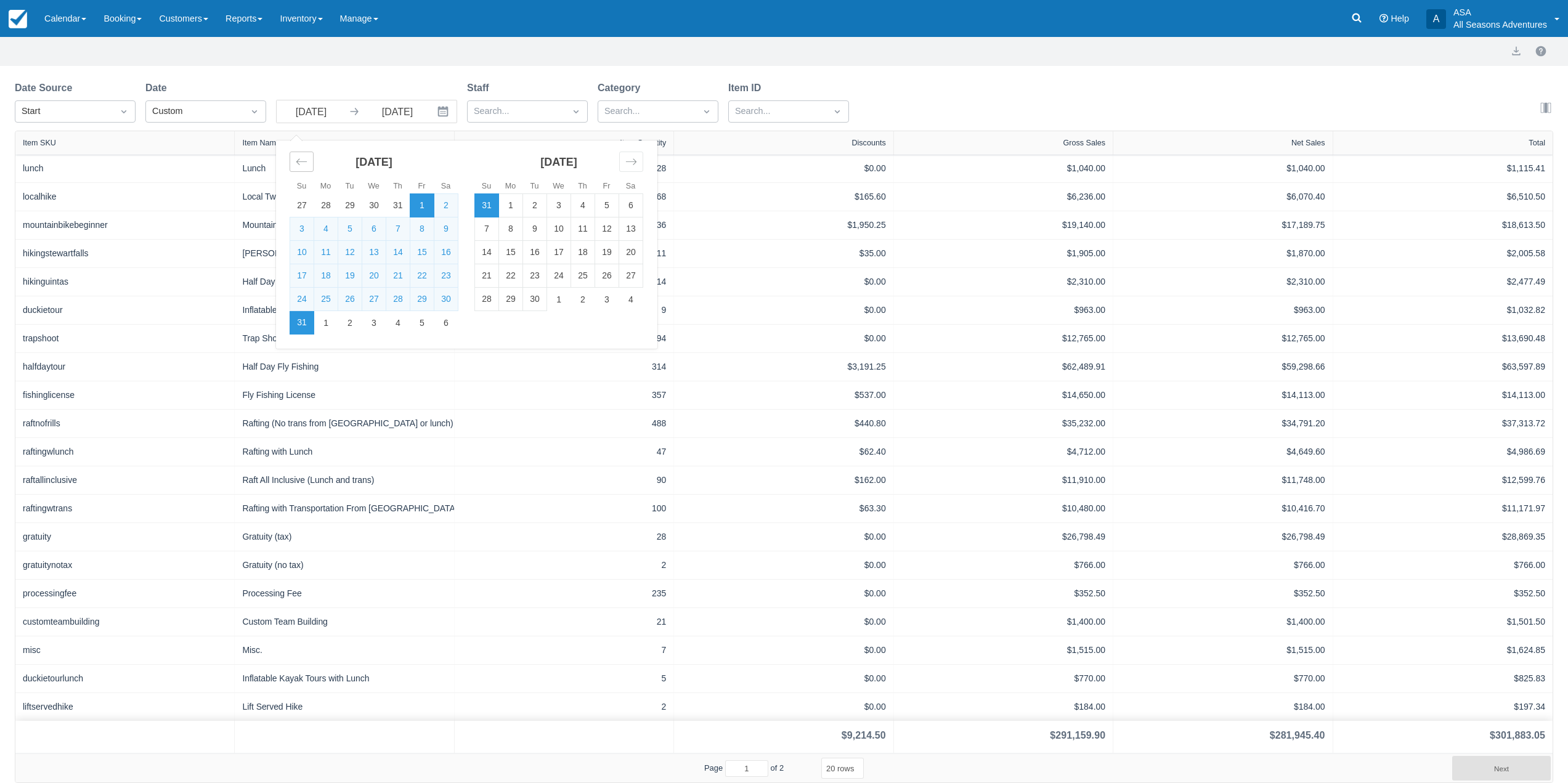
click at [302, 159] on icon "Move backward to switch to the previous month." at bounding box center [301, 162] width 12 height 12
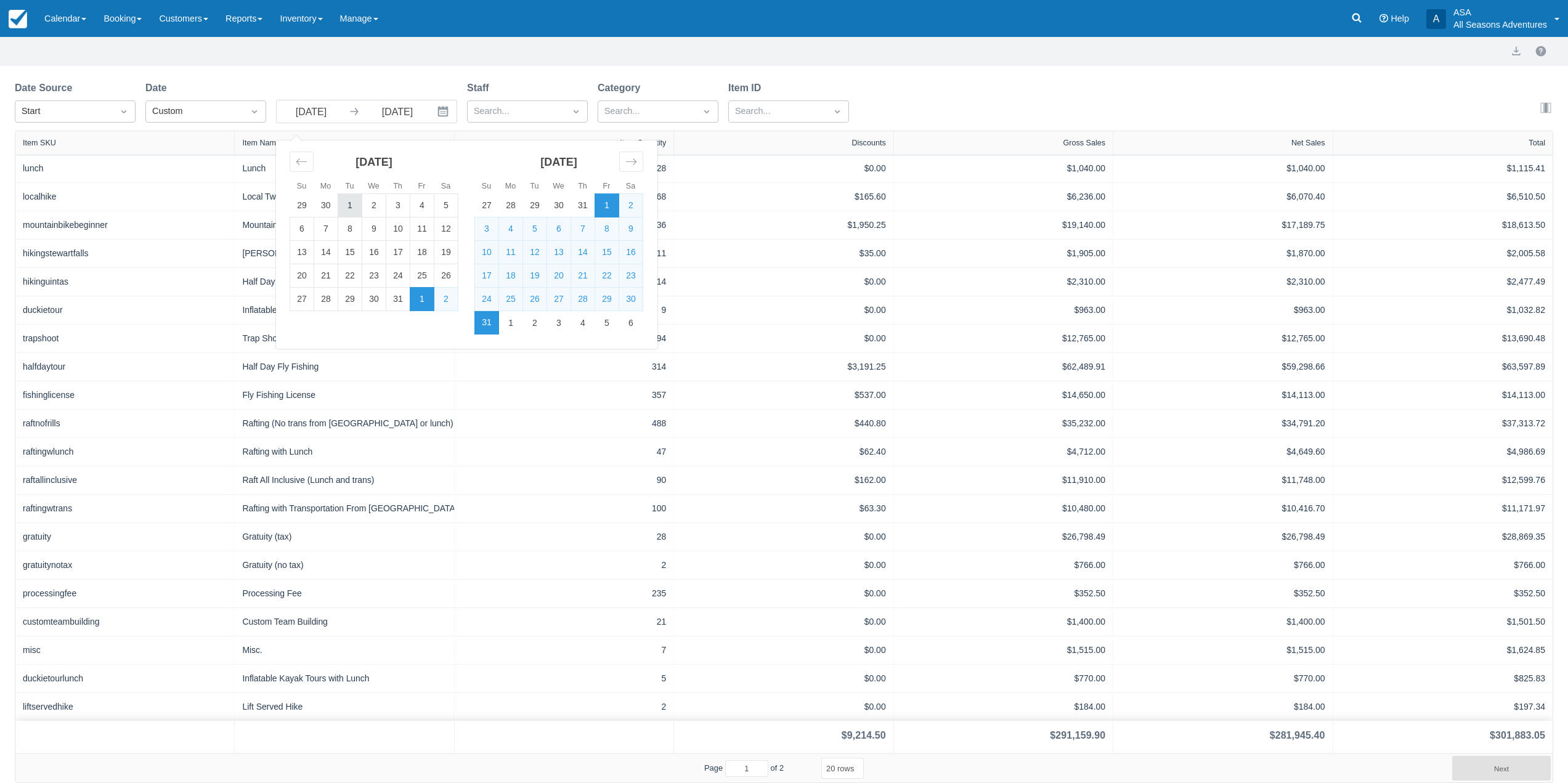
click at [354, 202] on td "1" at bounding box center [350, 206] width 24 height 23
type input "07/01/25"
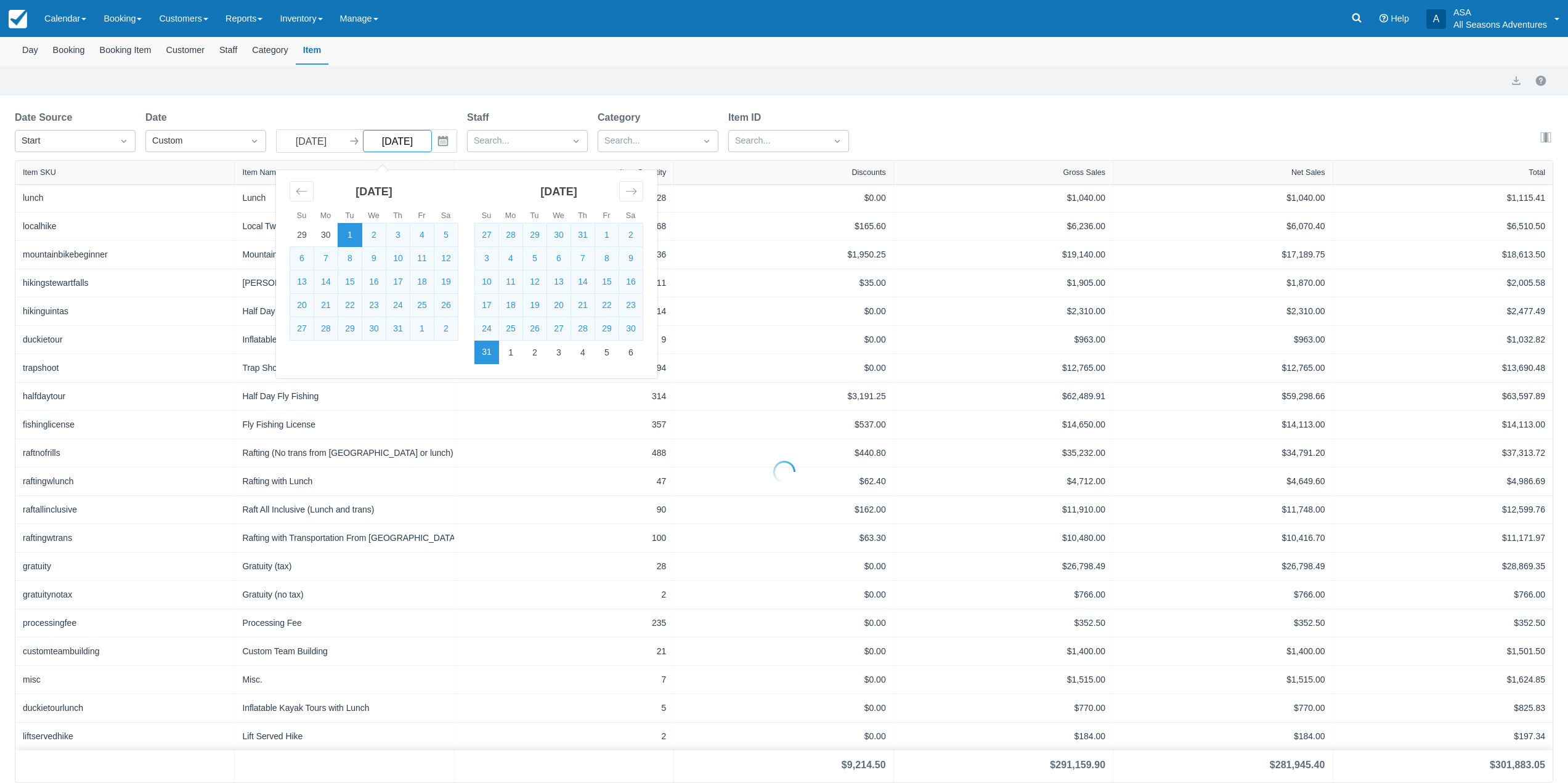
scroll to position [90, 0]
select select "20"
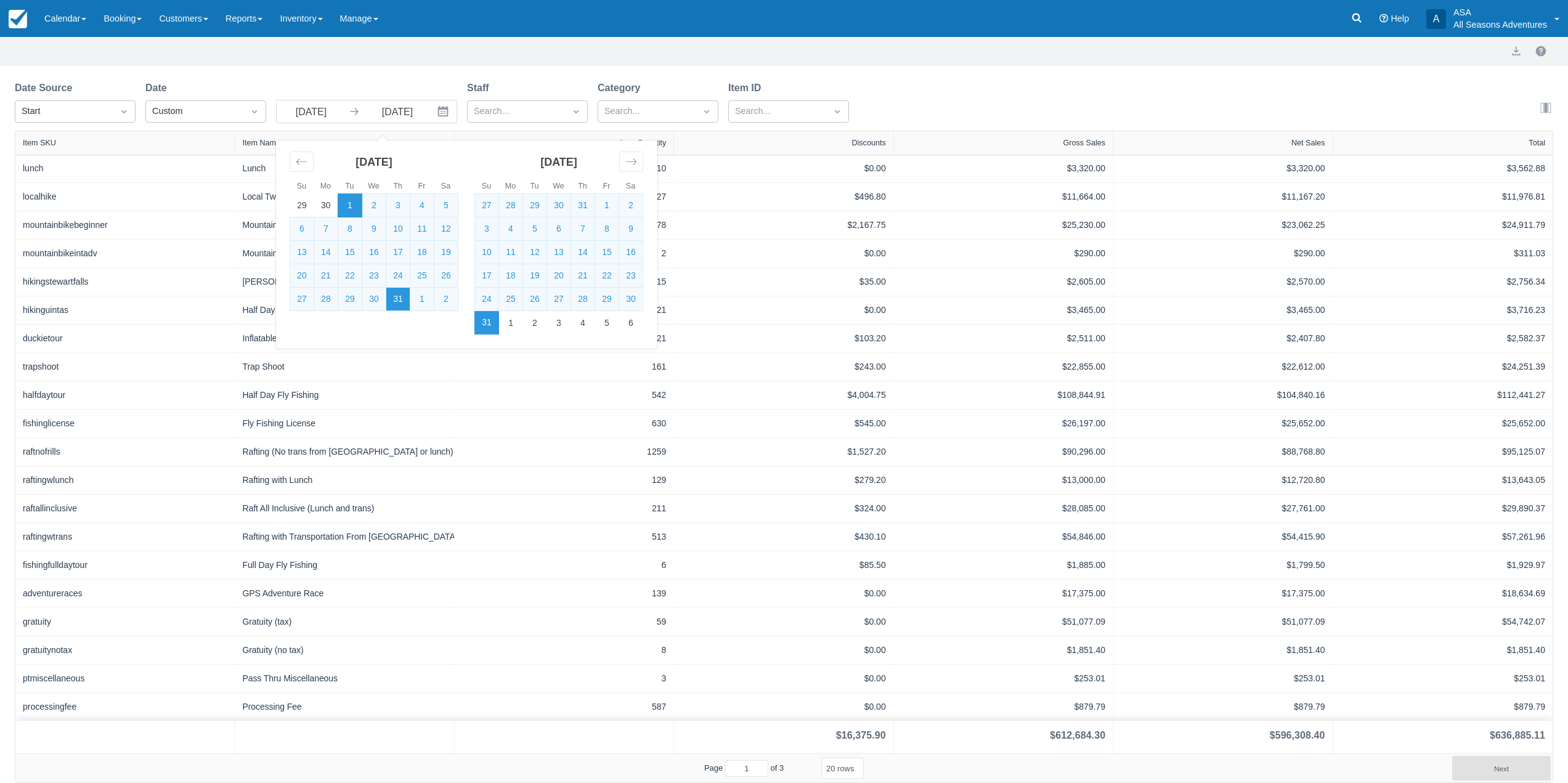
click at [397, 300] on td "31" at bounding box center [398, 300] width 24 height 23
type input "07/31/25"
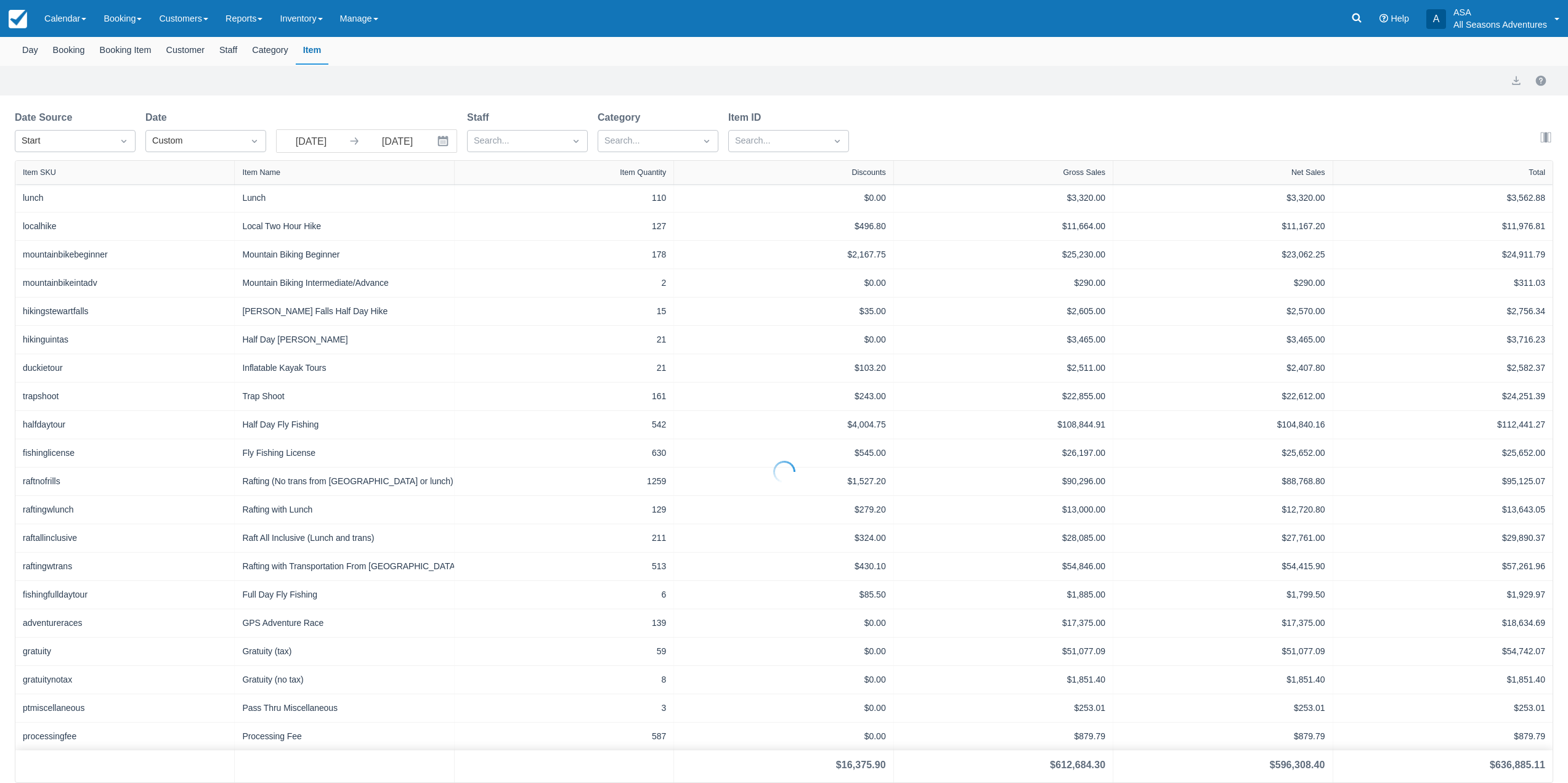
scroll to position [90, 0]
select select "20"
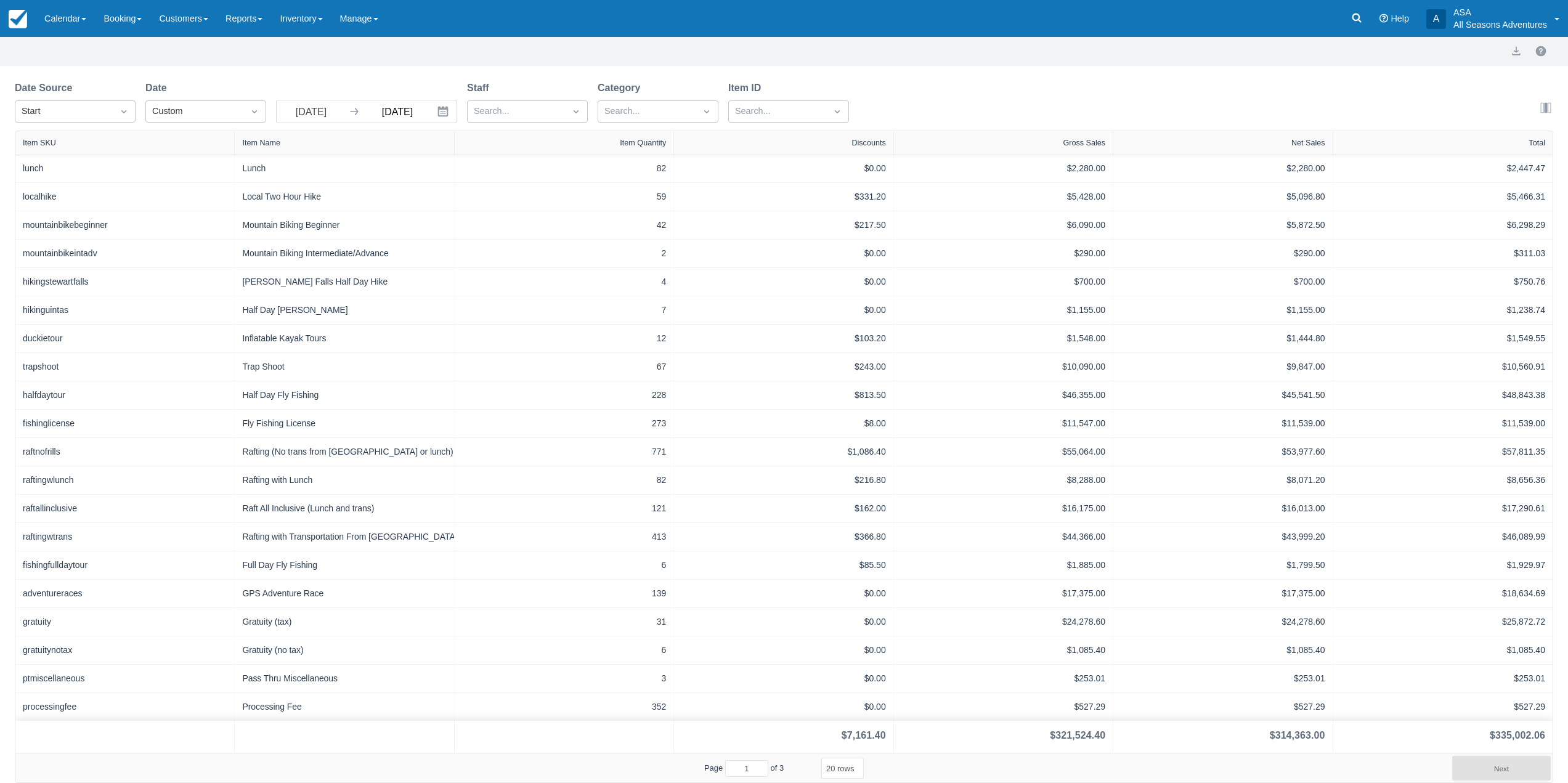
click at [366, 112] on input "07/31/25" at bounding box center [397, 111] width 69 height 22
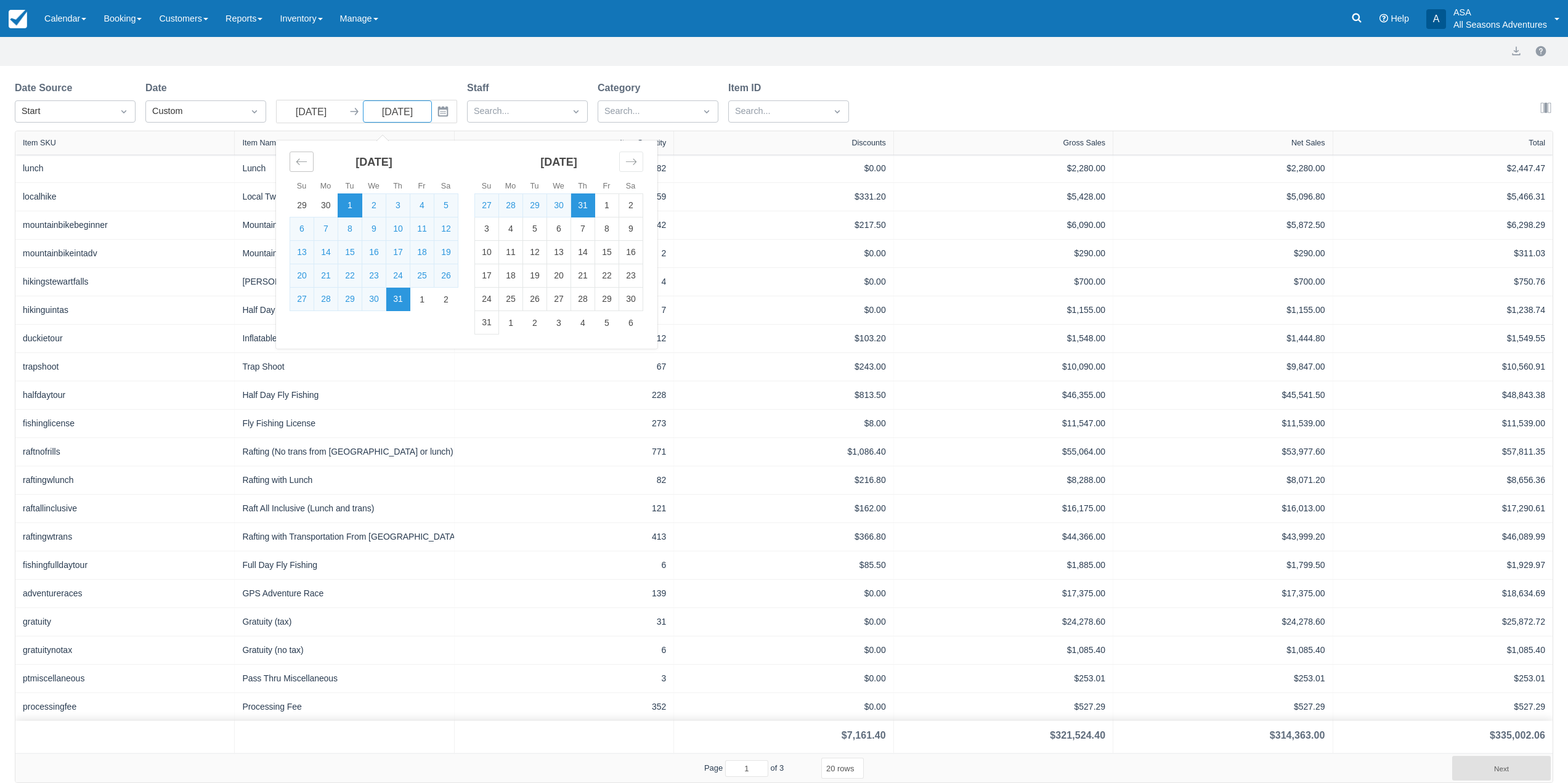
click at [305, 159] on icon "Move backward to switch to the previous month." at bounding box center [301, 162] width 12 height 12
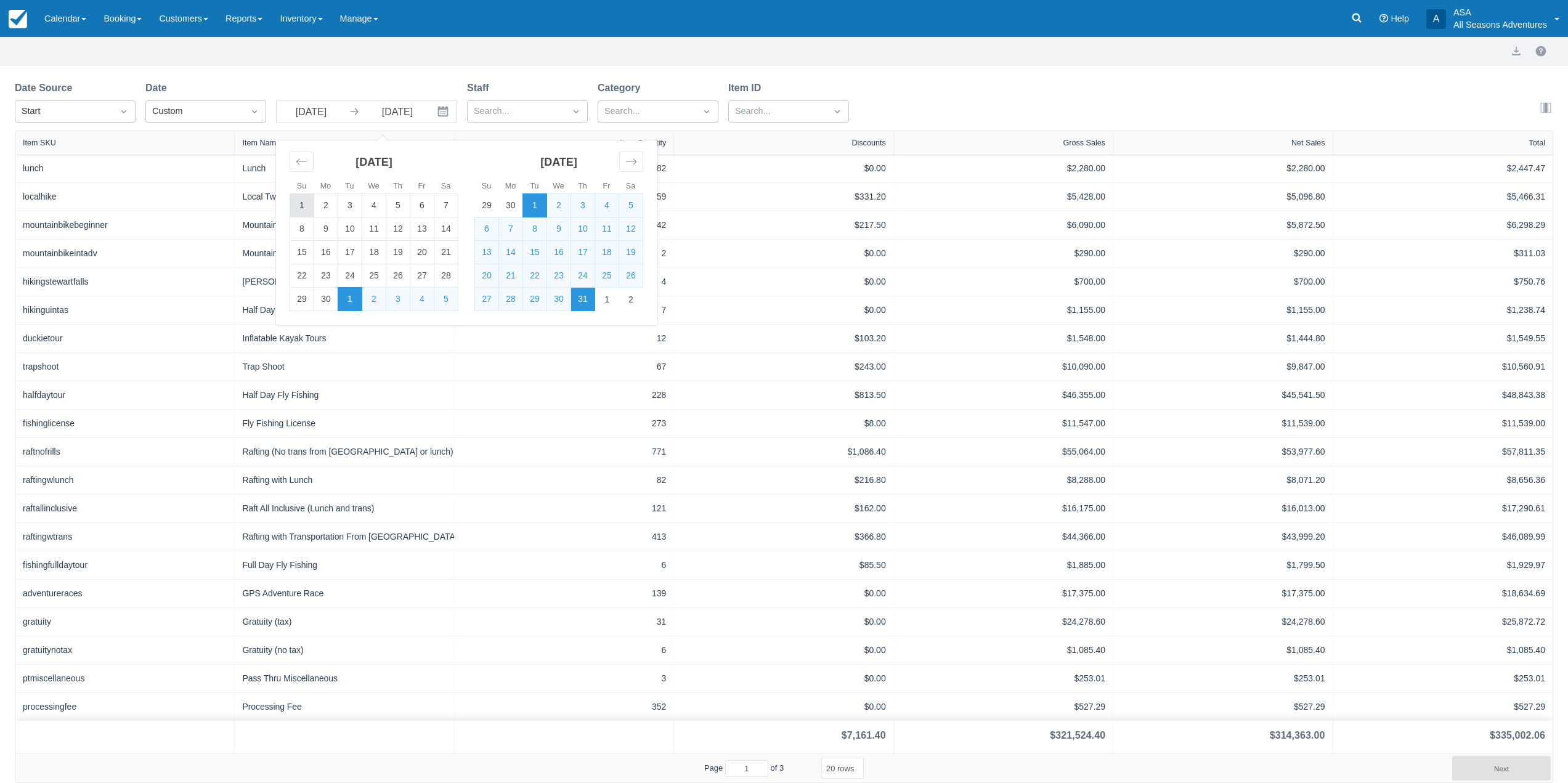
click at [303, 203] on td "1" at bounding box center [302, 206] width 24 height 23
type input "06/01/25"
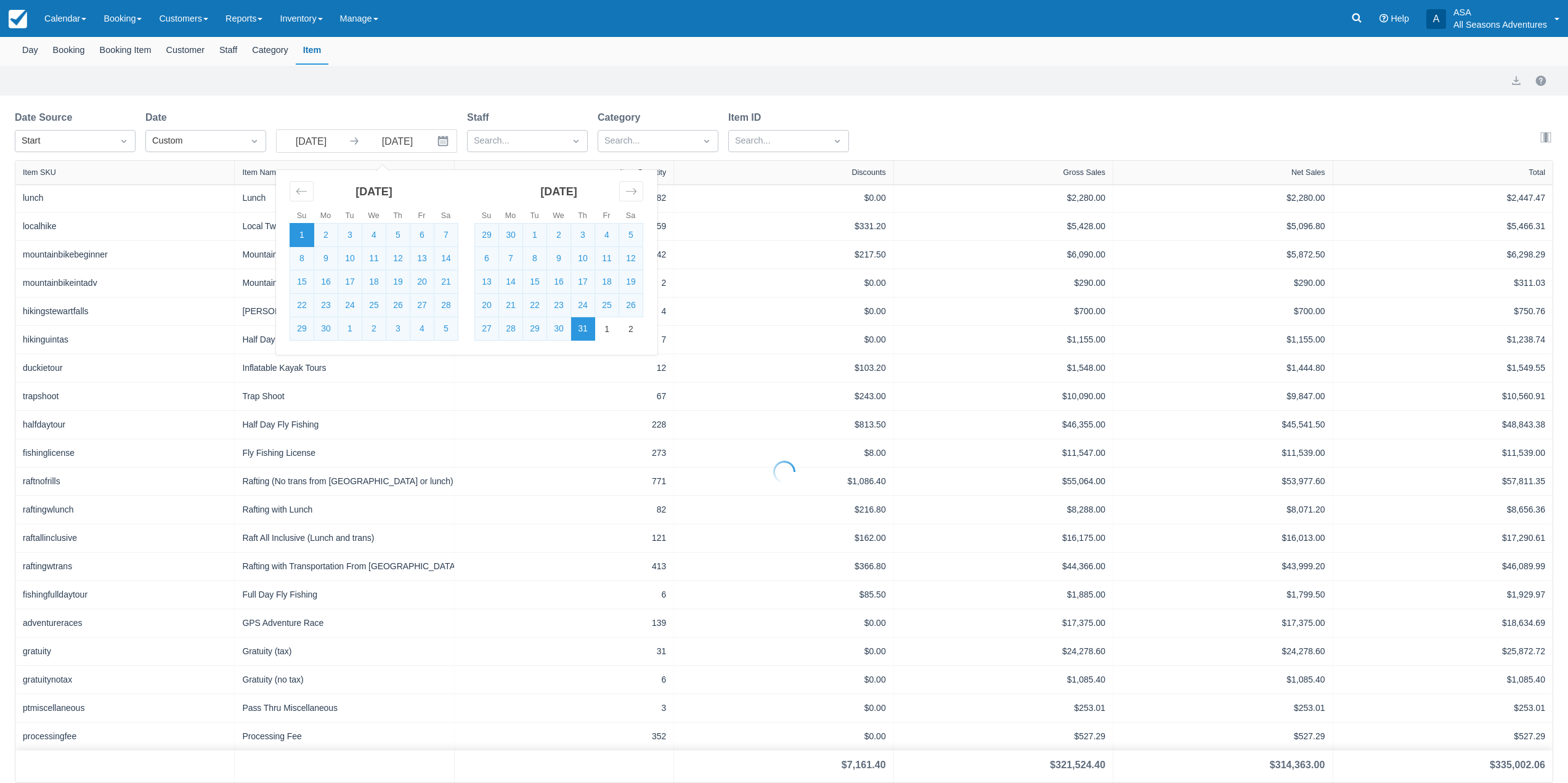
scroll to position [90, 0]
select select "20"
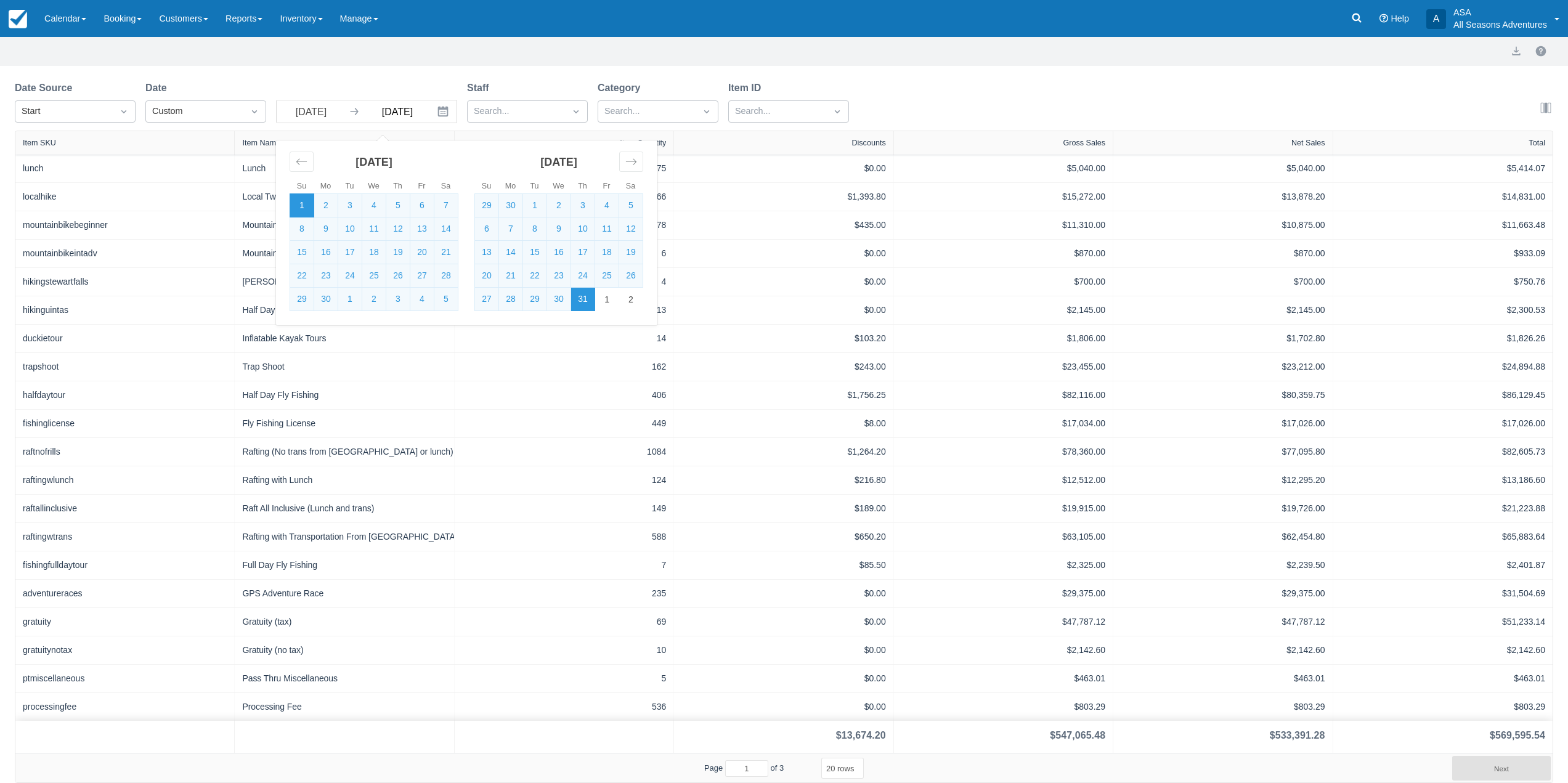
click at [403, 117] on input "07/31/25" at bounding box center [397, 111] width 69 height 22
click at [444, 108] on icon "Interact with the calendar and add the check-in date for your trip." at bounding box center [443, 111] width 10 height 10
click at [329, 299] on td "30" at bounding box center [326, 300] width 24 height 23
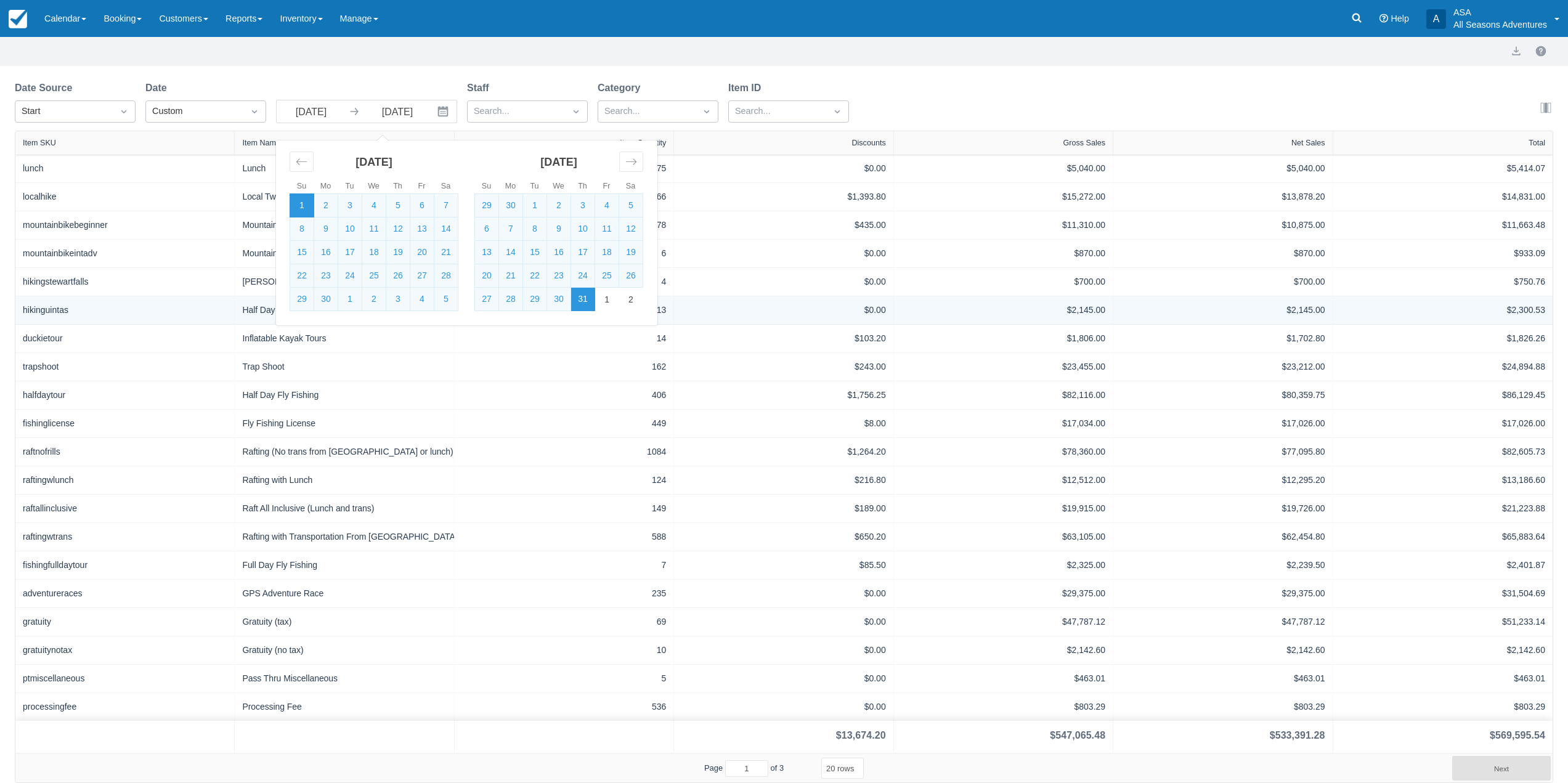
type input "06/30/25"
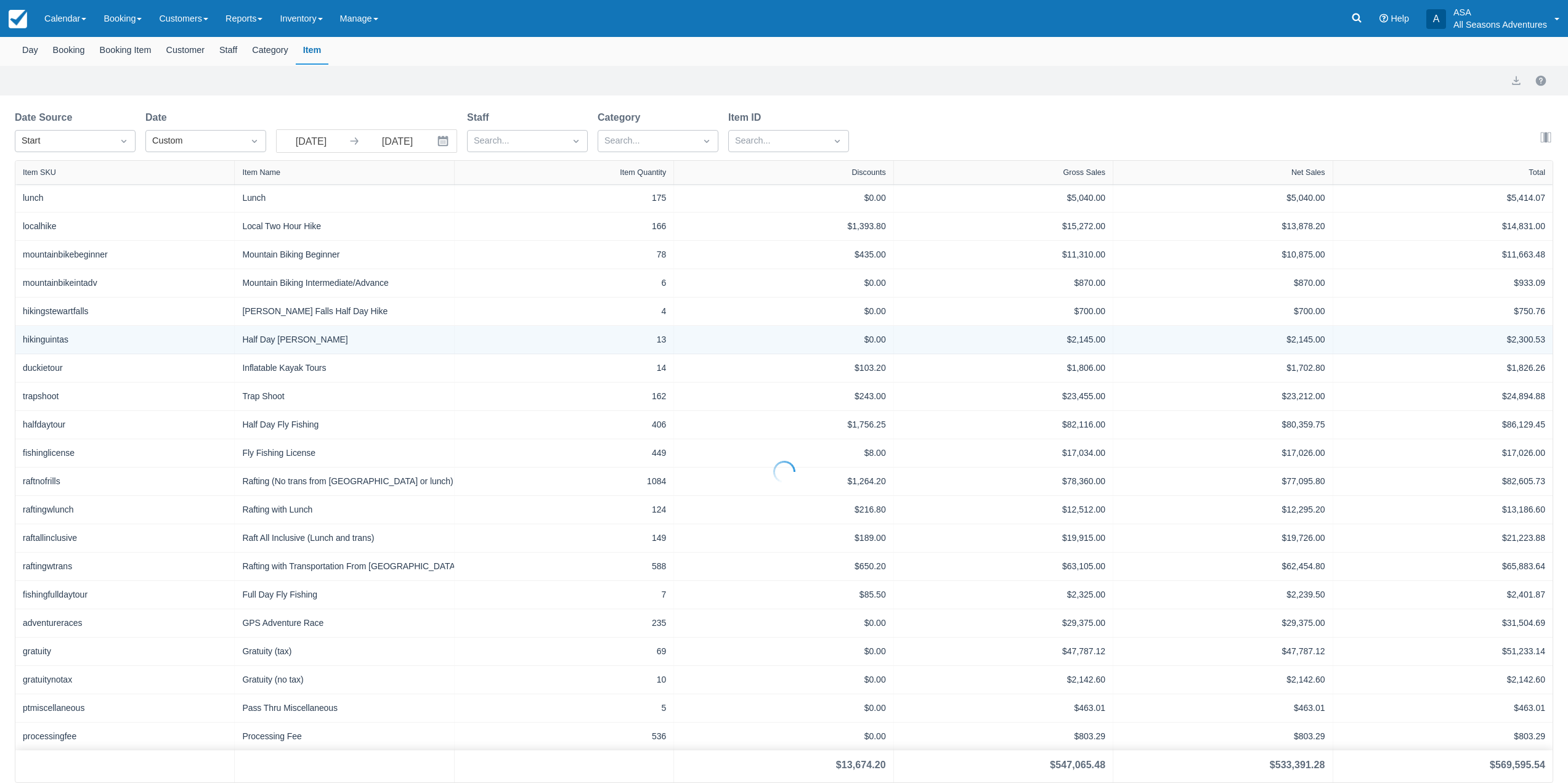
scroll to position [90, 0]
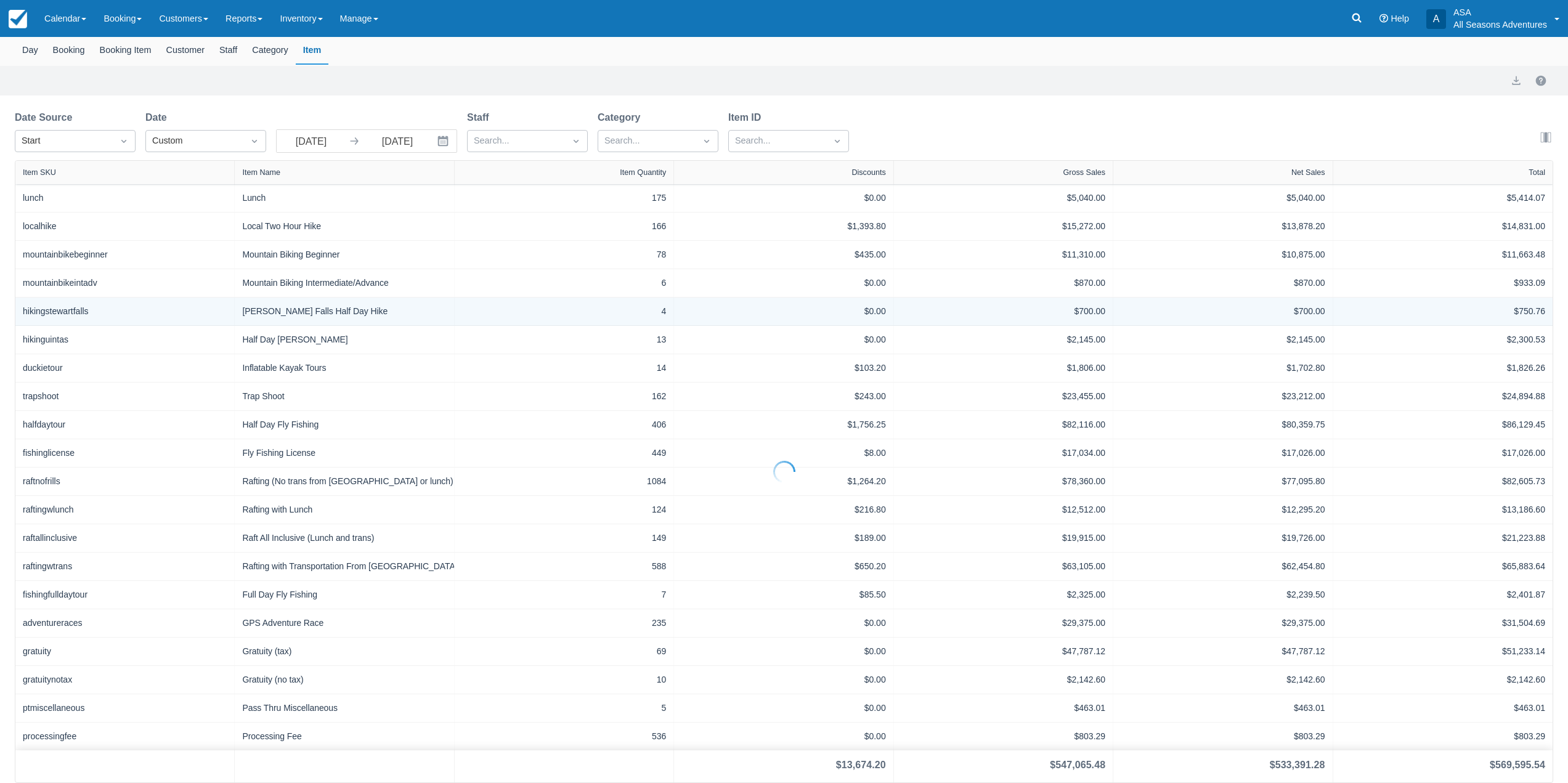
select select "20"
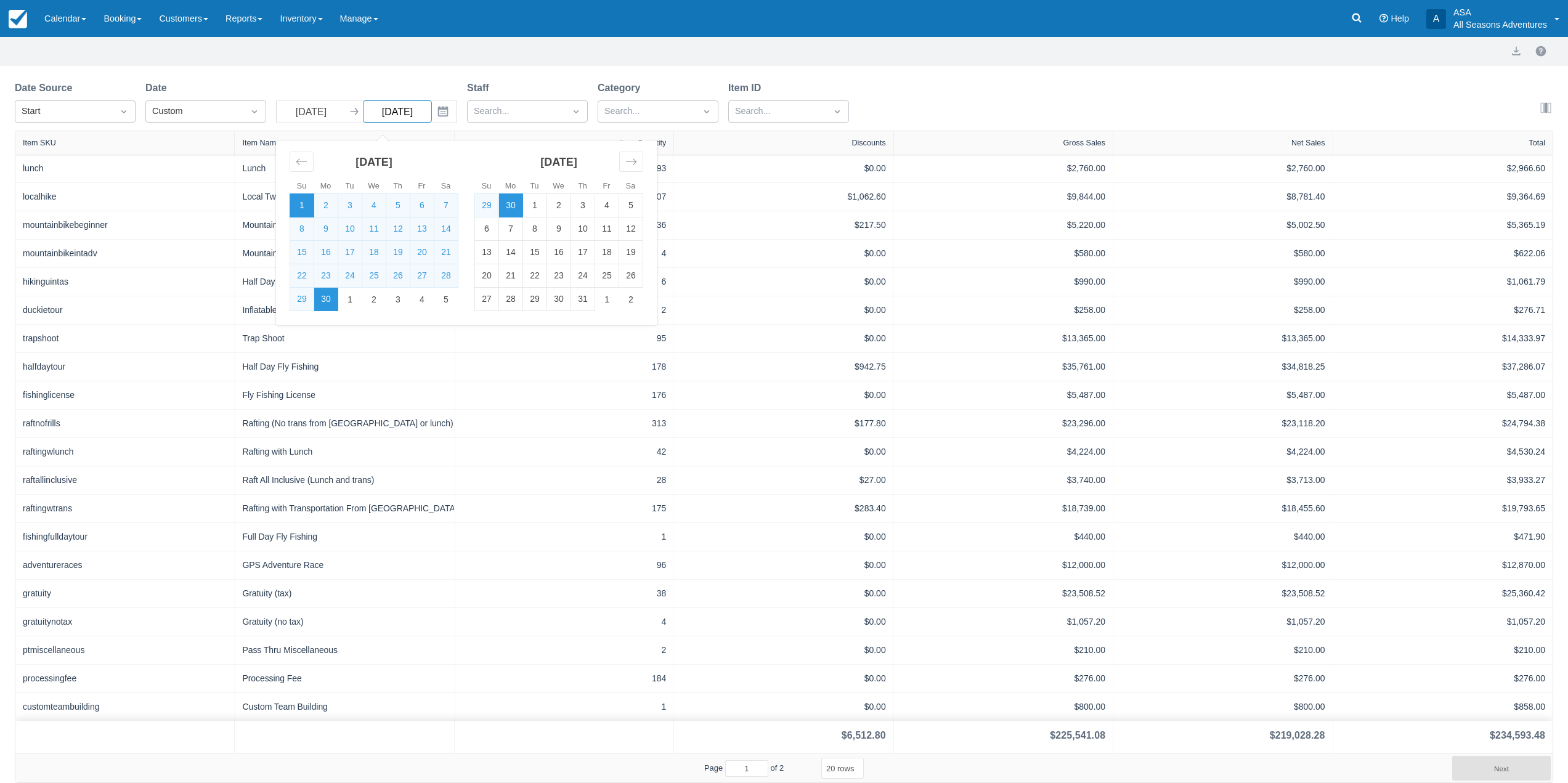
click at [430, 114] on input "06/30/25" at bounding box center [397, 111] width 69 height 22
click at [631, 163] on icon "Move forward to switch to the next month." at bounding box center [631, 162] width 12 height 12
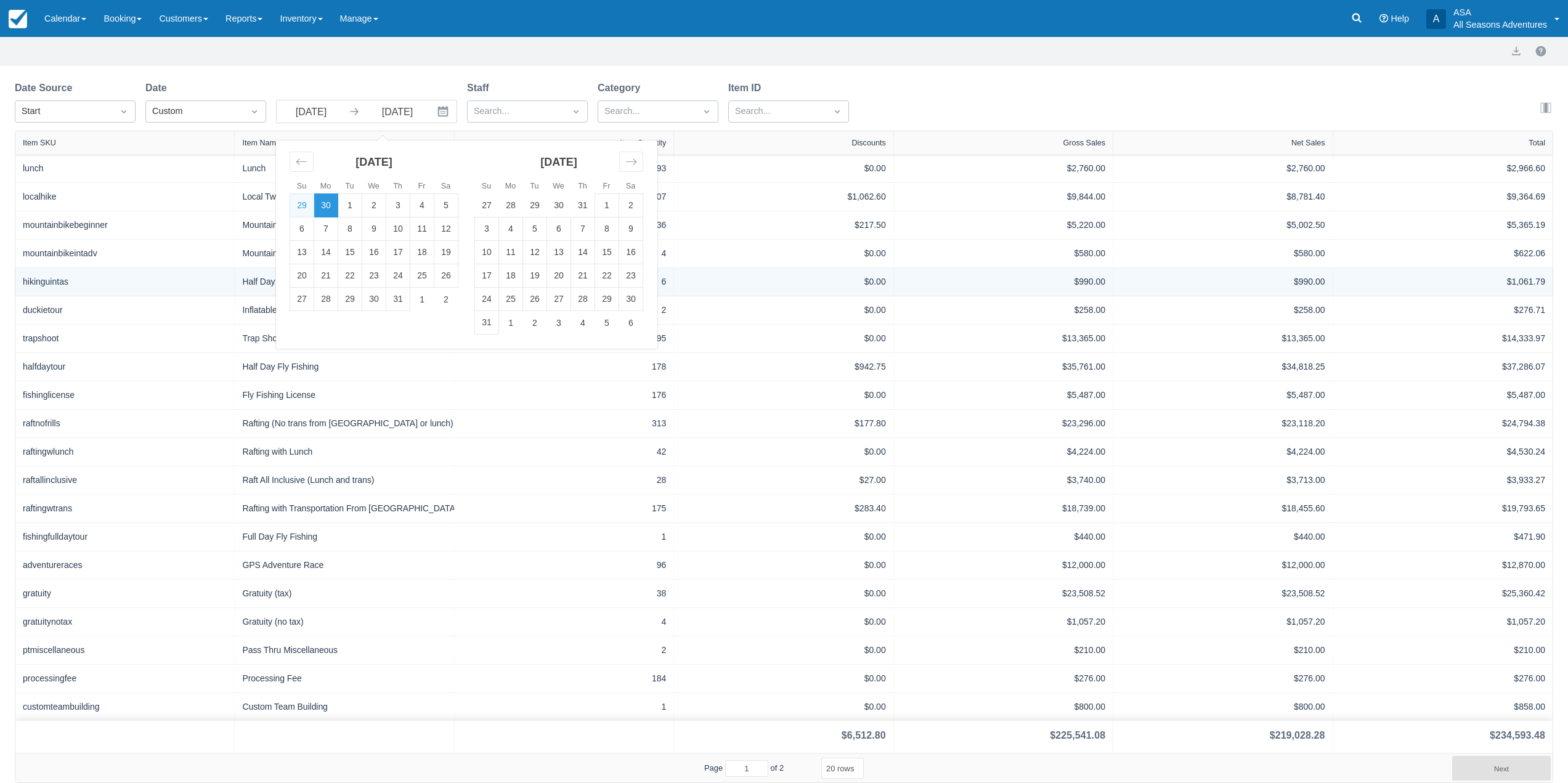
click at [483, 322] on td "31" at bounding box center [487, 322] width 24 height 23
type input "08/31/25"
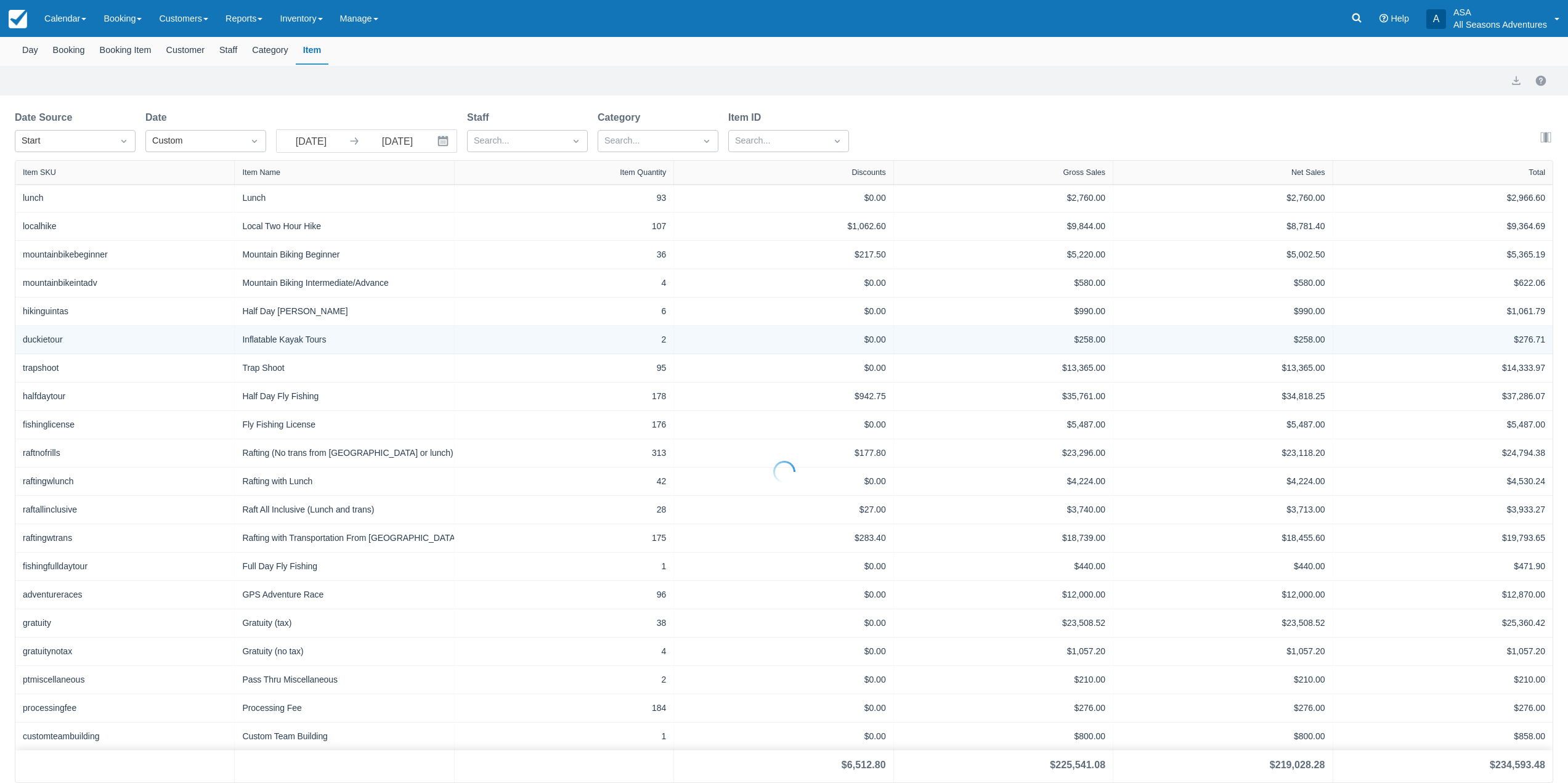
select select "20"
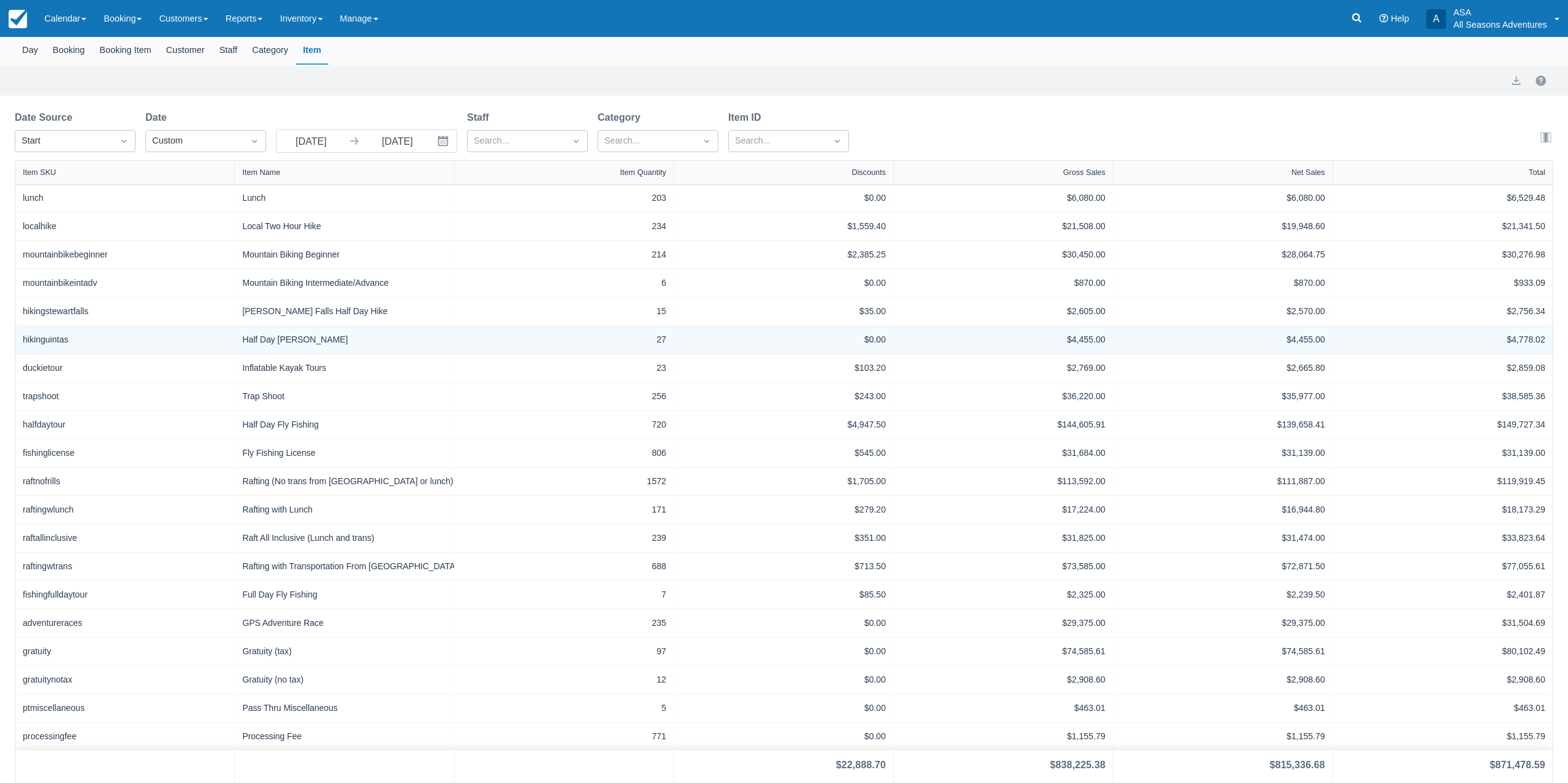
scroll to position [90, 0]
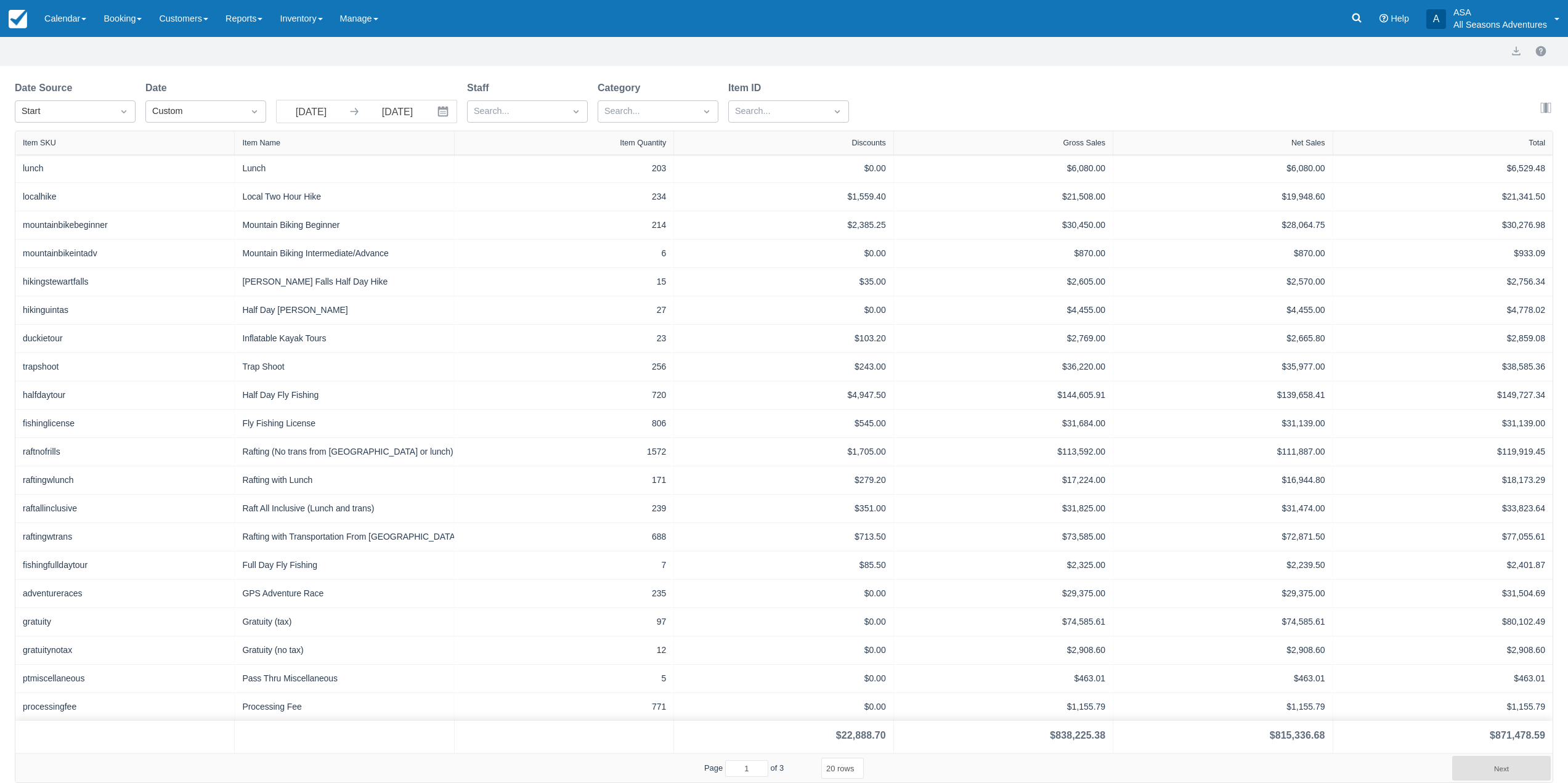
click at [440, 111] on icon "Interact with the calendar and add the check-in date for your trip." at bounding box center [443, 112] width 12 height 12
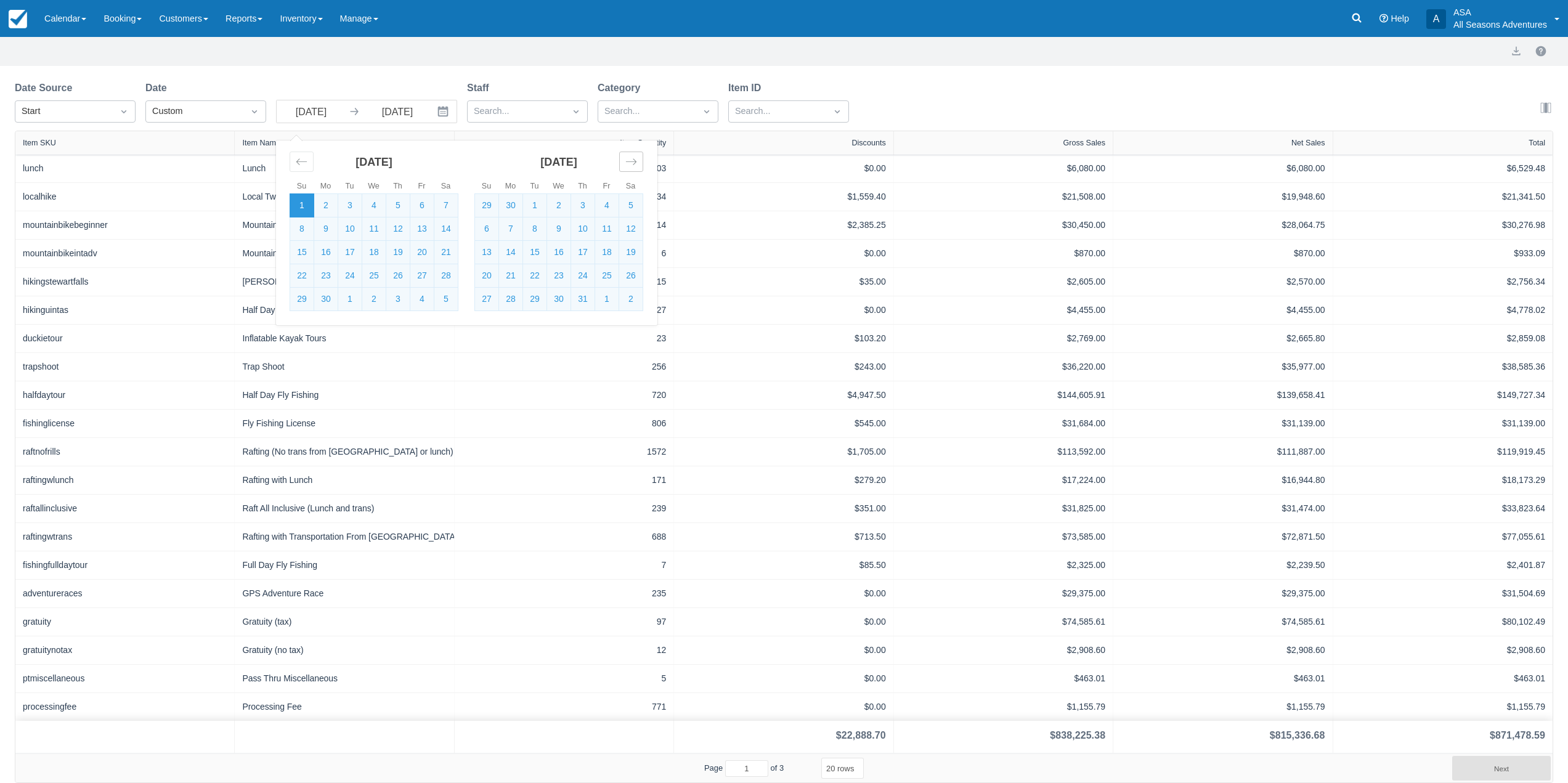
click at [631, 165] on icon "Move forward to switch to the next month." at bounding box center [631, 162] width 12 height 12
click at [632, 158] on icon "Move forward to switch to the next month." at bounding box center [631, 162] width 12 height 12
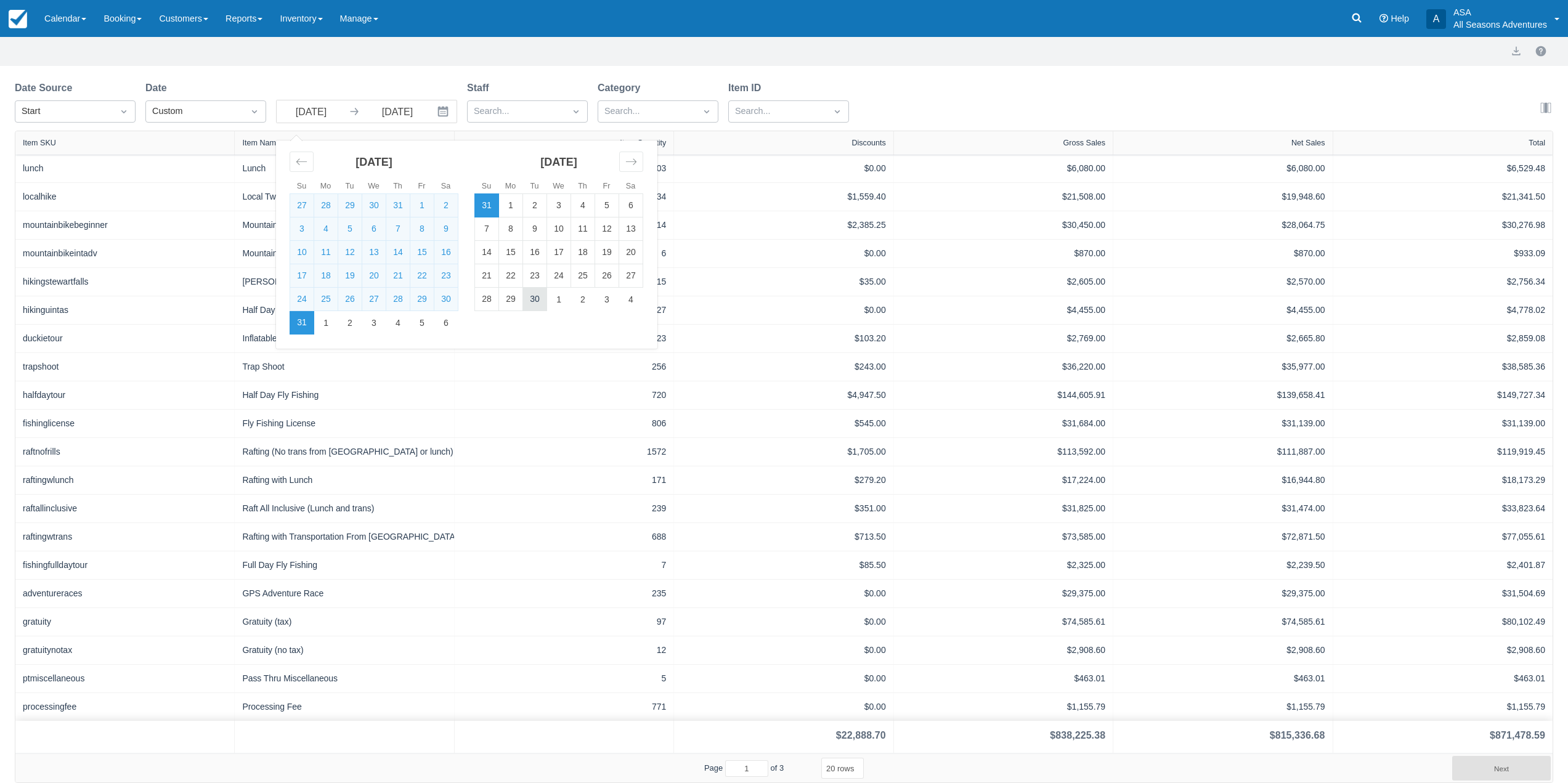
click at [539, 300] on td "30" at bounding box center [535, 300] width 24 height 23
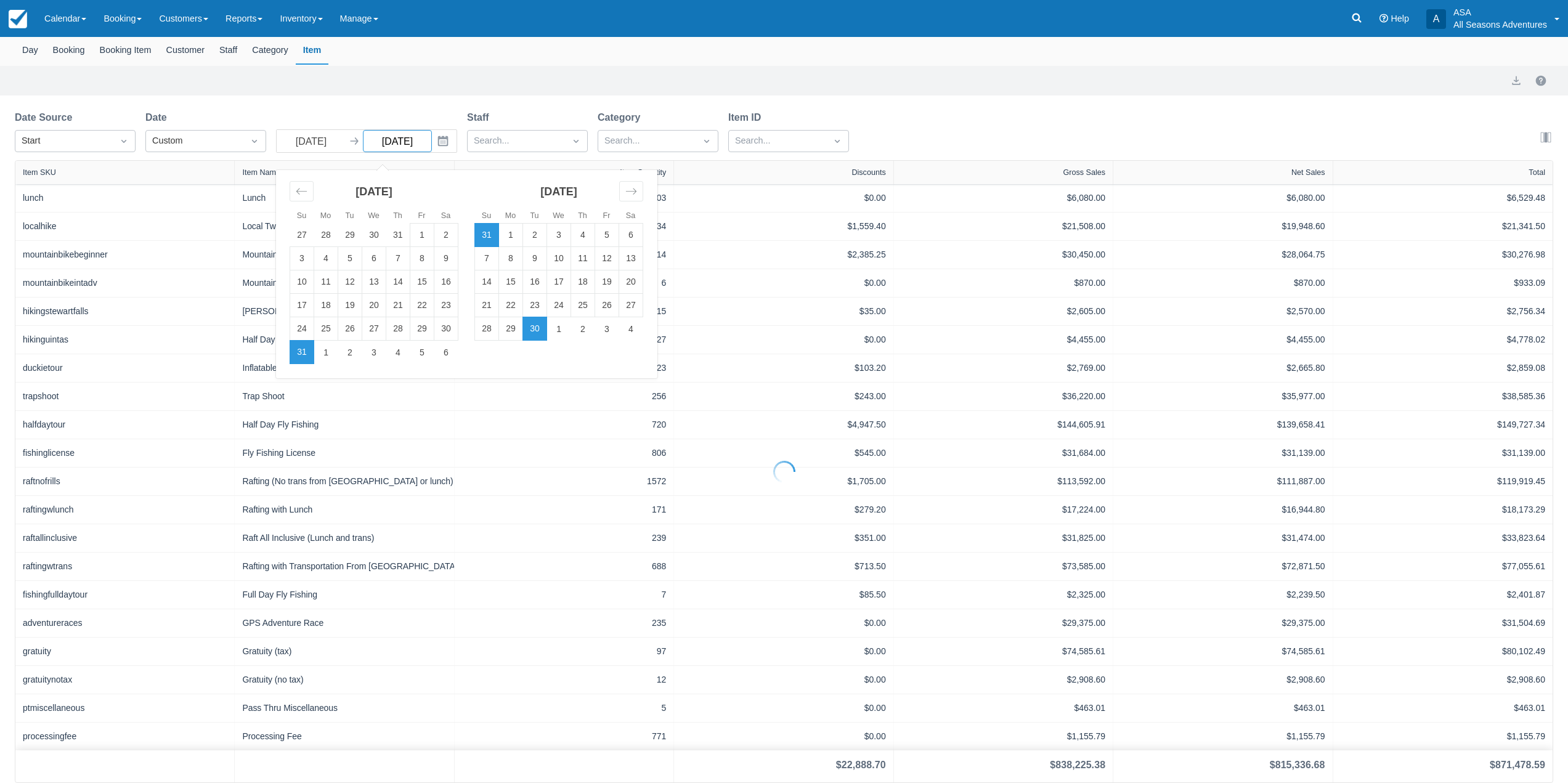
type input "09/30/25"
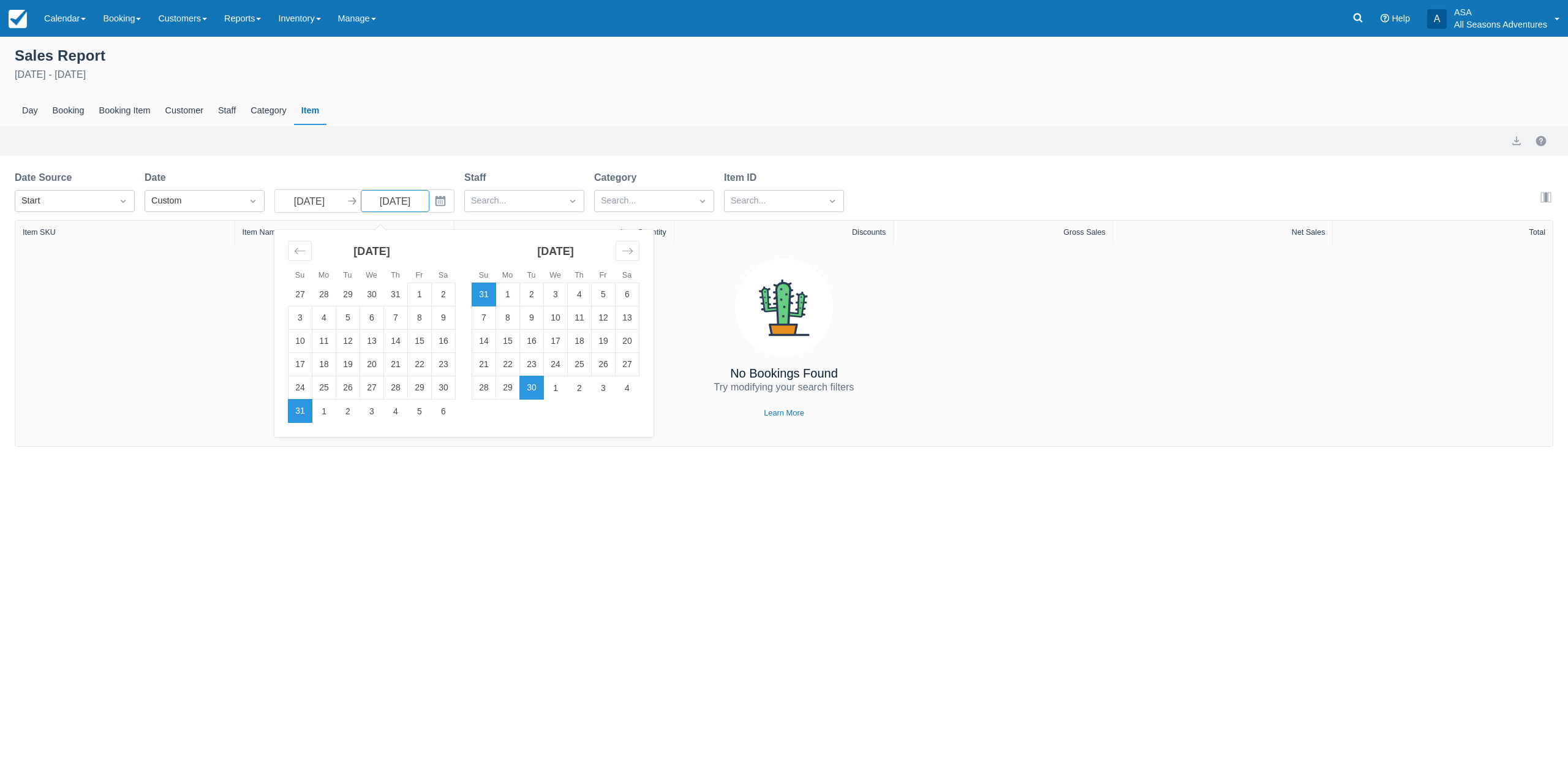
click at [443, 201] on icon "Interact with the calendar and add the check-in date for your trip." at bounding box center [440, 201] width 10 height 10
click at [531, 392] on td "30" at bounding box center [531, 388] width 24 height 23
type input "09/30/25"
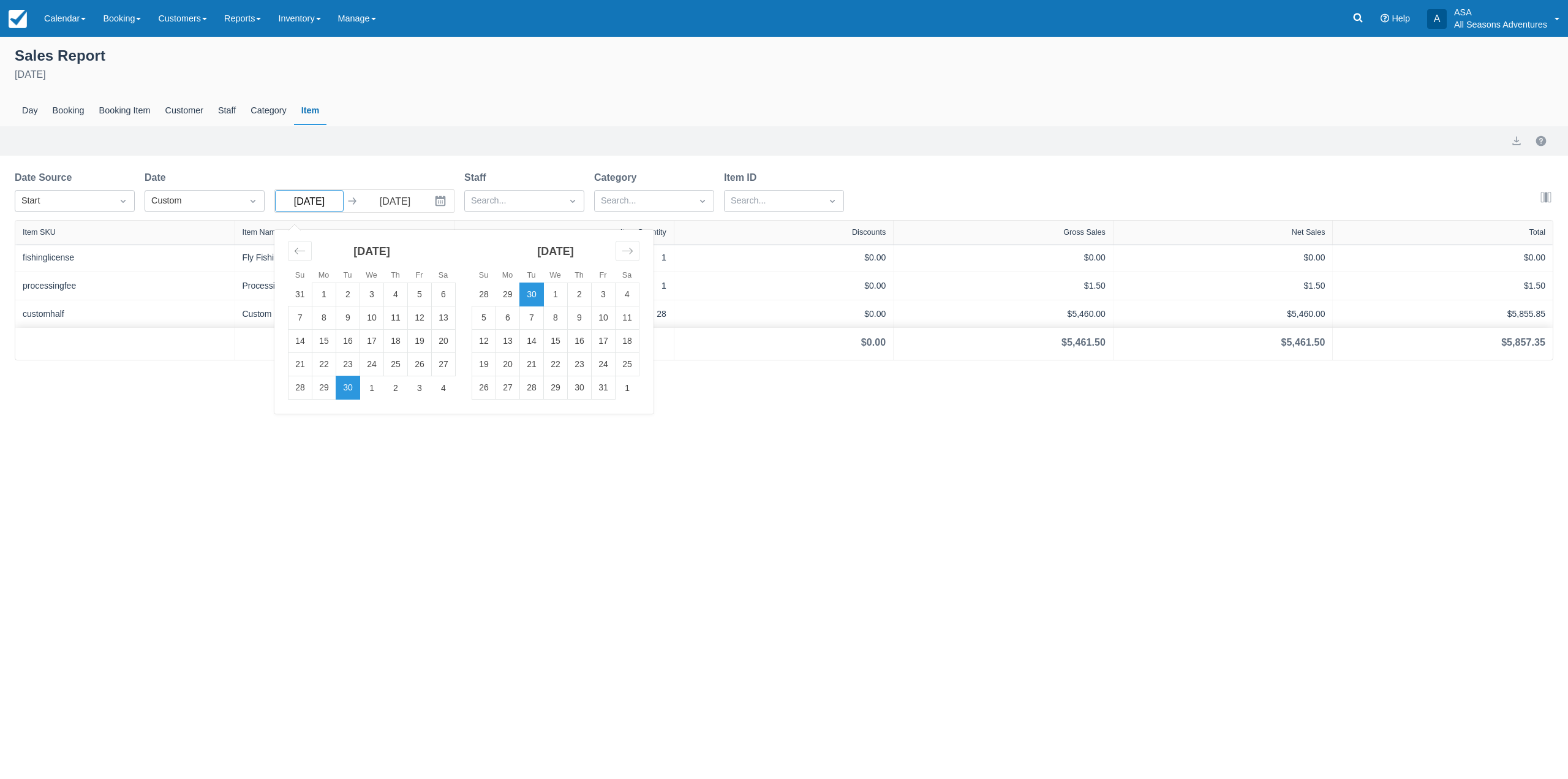
click at [315, 201] on input "09/30/25" at bounding box center [310, 201] width 69 height 22
click at [296, 251] on icon "Move backward to switch to the previous month." at bounding box center [299, 251] width 10 height 6
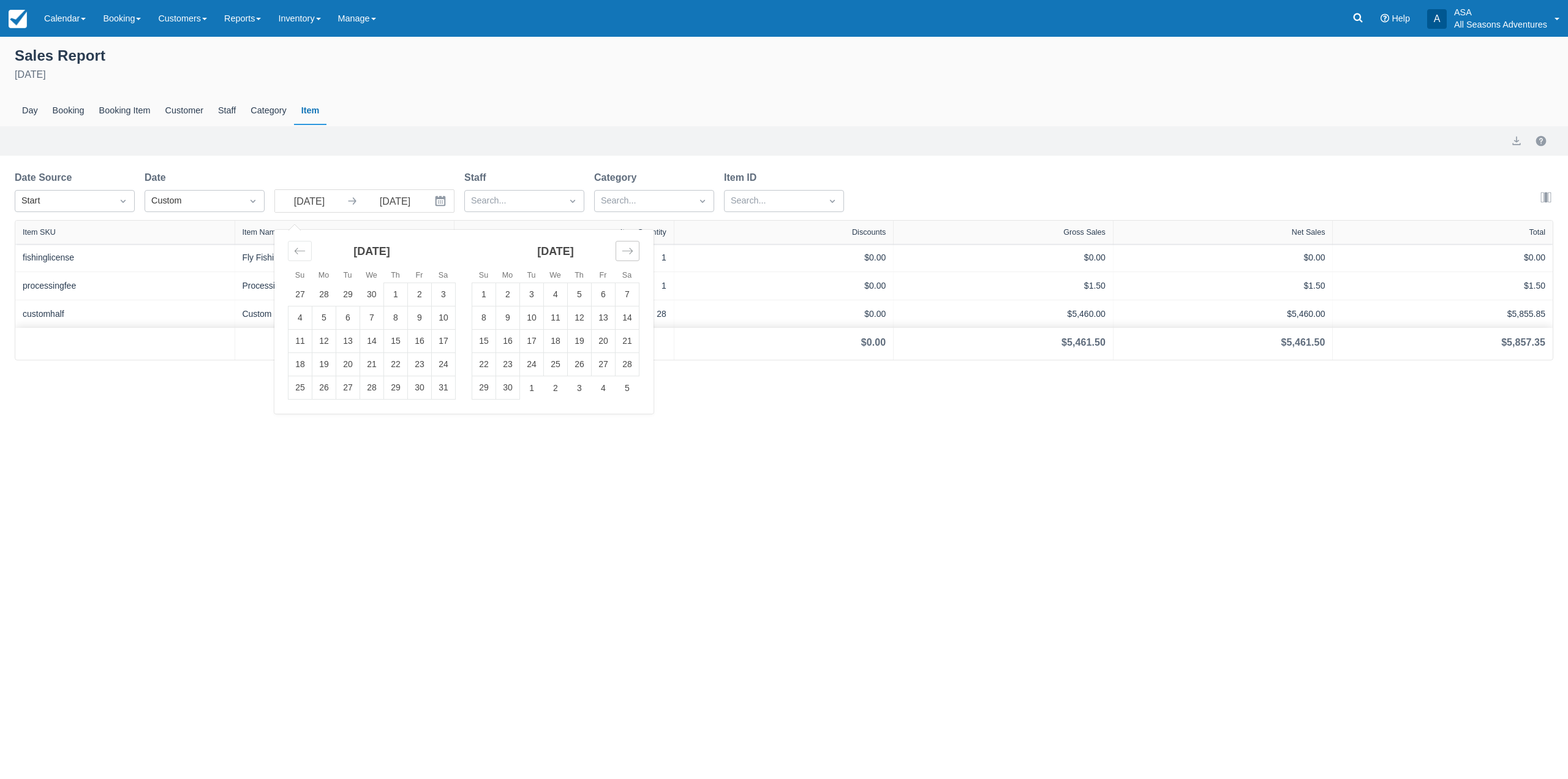
click at [621, 247] on div "Move forward to switch to the next month." at bounding box center [627, 251] width 24 height 20
click at [301, 299] on td "1" at bounding box center [300, 295] width 24 height 23
type input "06/01/25"
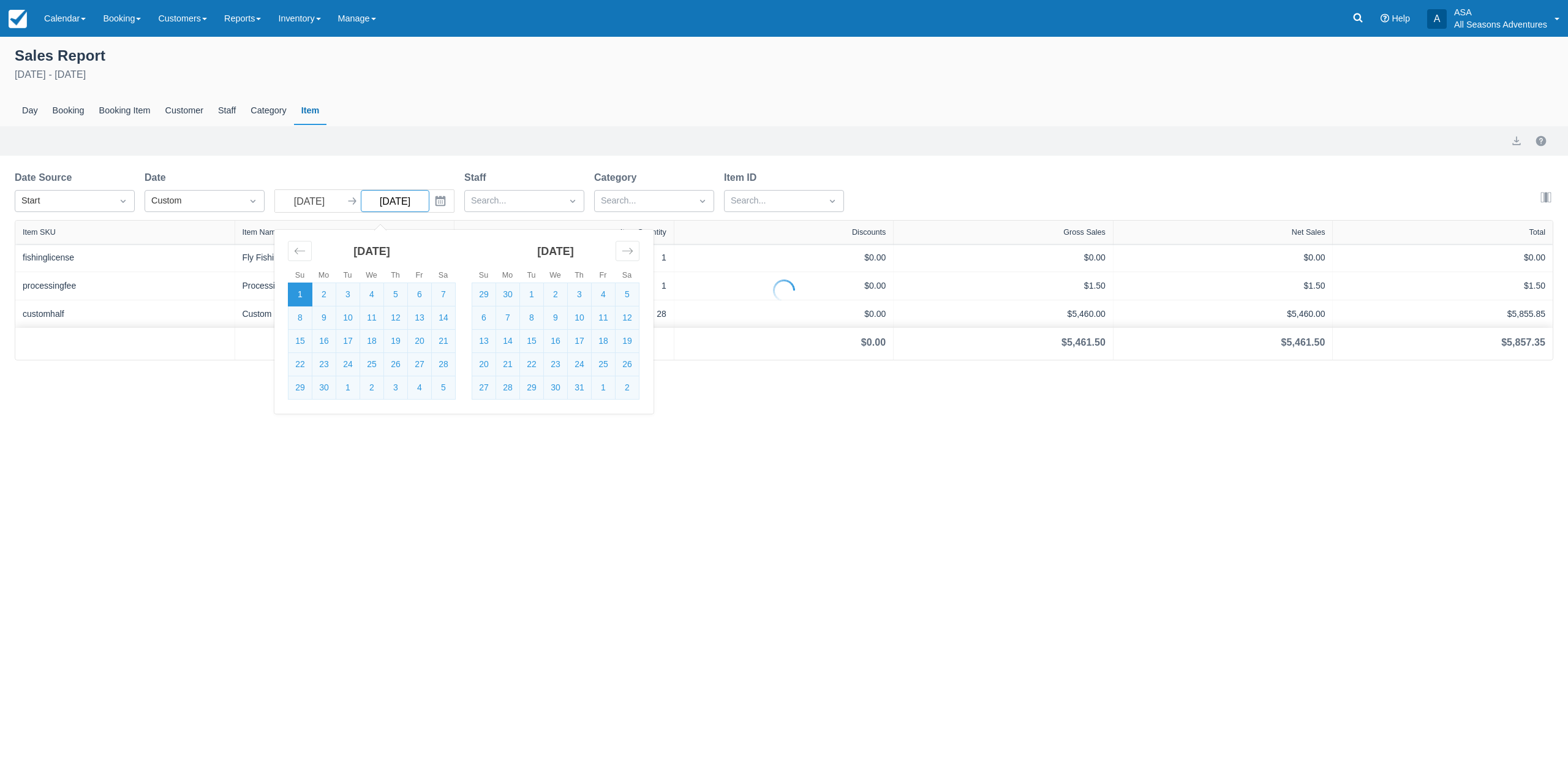
select select "20"
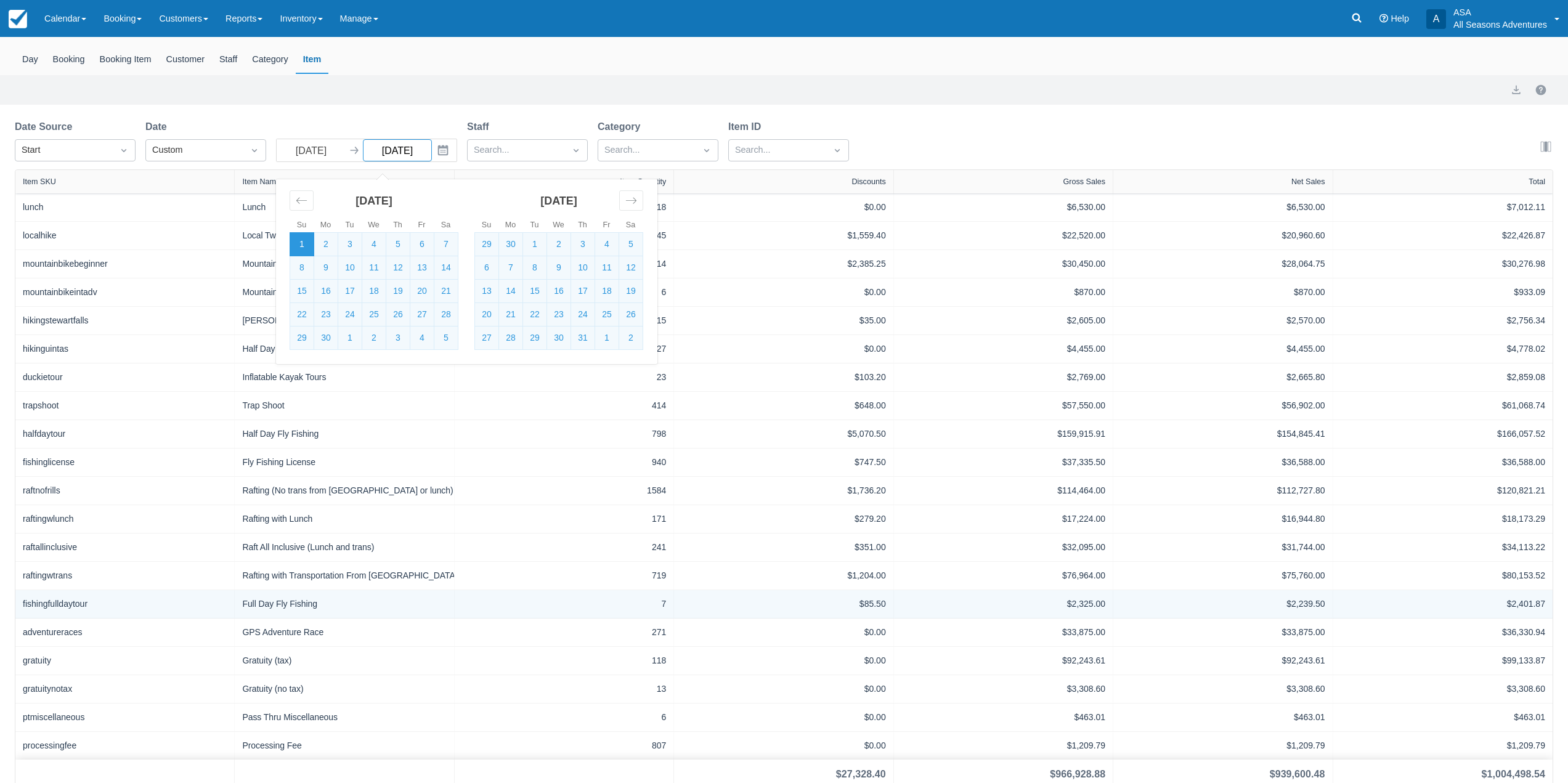
scroll to position [90, 0]
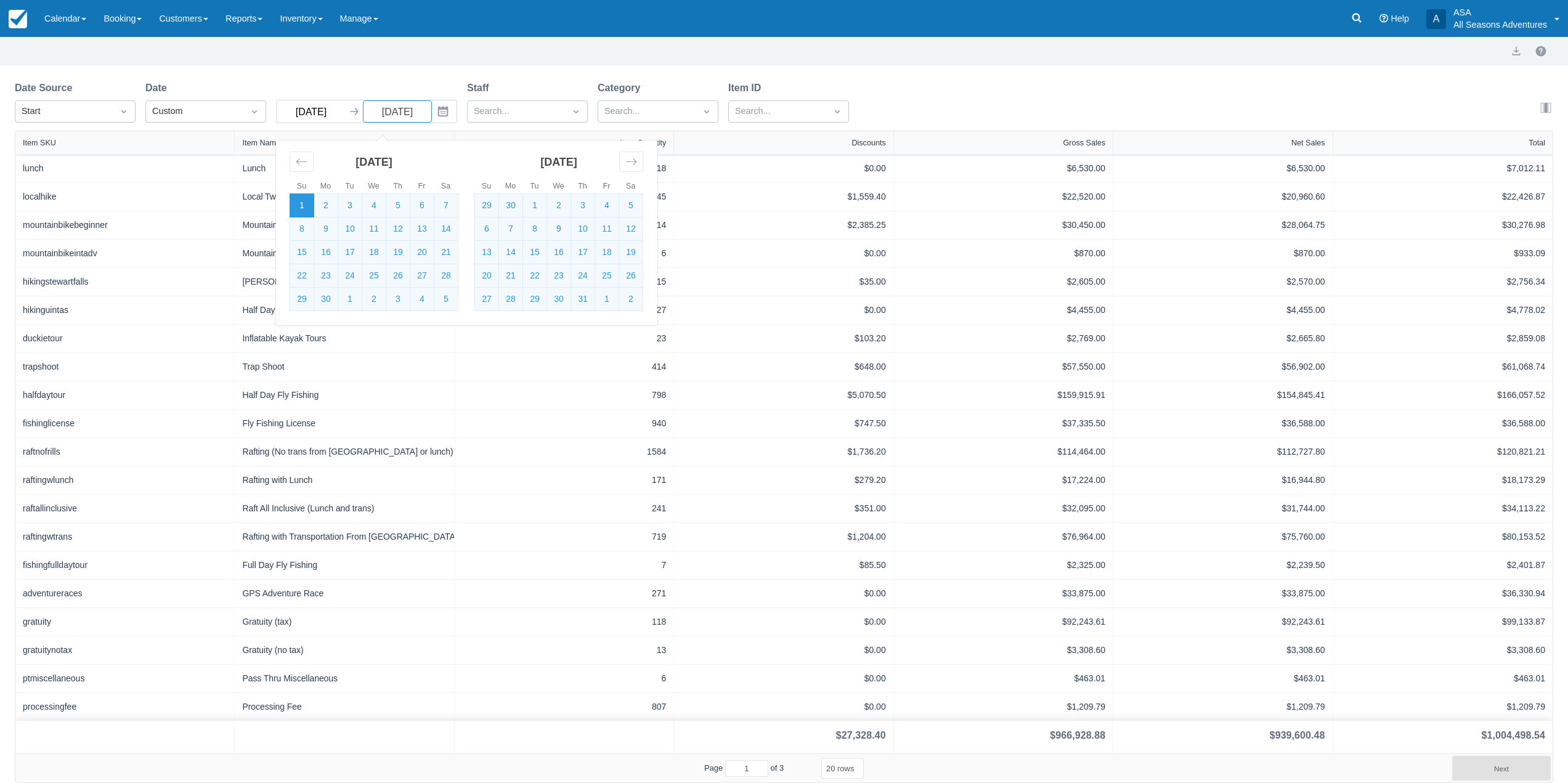
click at [338, 110] on input "06/01/25" at bounding box center [312, 111] width 69 height 22
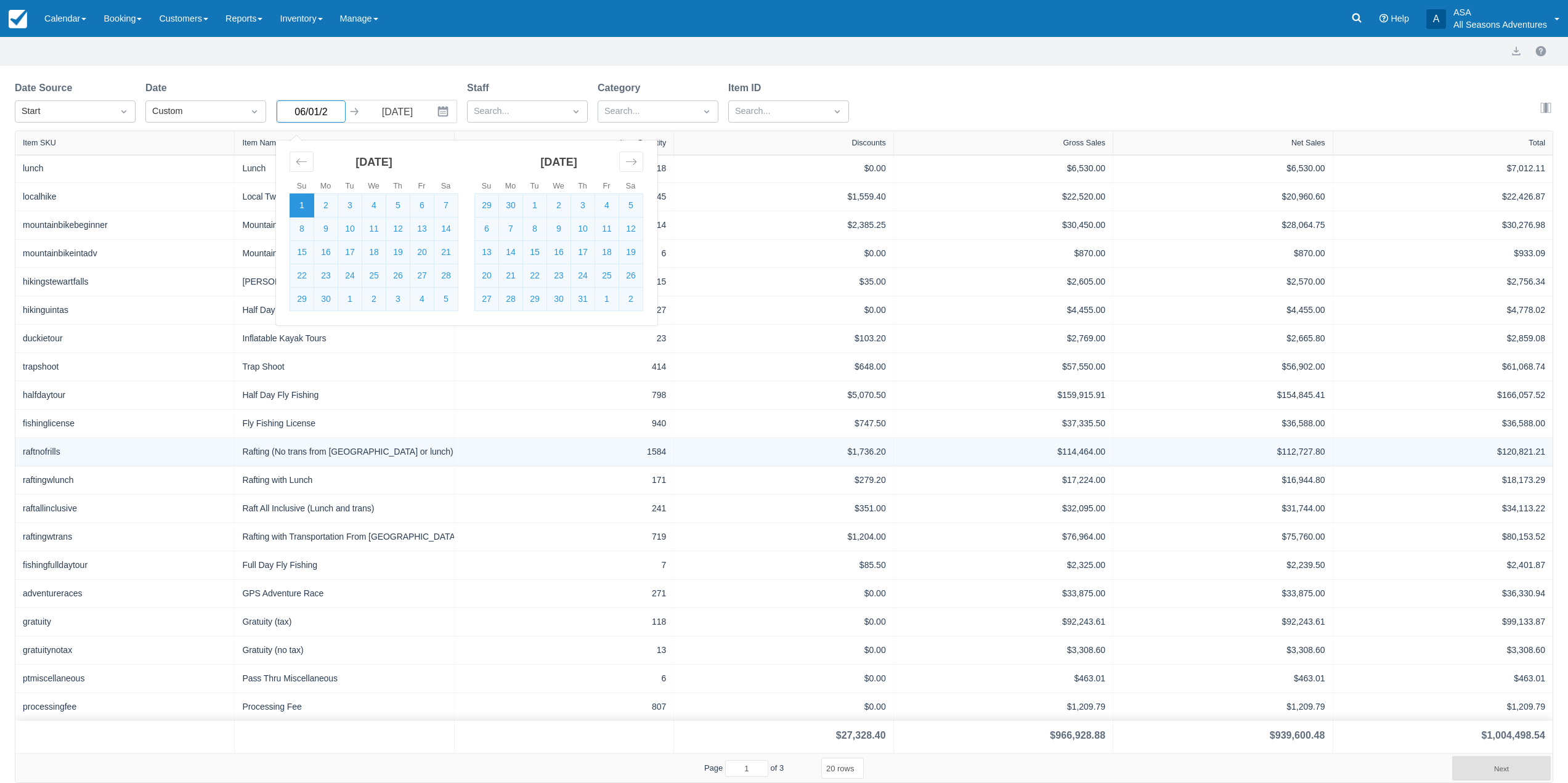
type input "06/01/24"
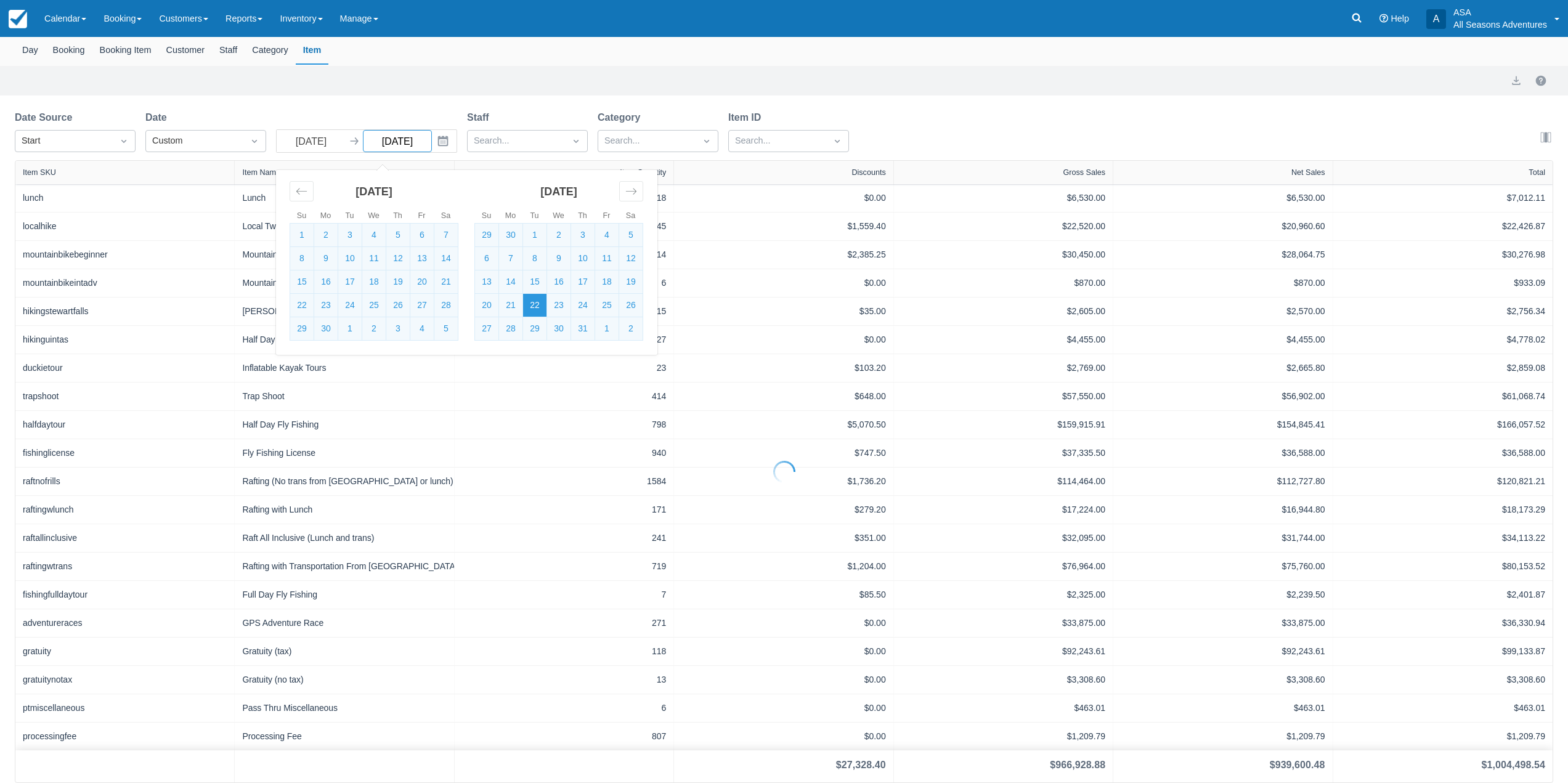
select select "20"
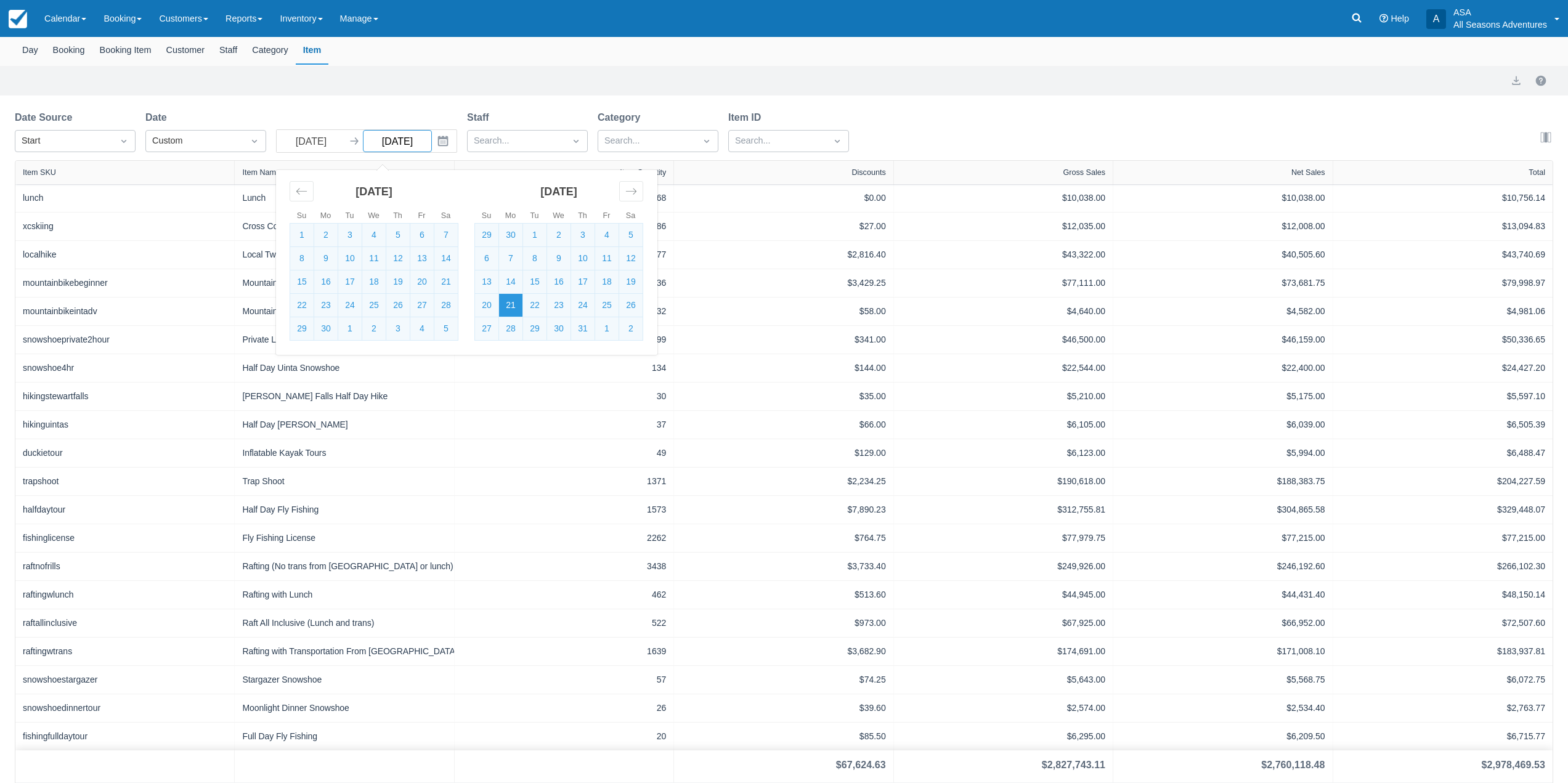
scroll to position [90, 0]
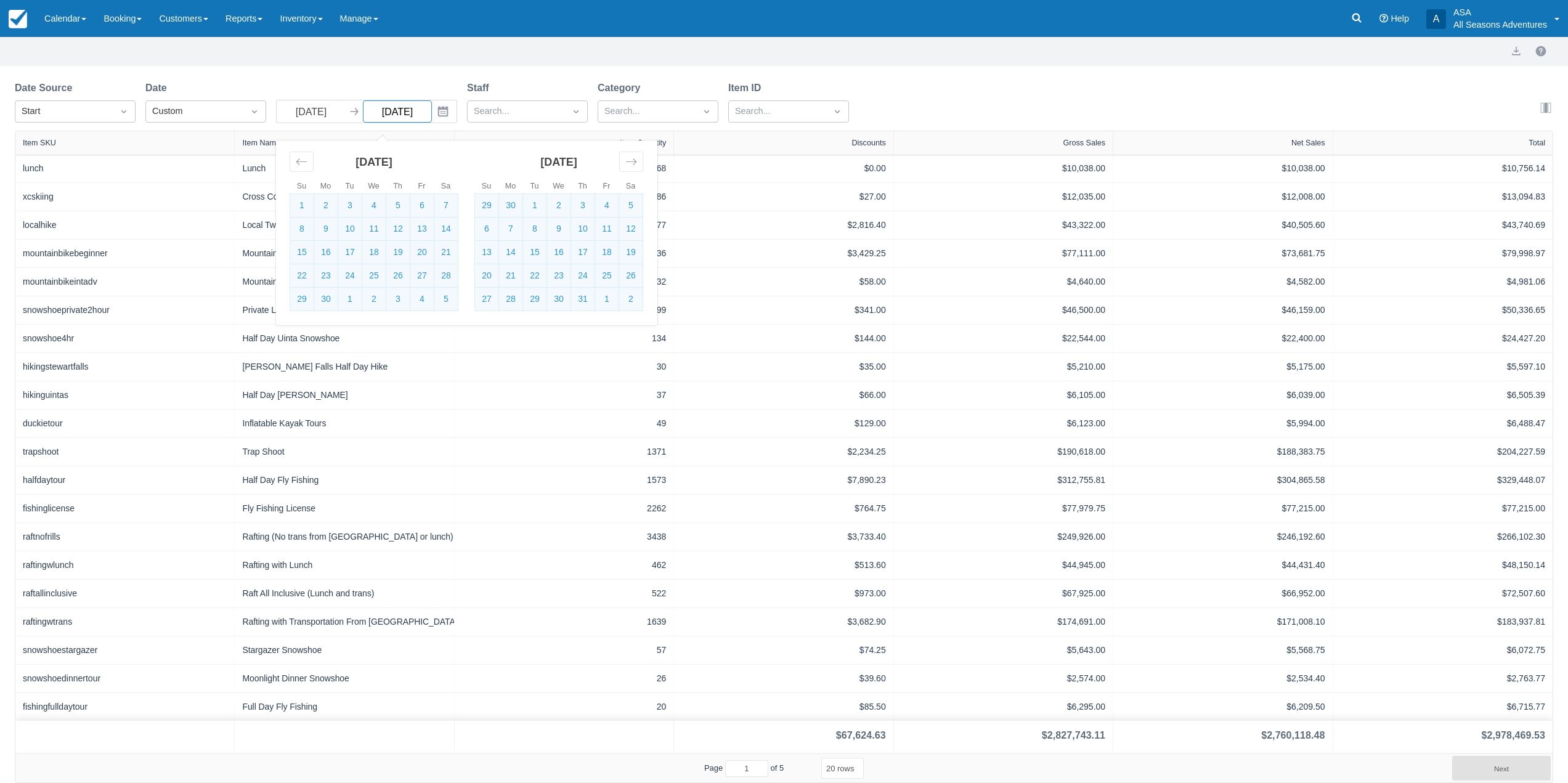
click at [420, 110] on input "09/30/25" at bounding box center [397, 111] width 69 height 22
type input "09/30/24"
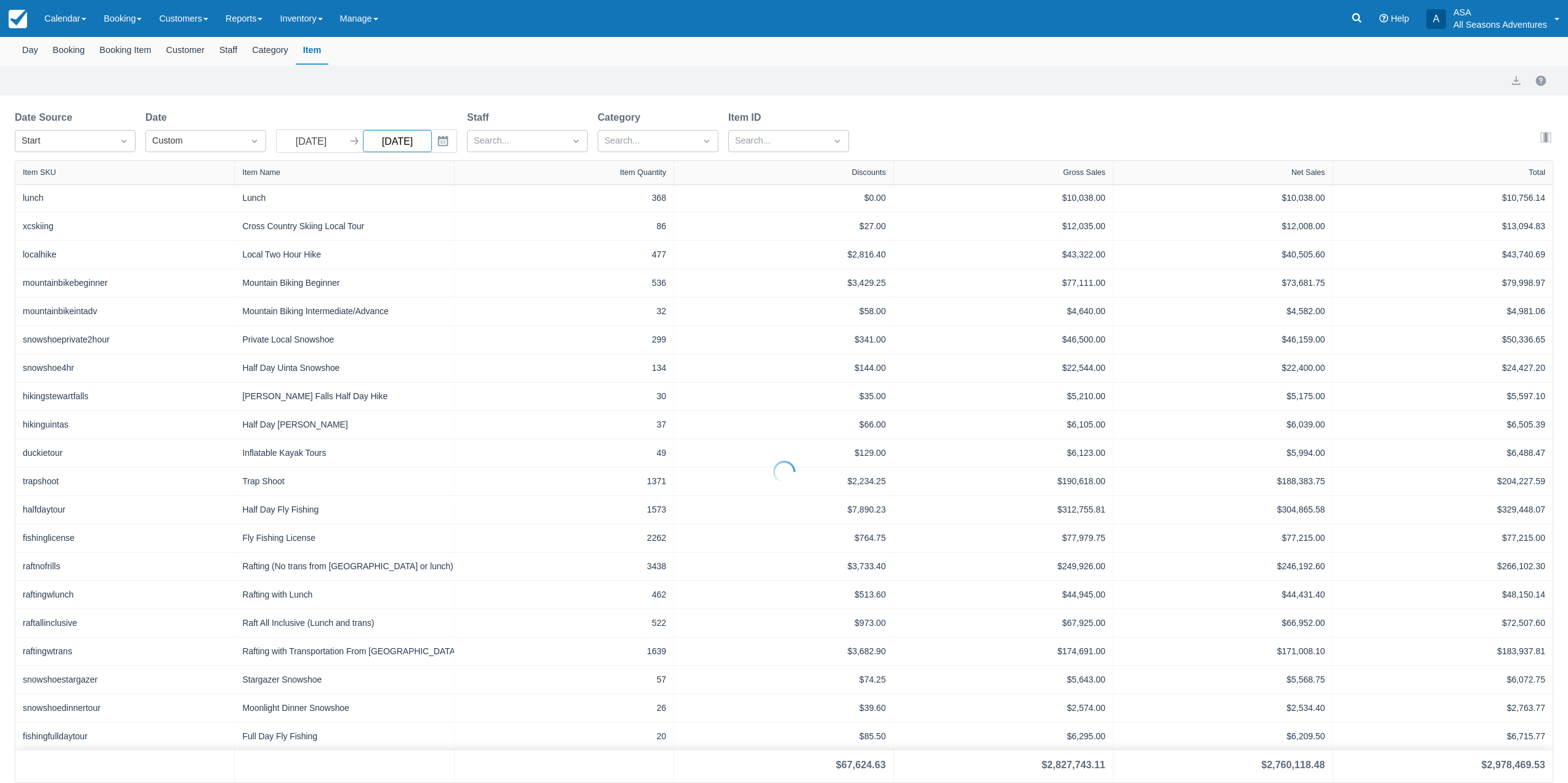
scroll to position [90, 0]
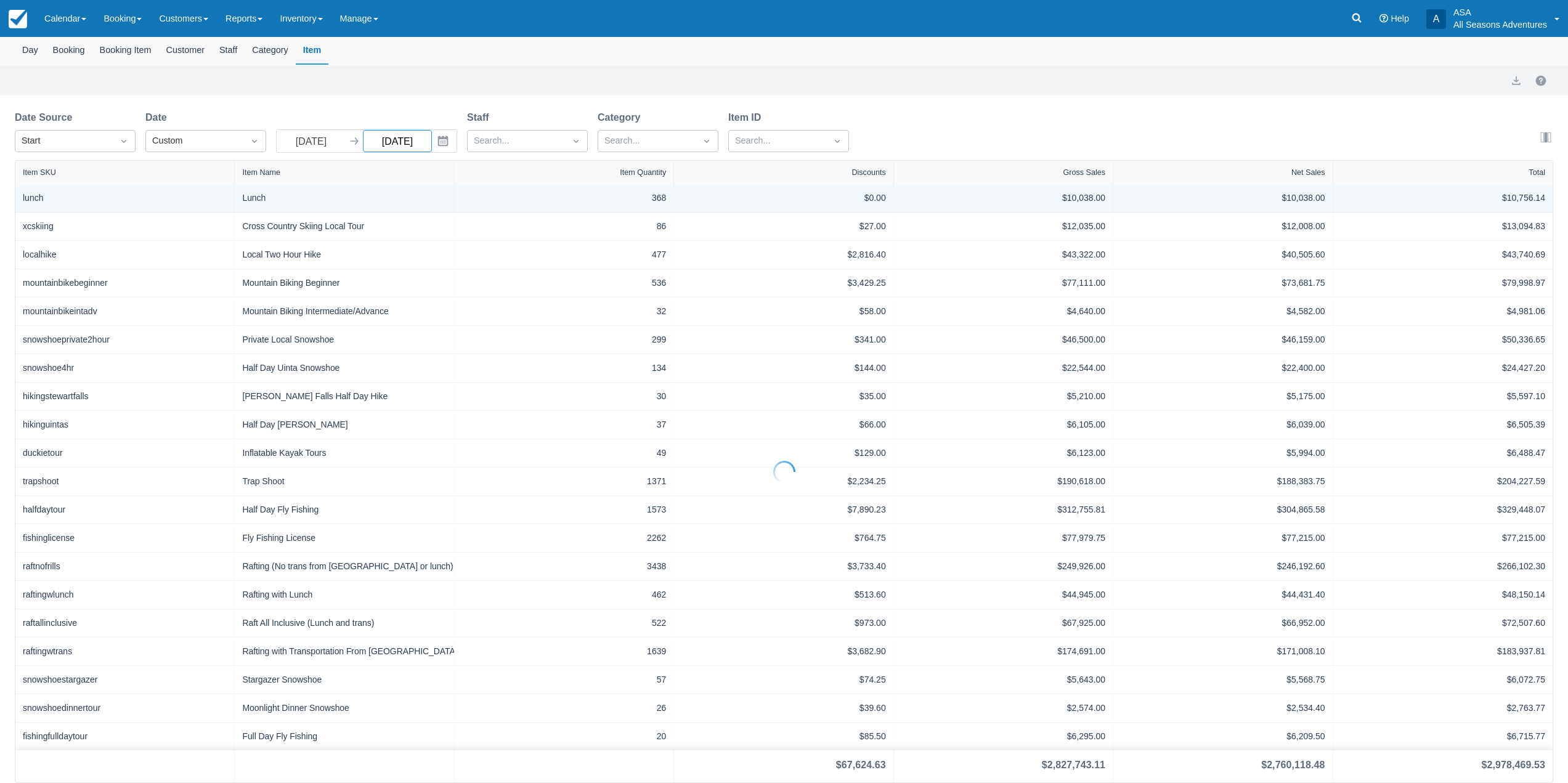
select select "20"
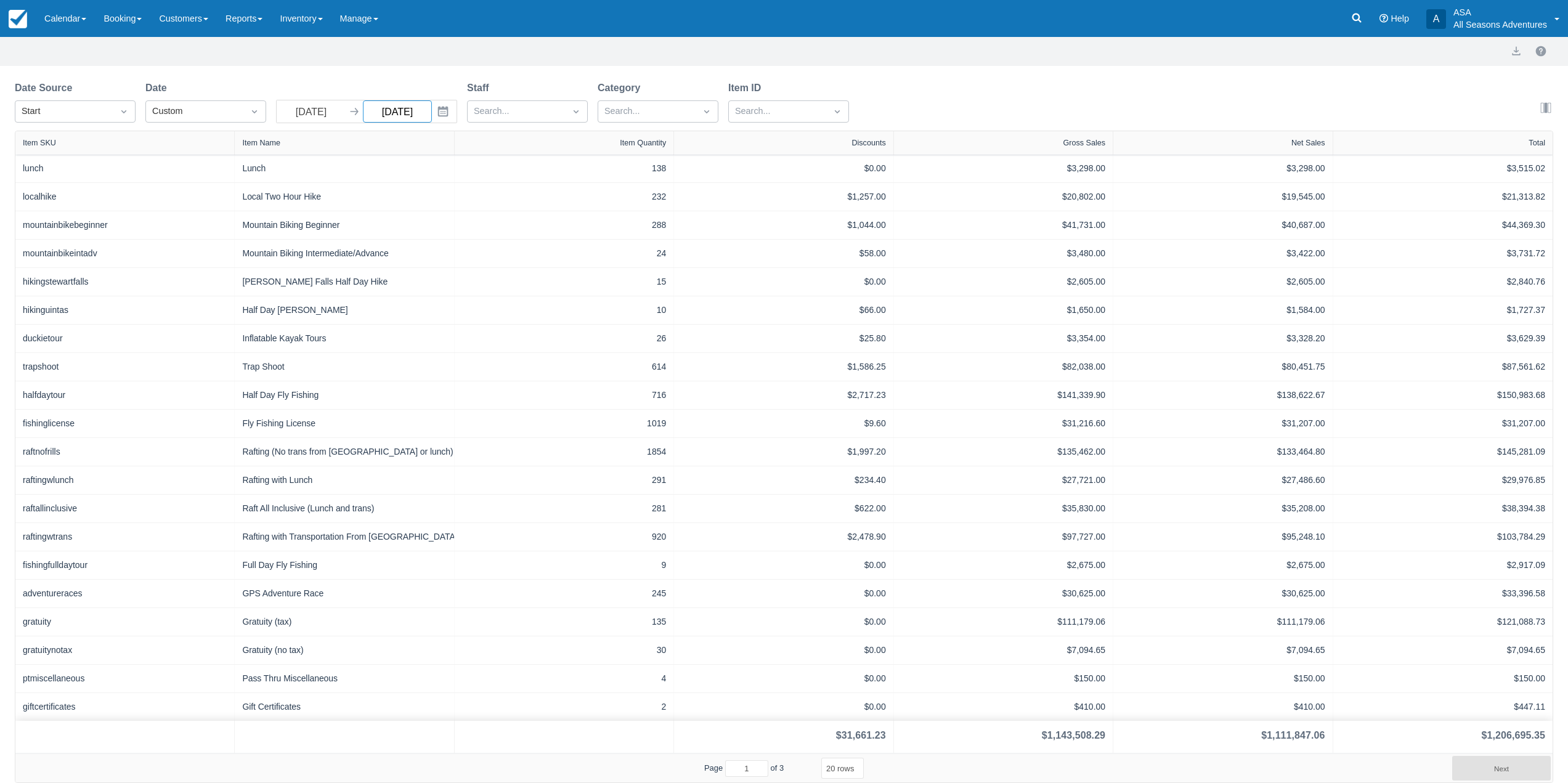
type input "09/30/24"
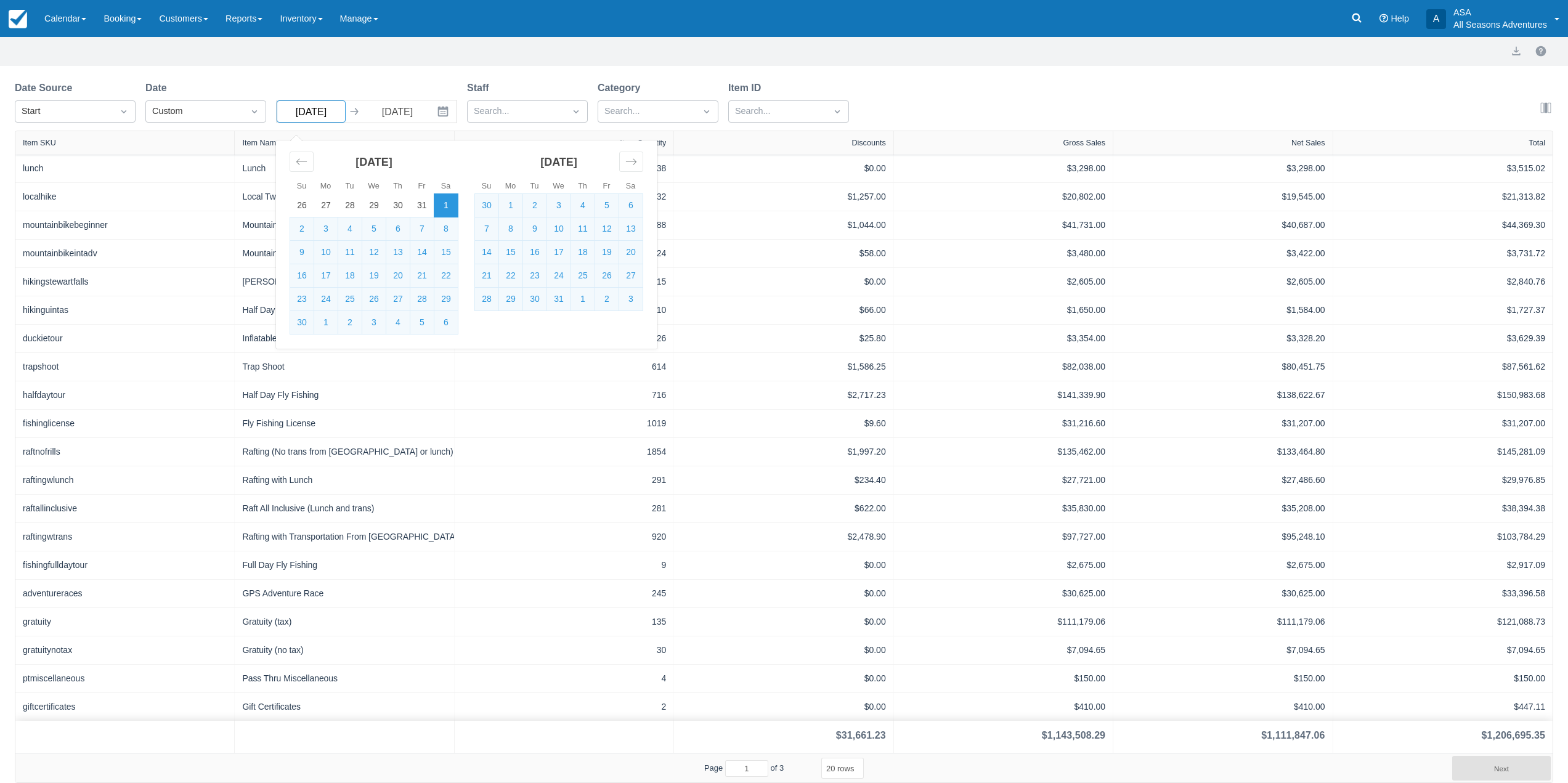
click at [334, 110] on input "06/01/24" at bounding box center [312, 111] width 69 height 22
type input "06/01/23"
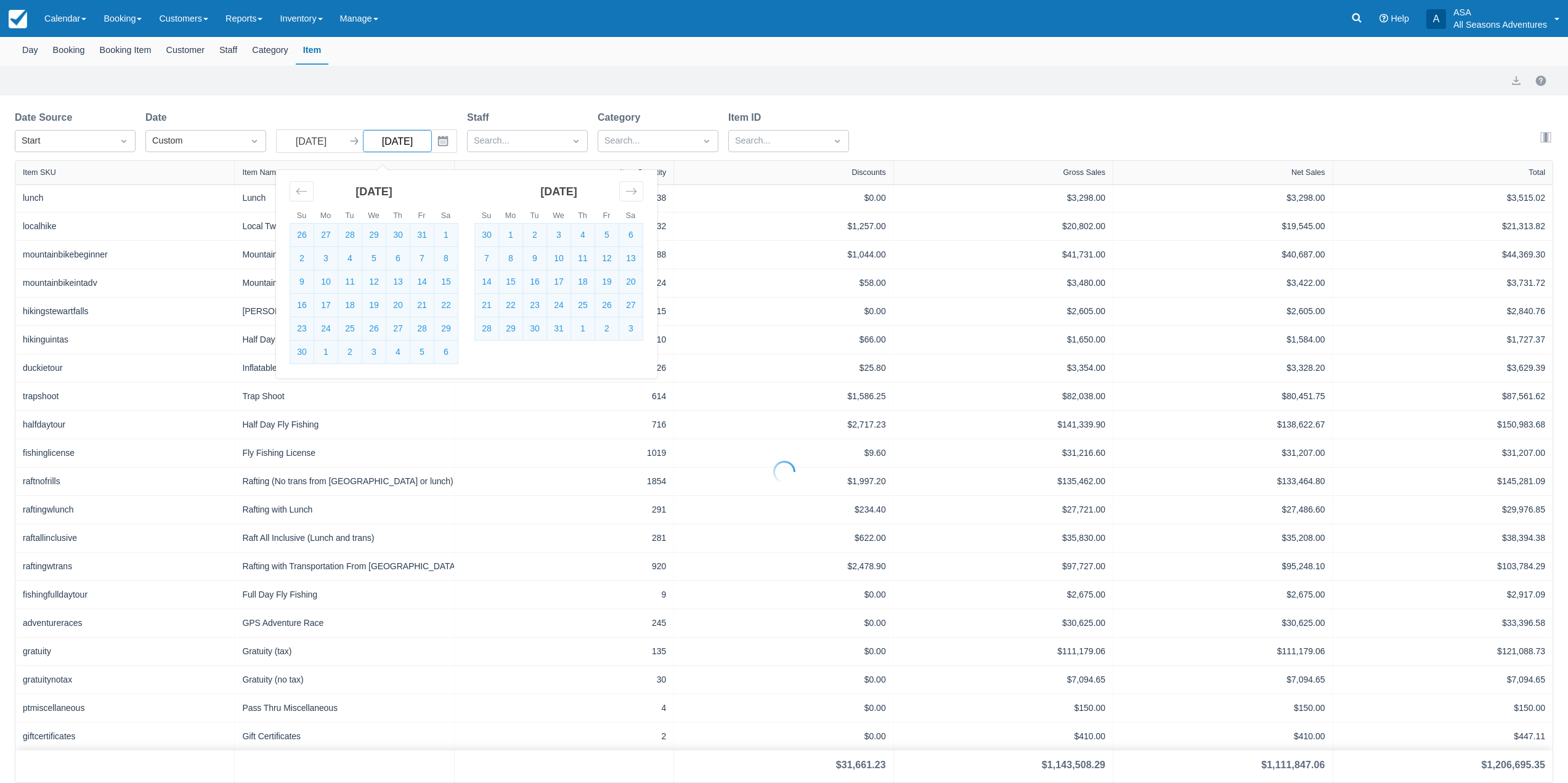
select select "20"
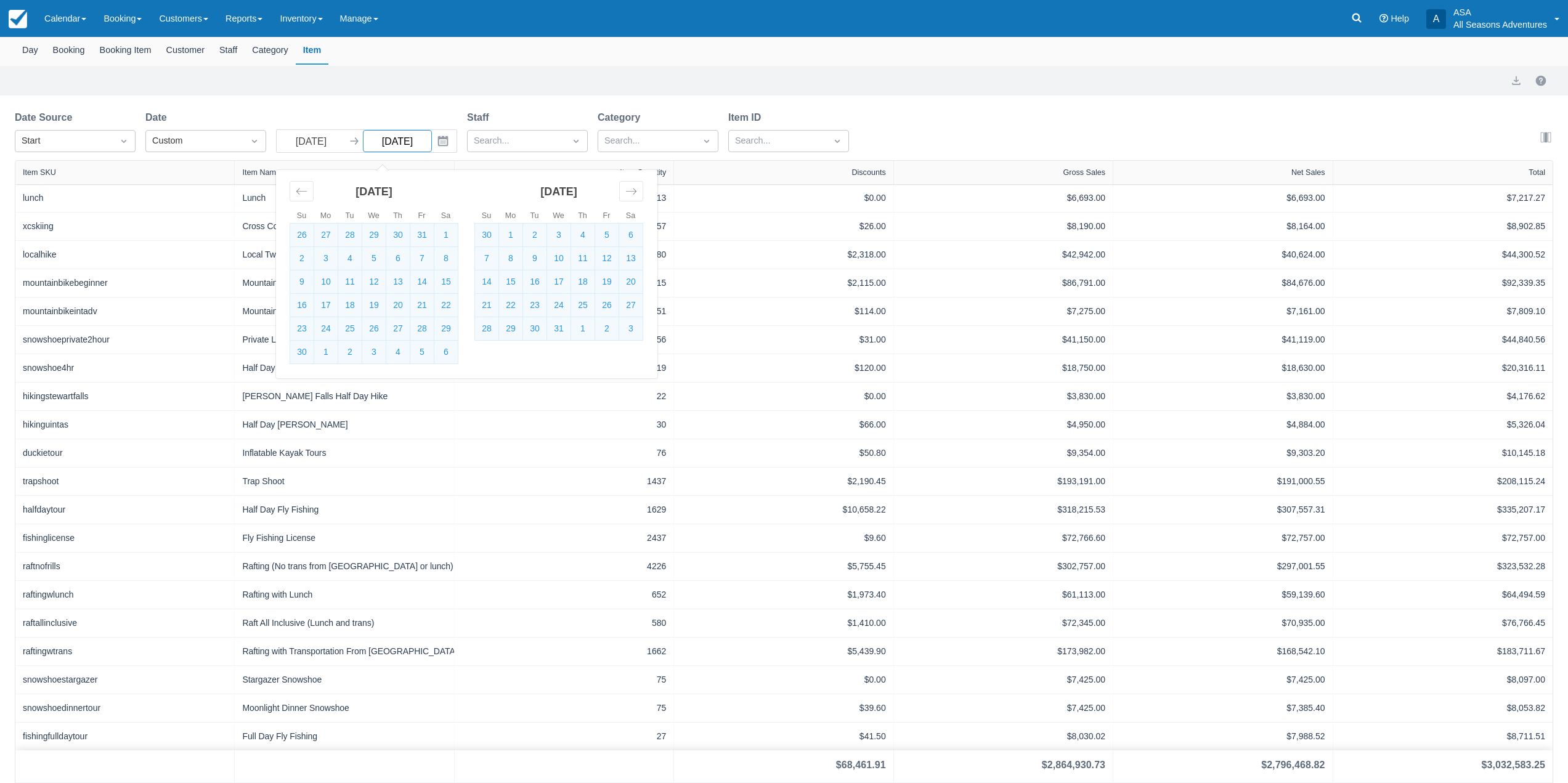
scroll to position [90, 0]
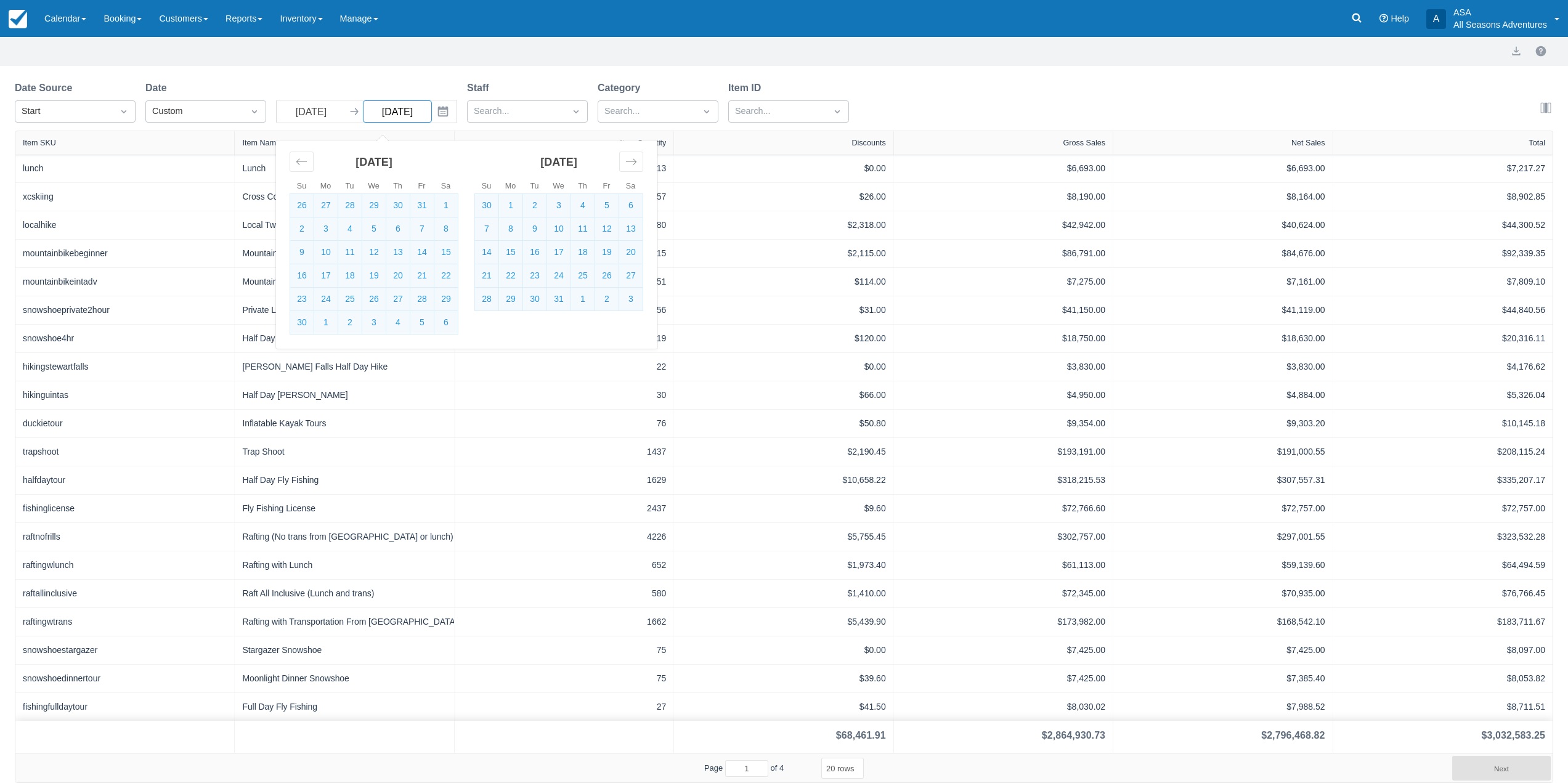
click at [419, 113] on input "09/30/24" at bounding box center [397, 111] width 69 height 22
type input "09/30/23"
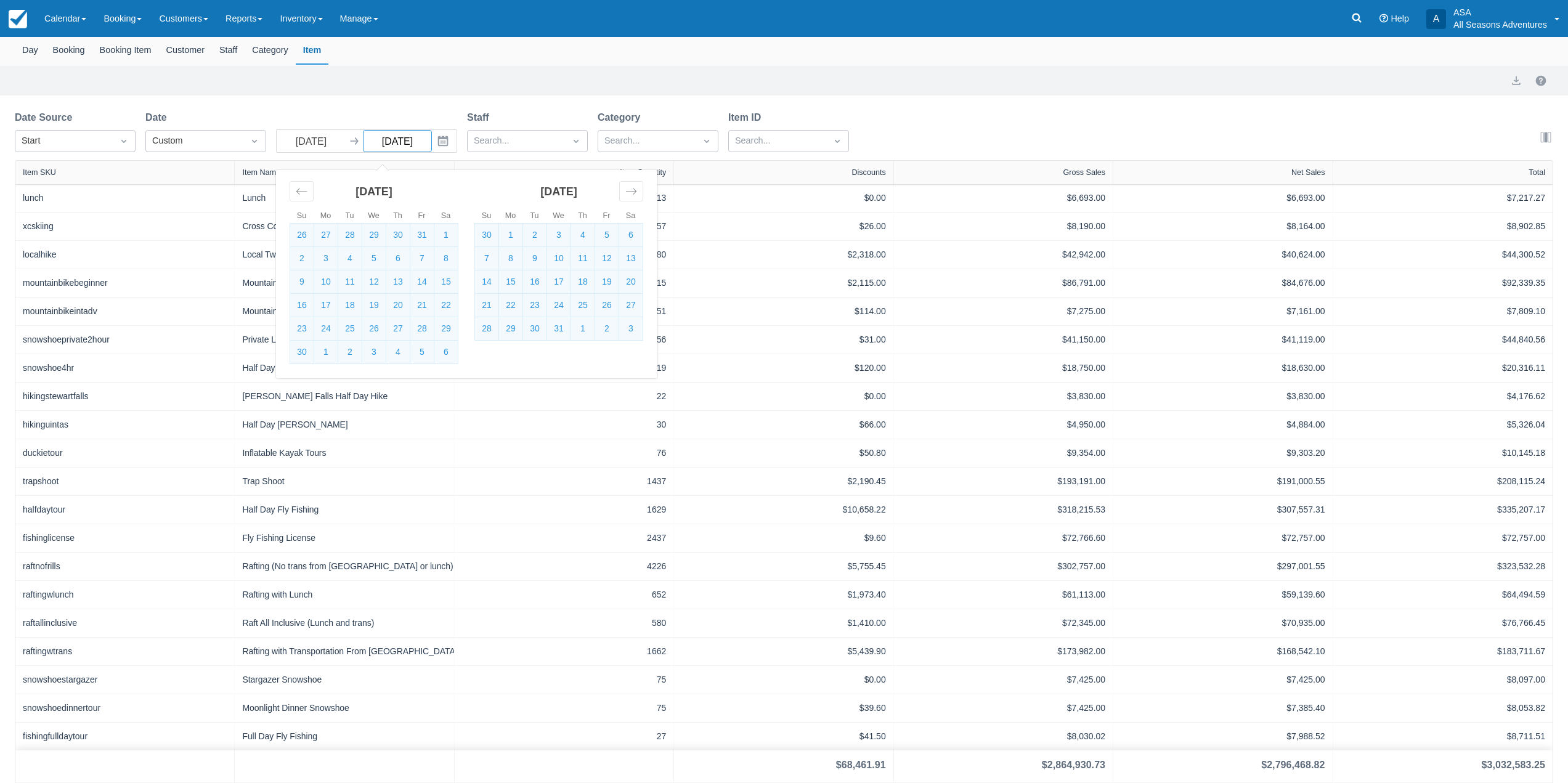
select select "20"
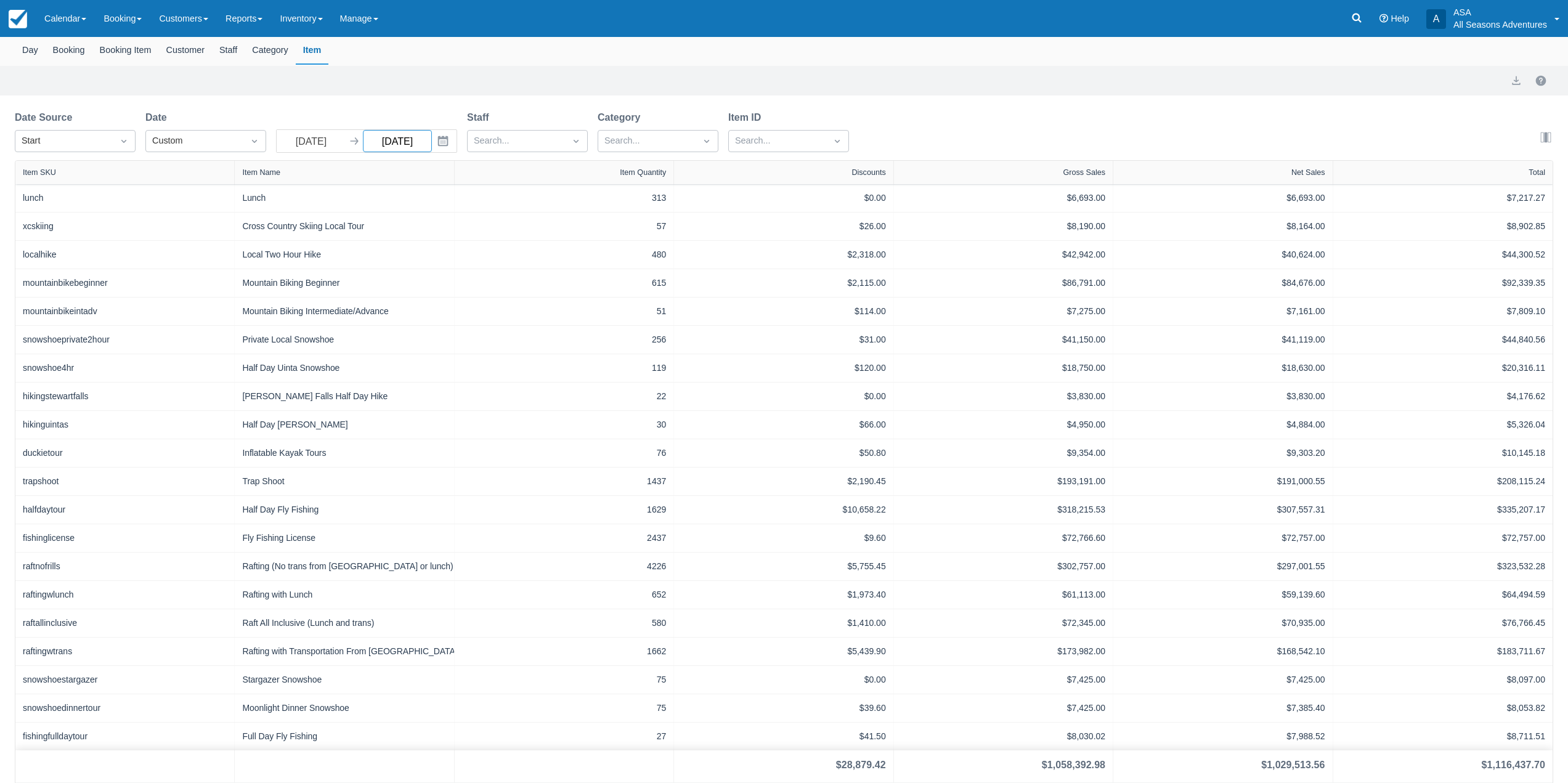
scroll to position [90, 0]
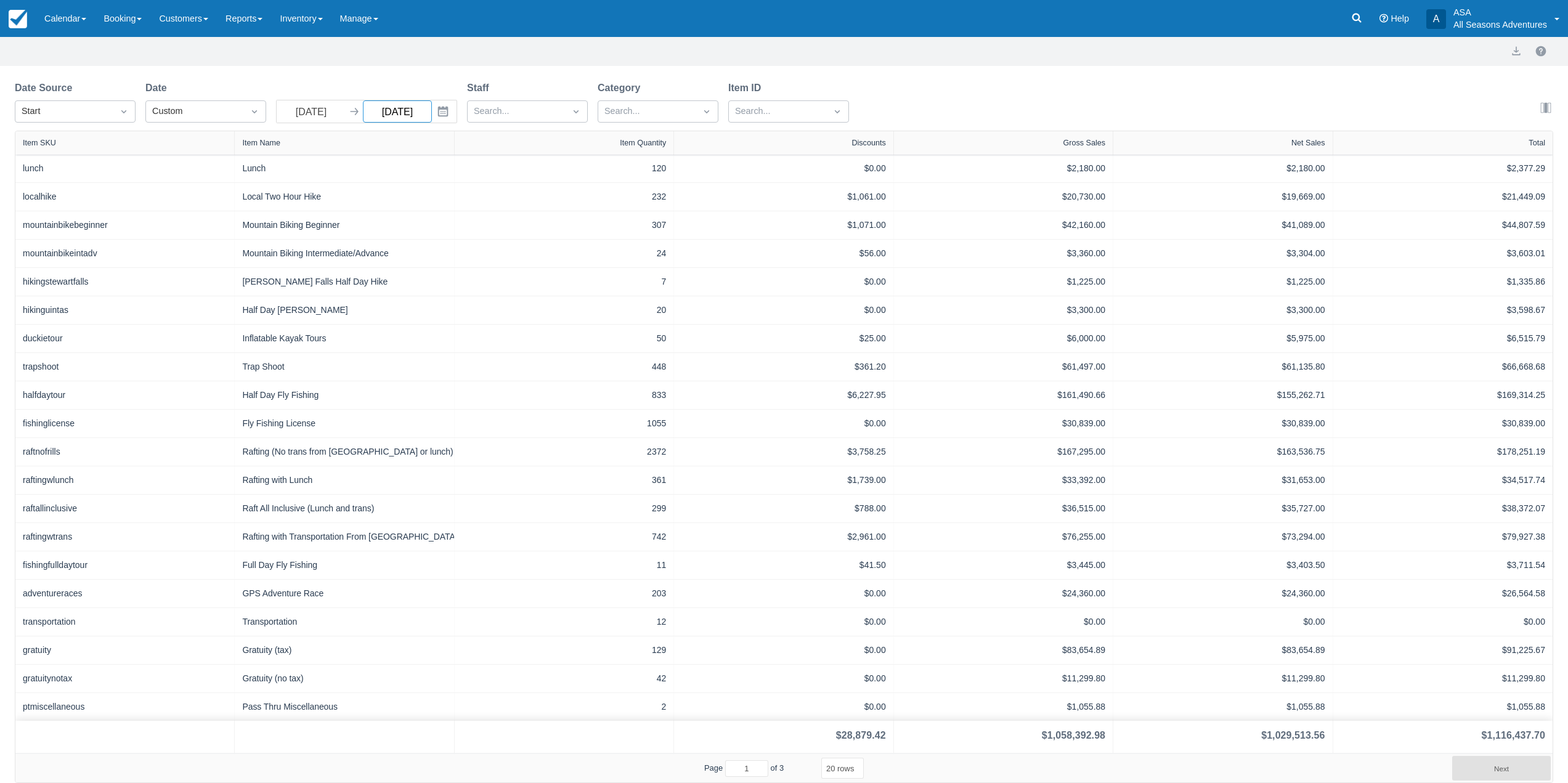
type input "09/30/23"
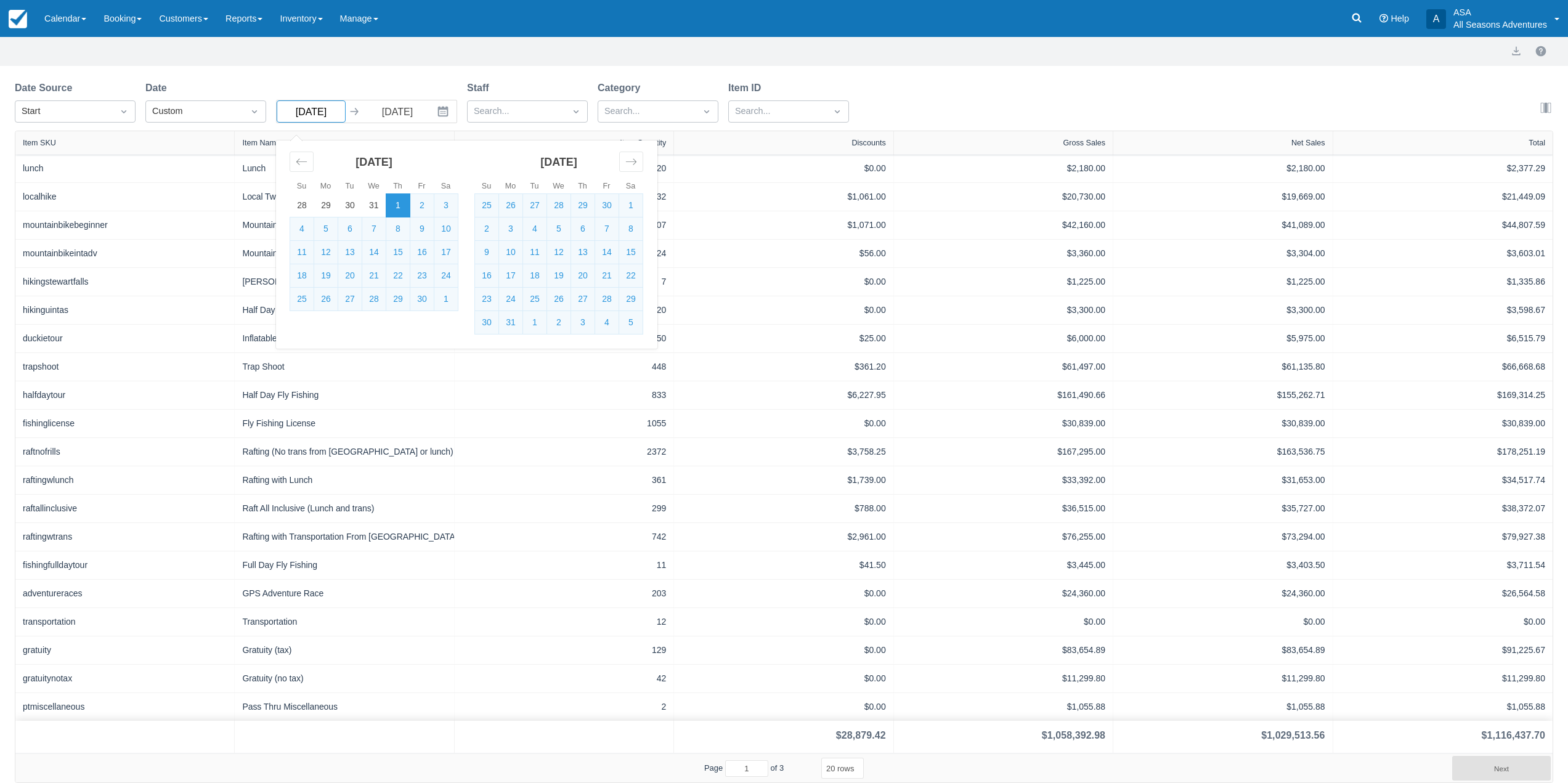
click at [340, 113] on input "06/01/23" at bounding box center [312, 111] width 69 height 22
type input "06/01/22"
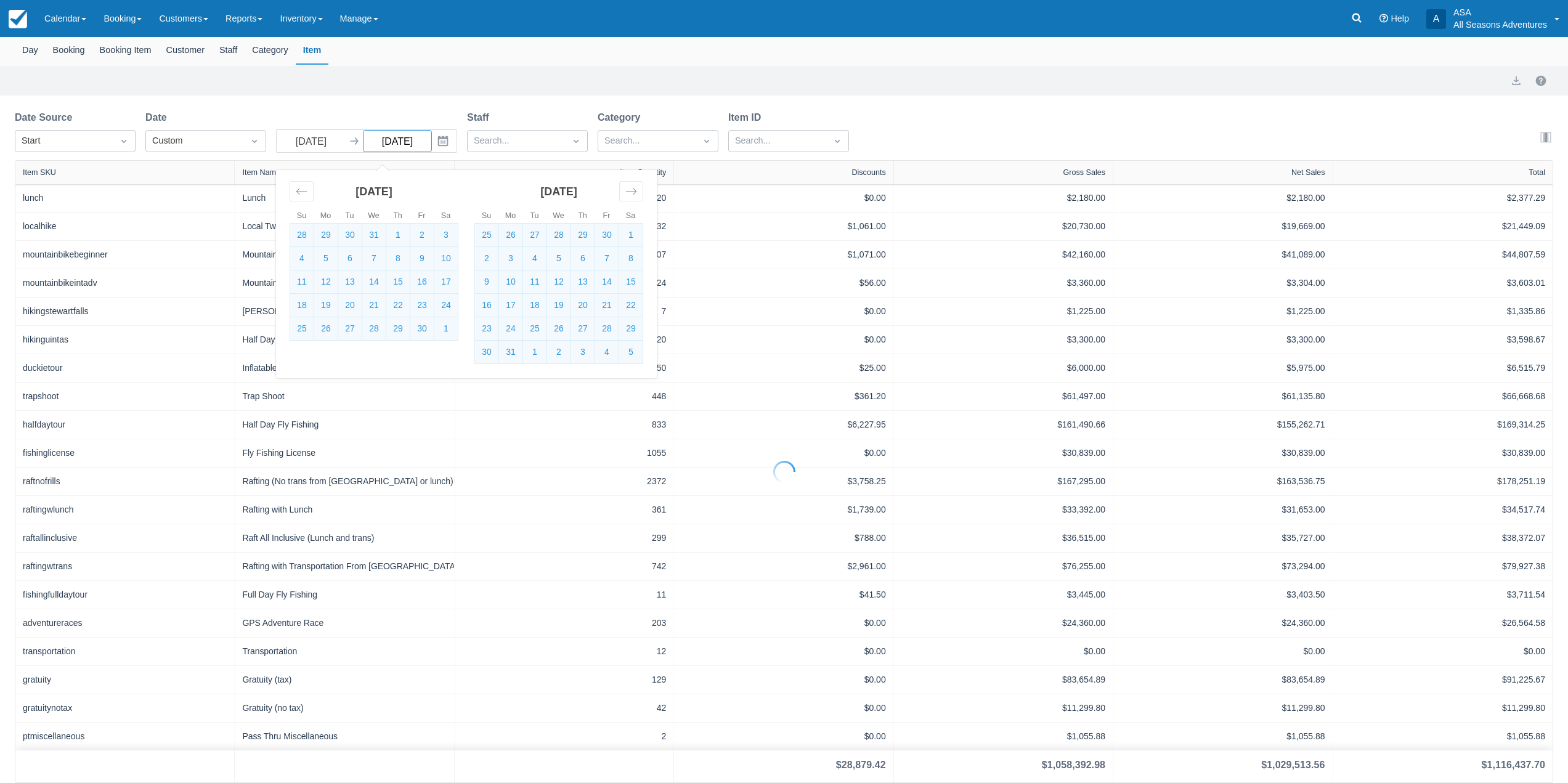
select select "20"
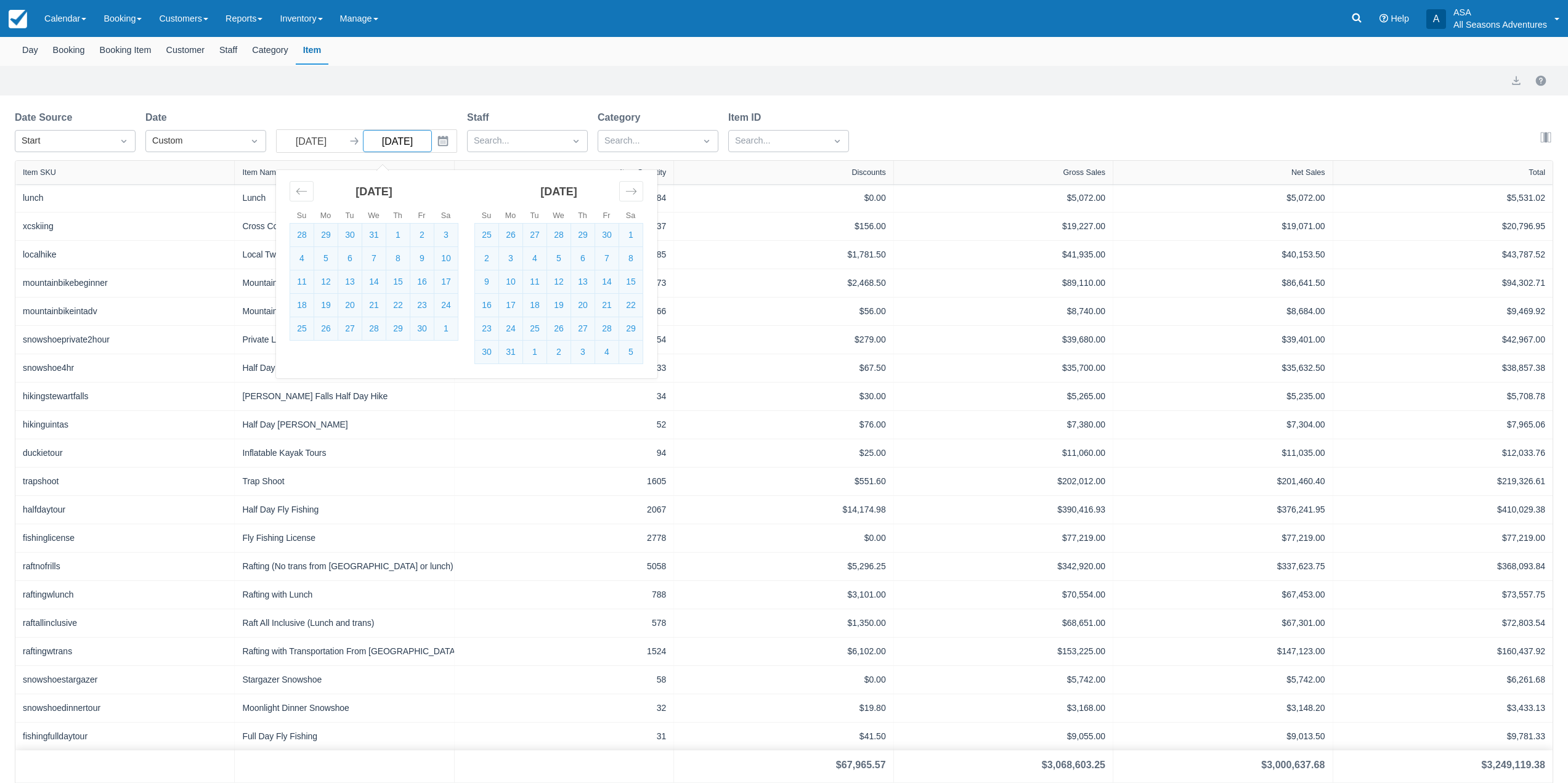
scroll to position [90, 0]
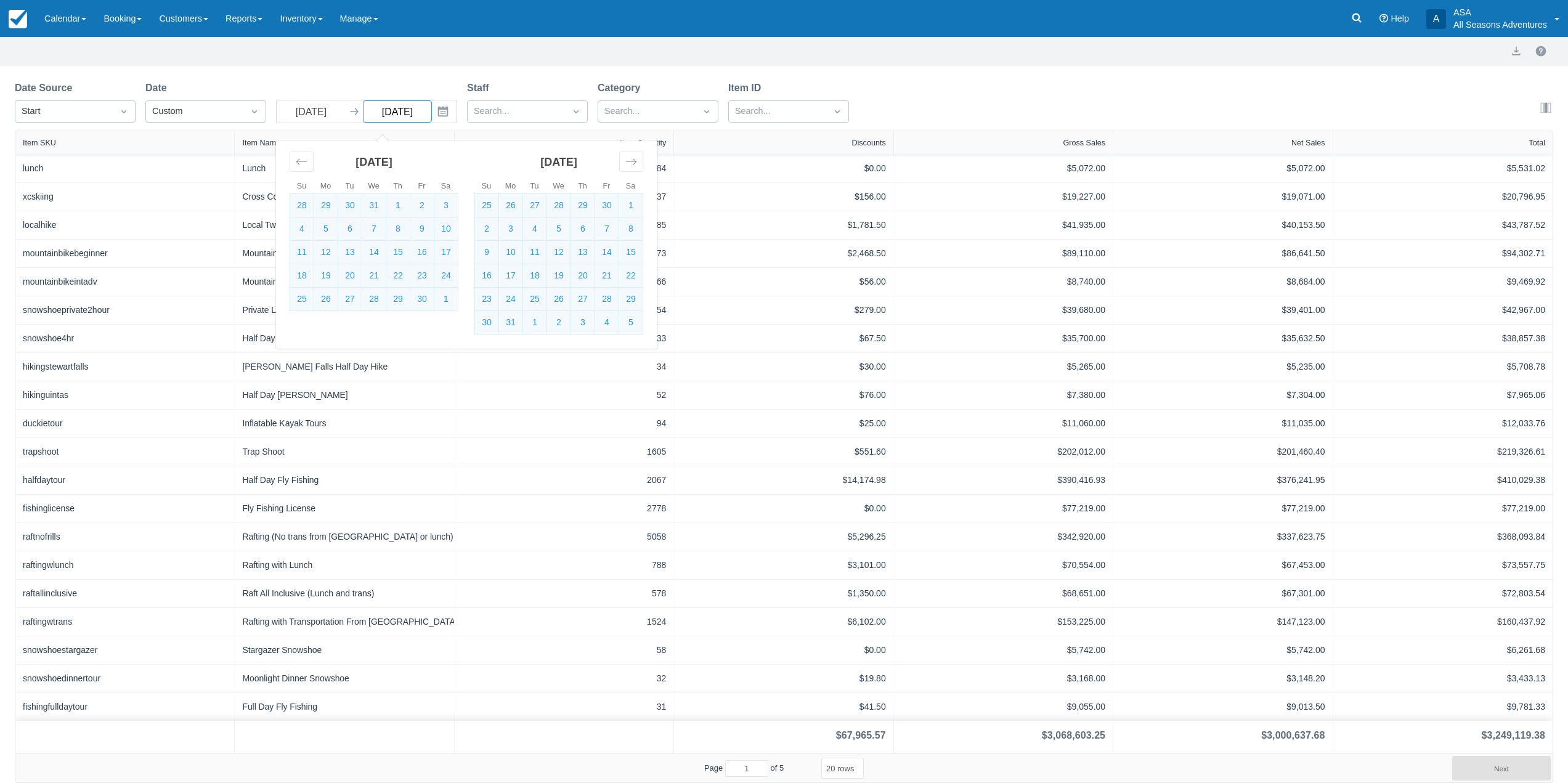
click at [425, 109] on input "09/30/23" at bounding box center [397, 111] width 69 height 22
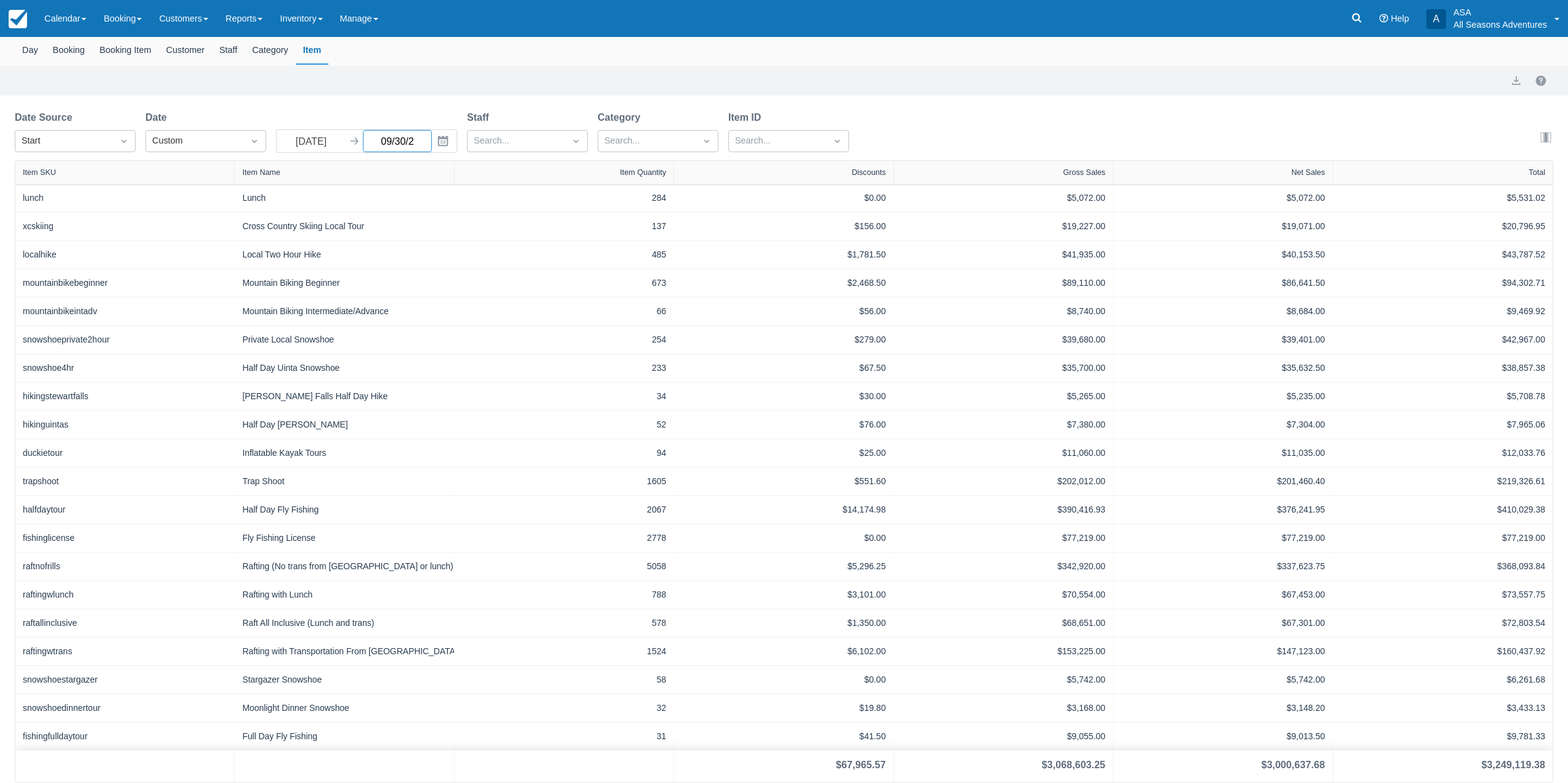
type input "09/30/22"
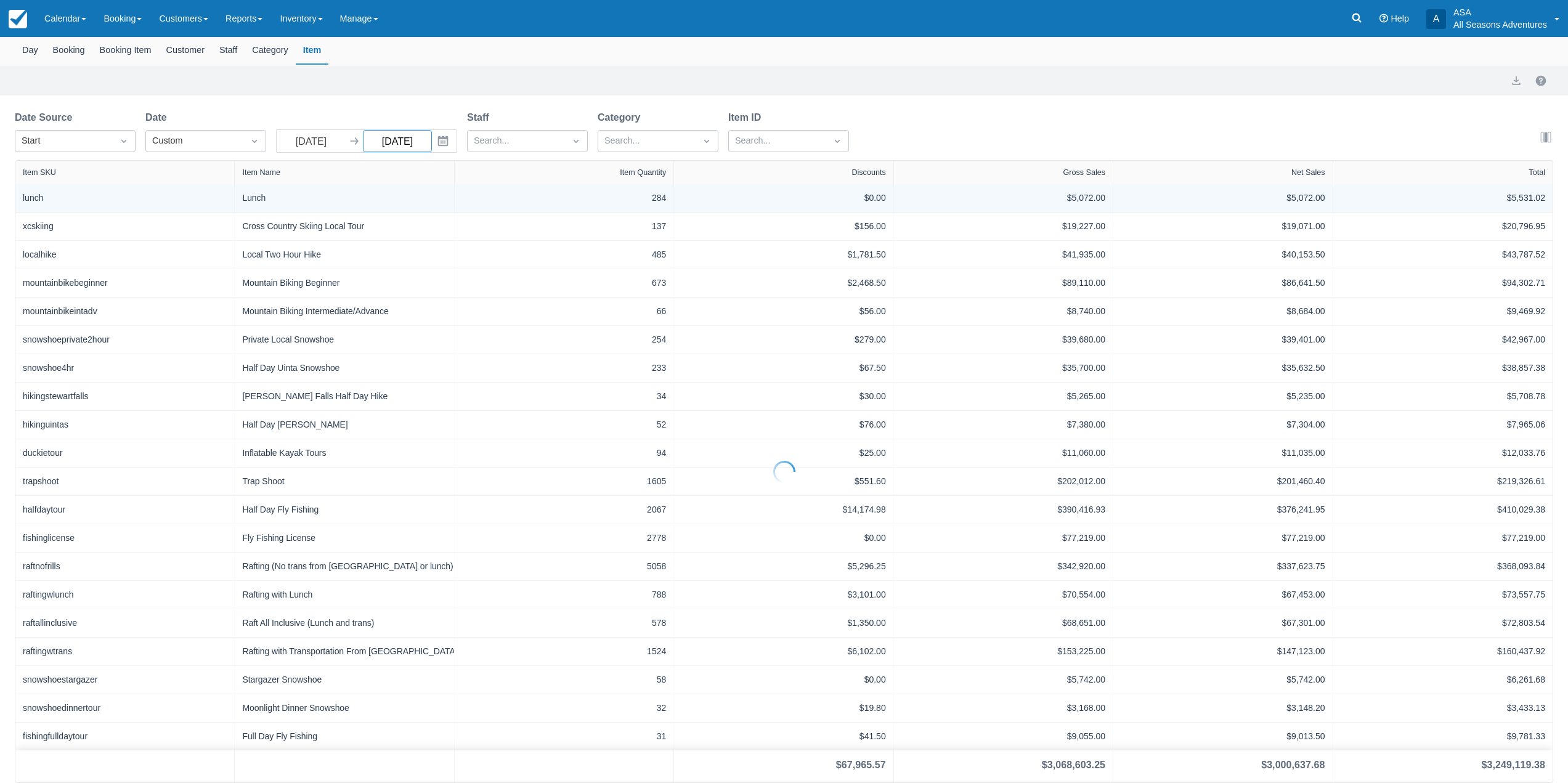
select select "20"
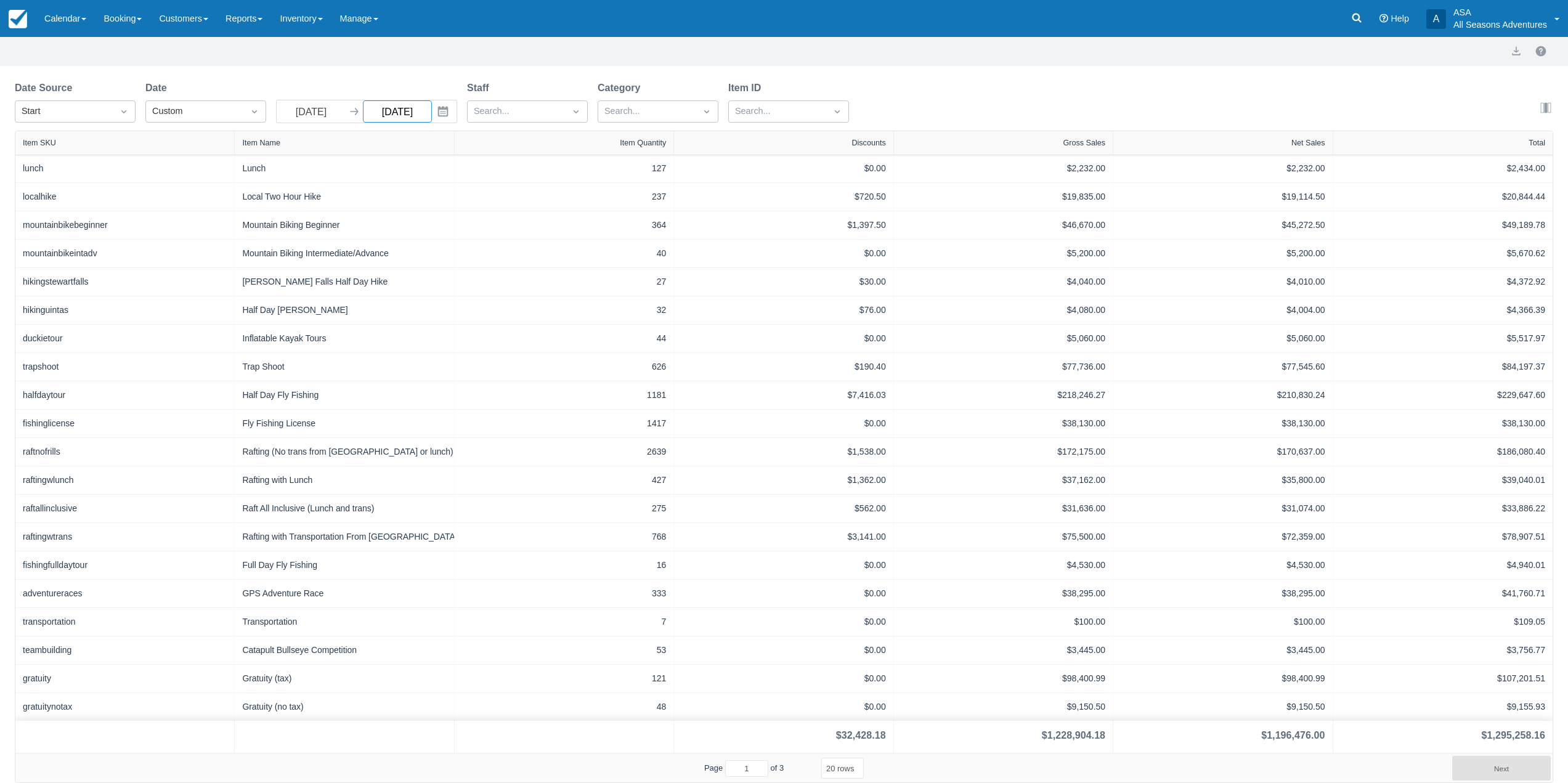
type input "09/30/22"
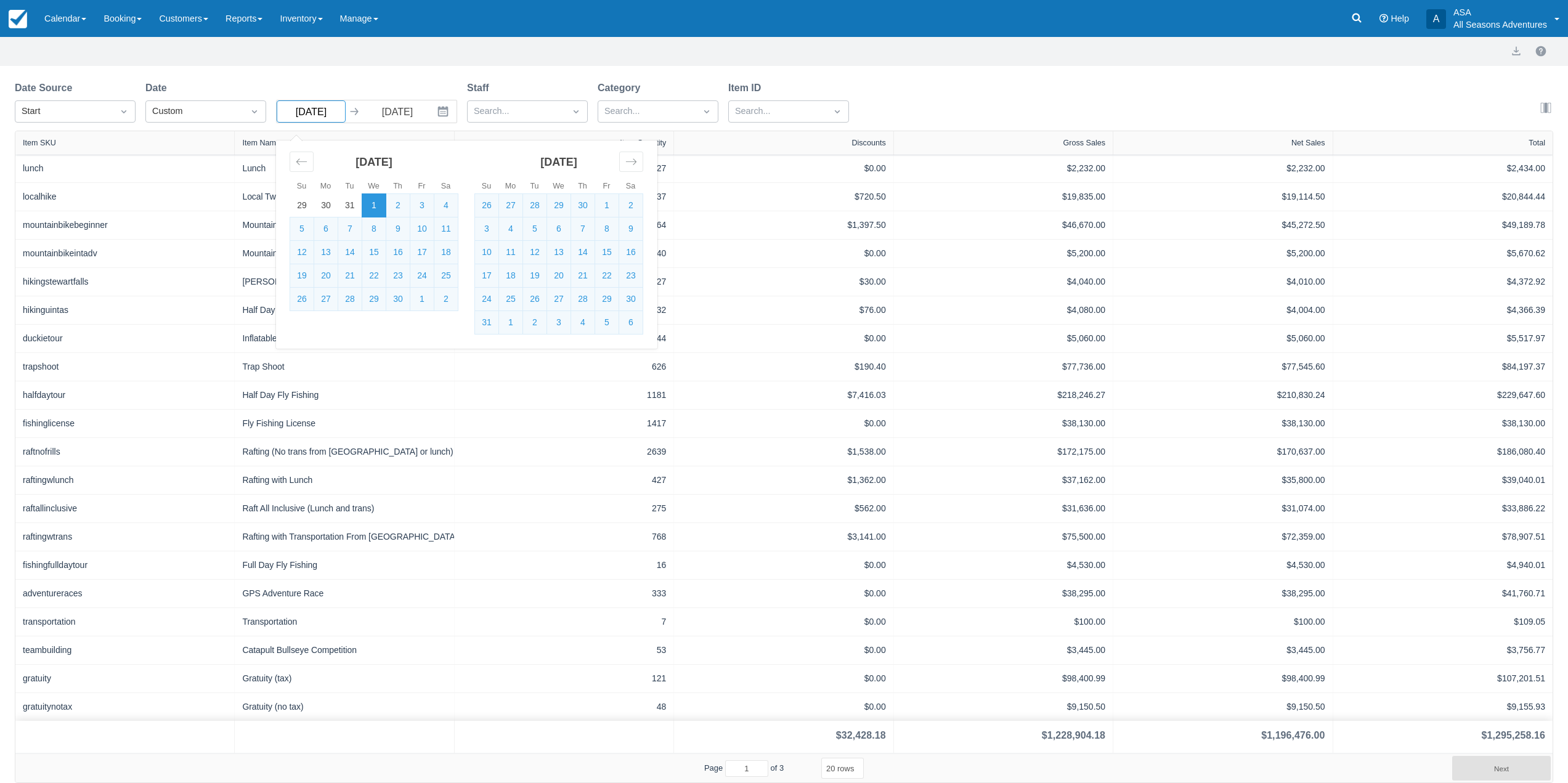
click at [334, 113] on input "06/01/22" at bounding box center [312, 111] width 69 height 22
type input "06/01/21"
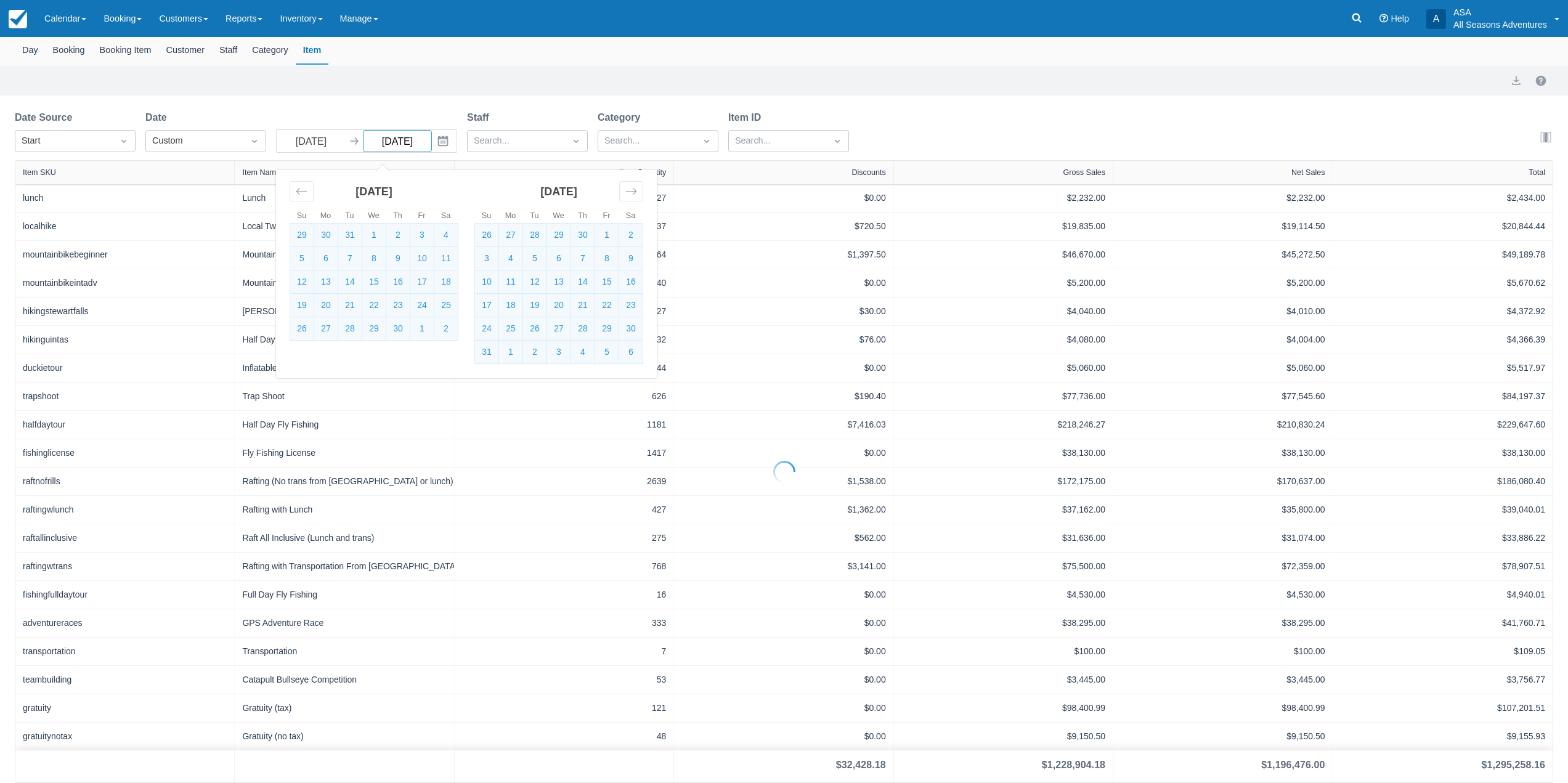
select select "20"
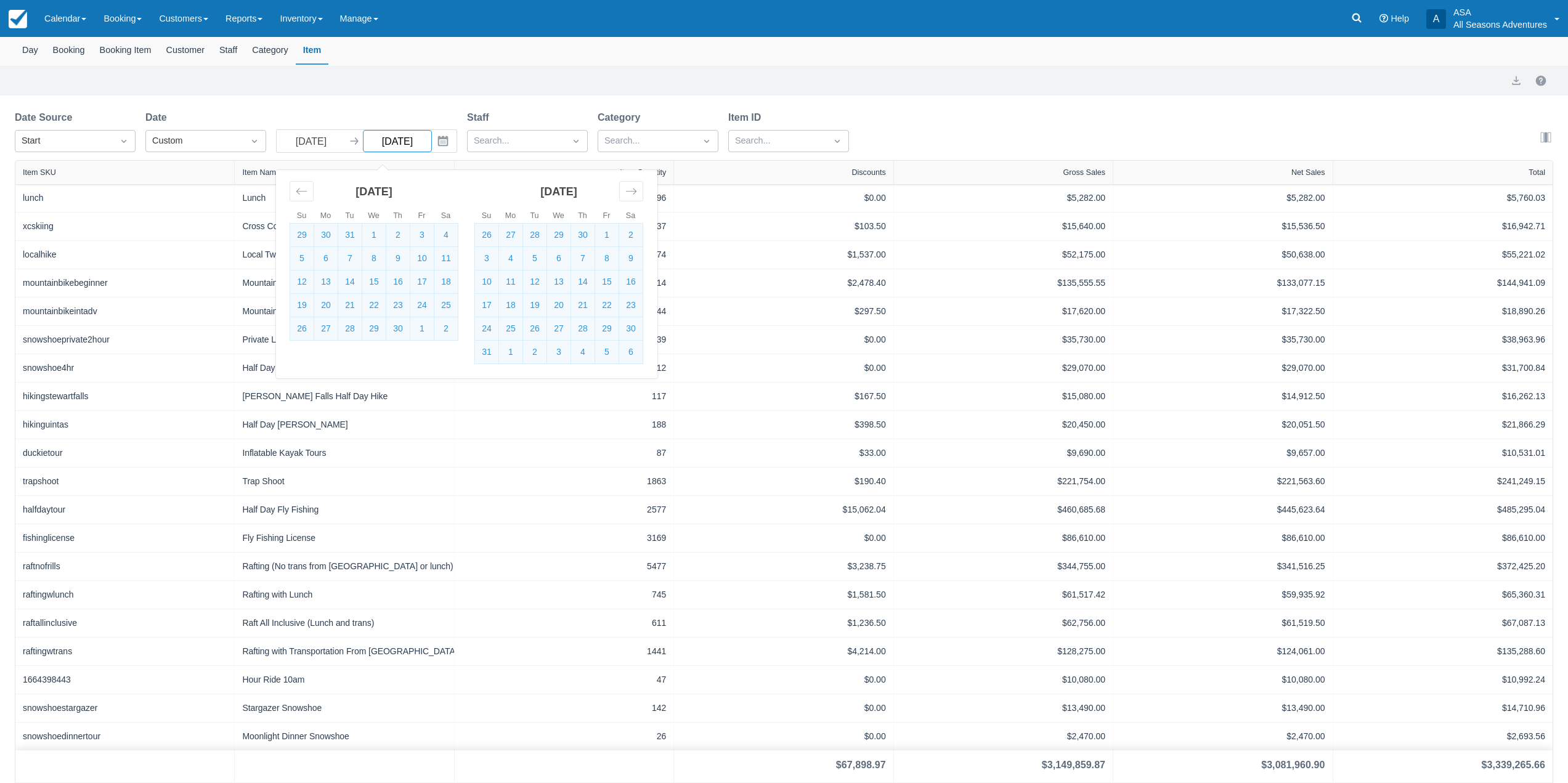
scroll to position [90, 0]
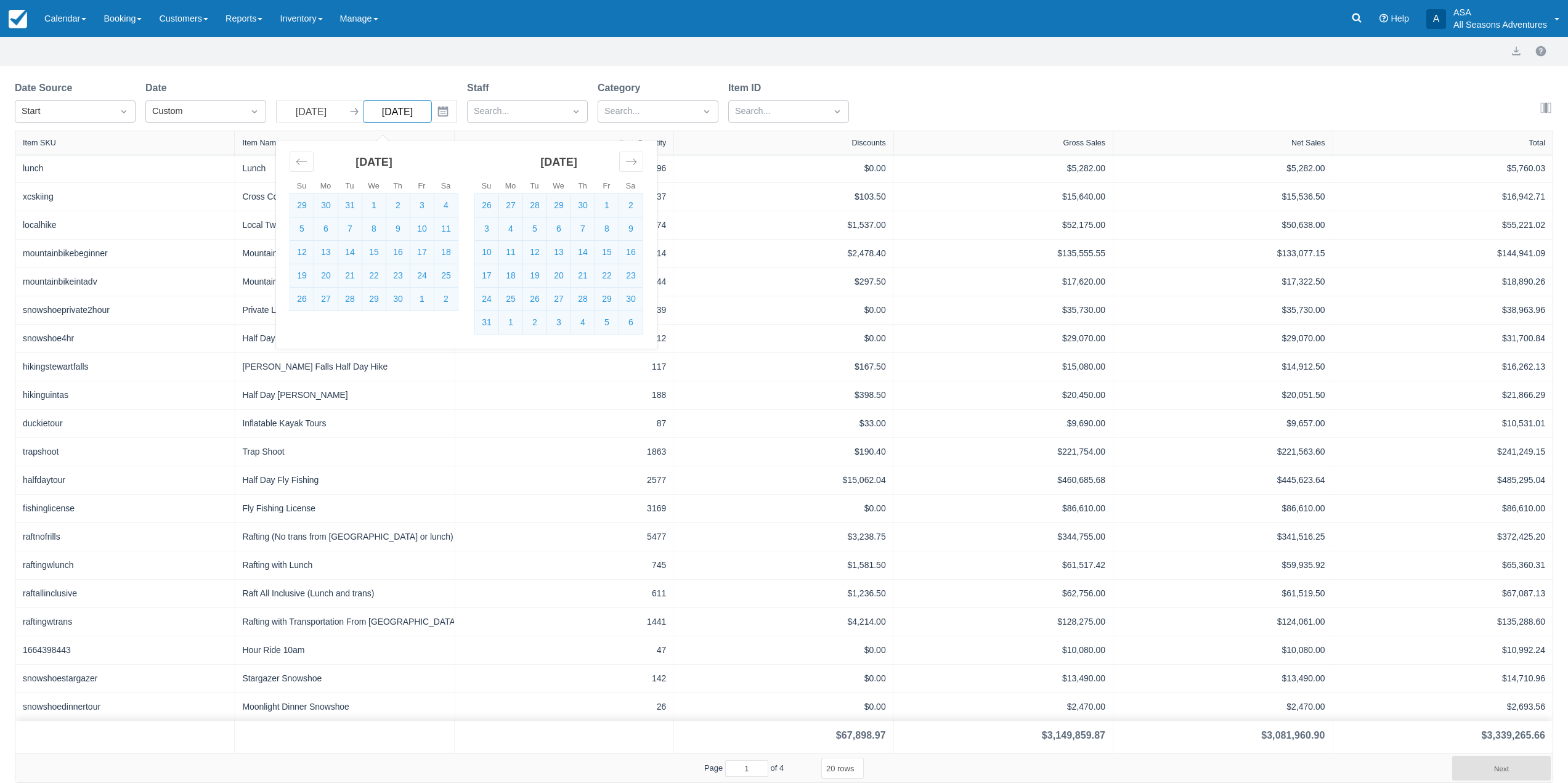
click at [423, 111] on input "09/30/22" at bounding box center [397, 111] width 69 height 22
type input "09/30/21"
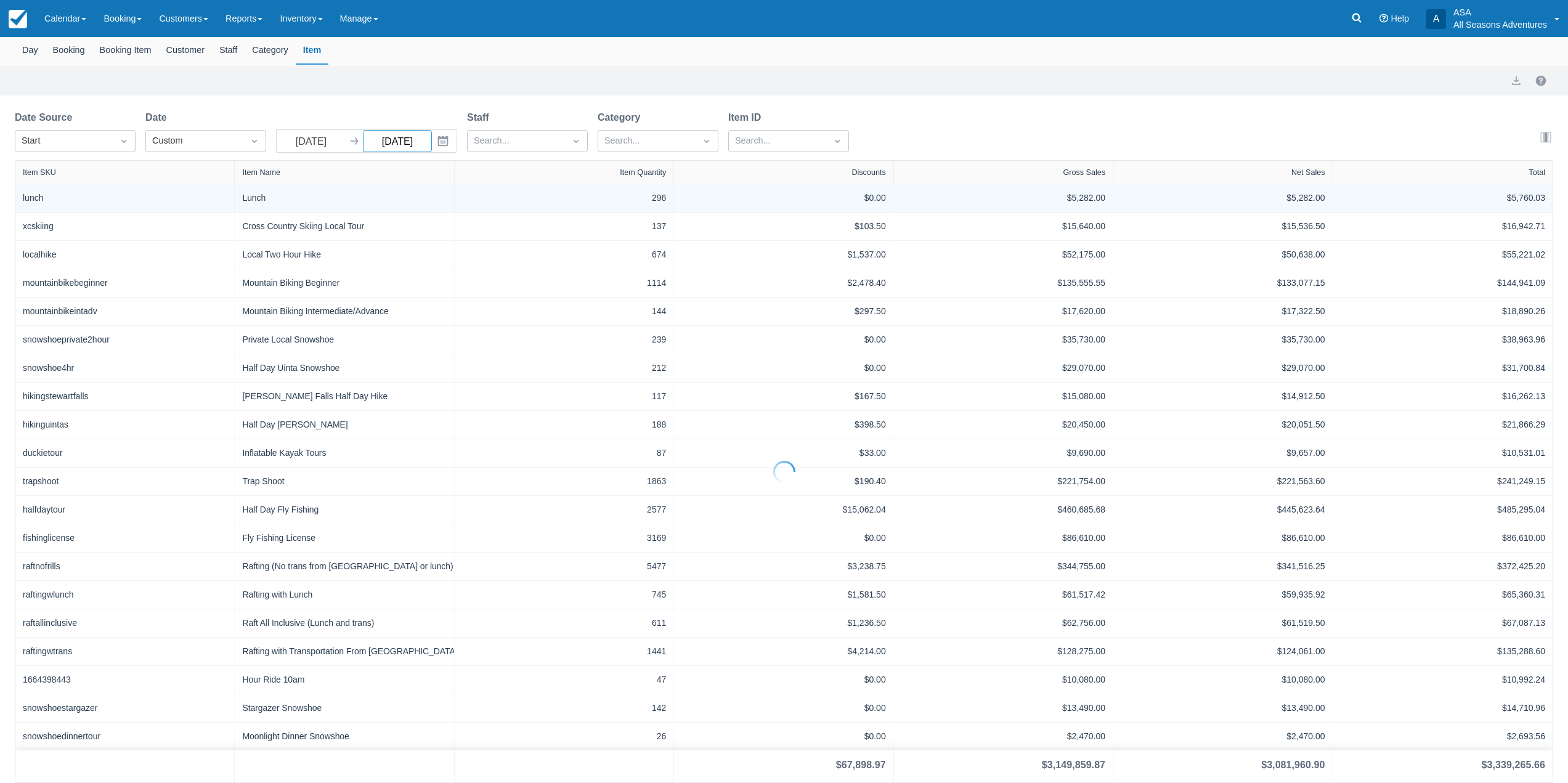
scroll to position [90, 0]
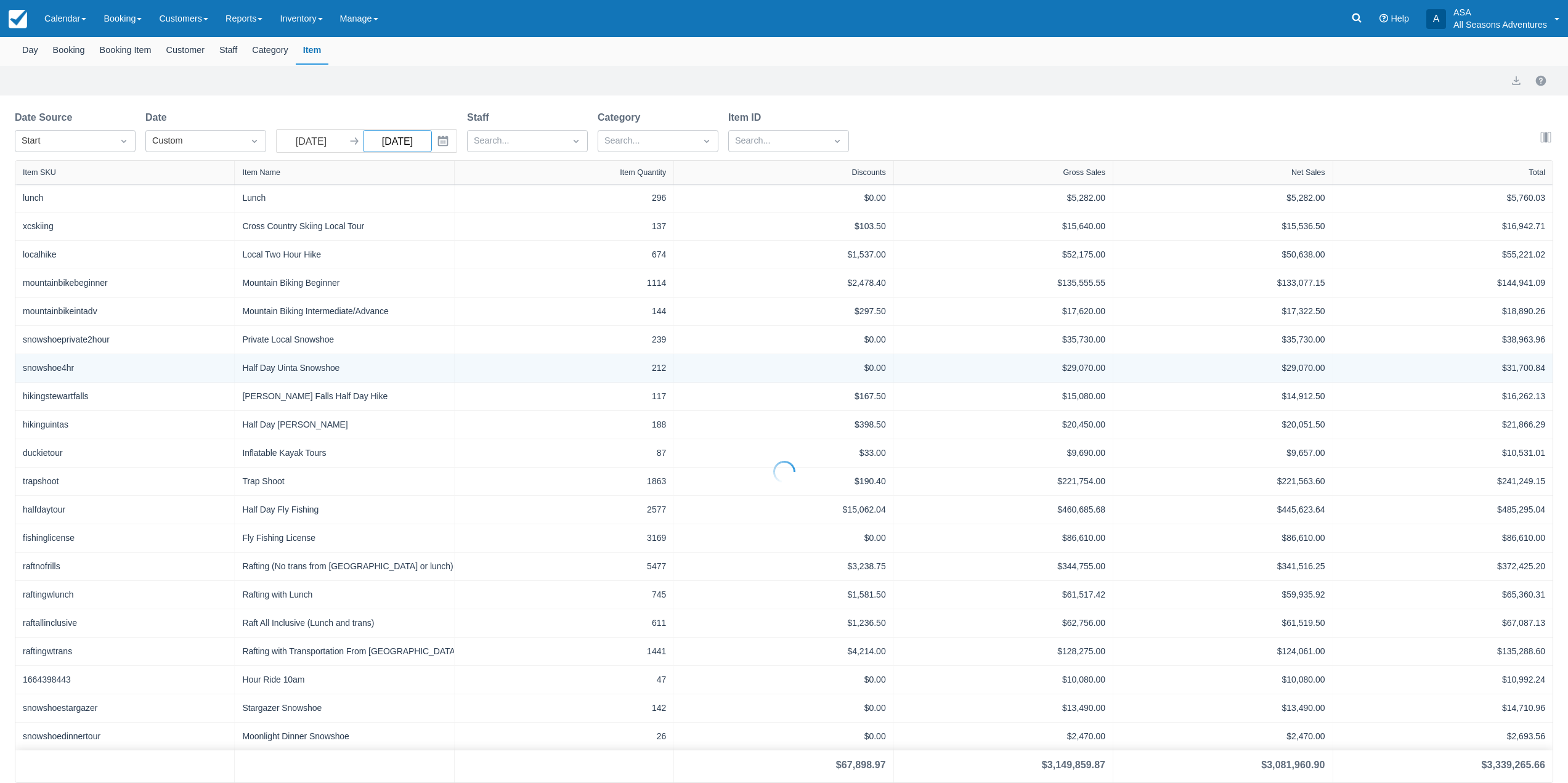
select select "20"
